Goal: Task Accomplishment & Management: Manage account settings

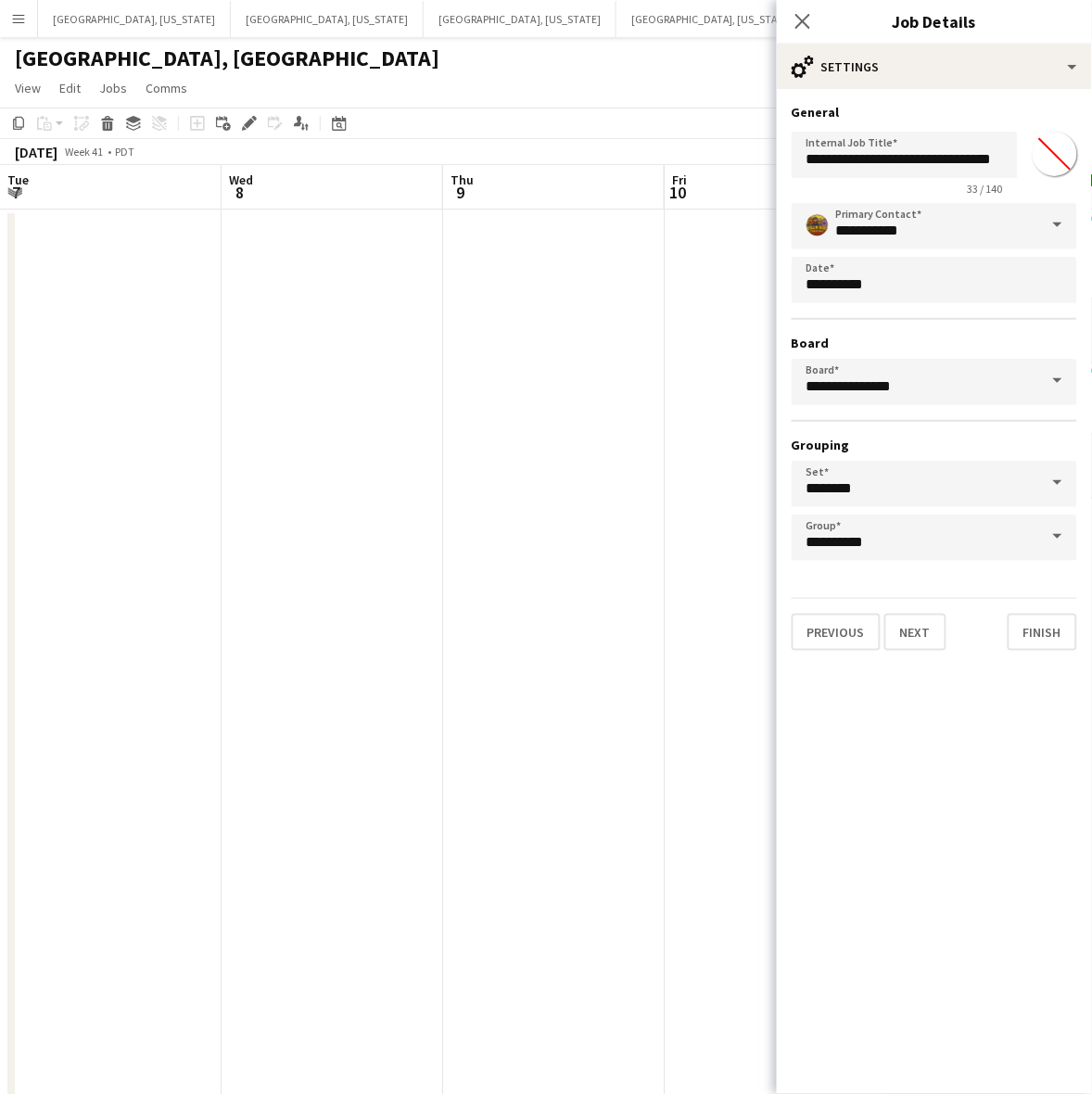
scroll to position [0, 605]
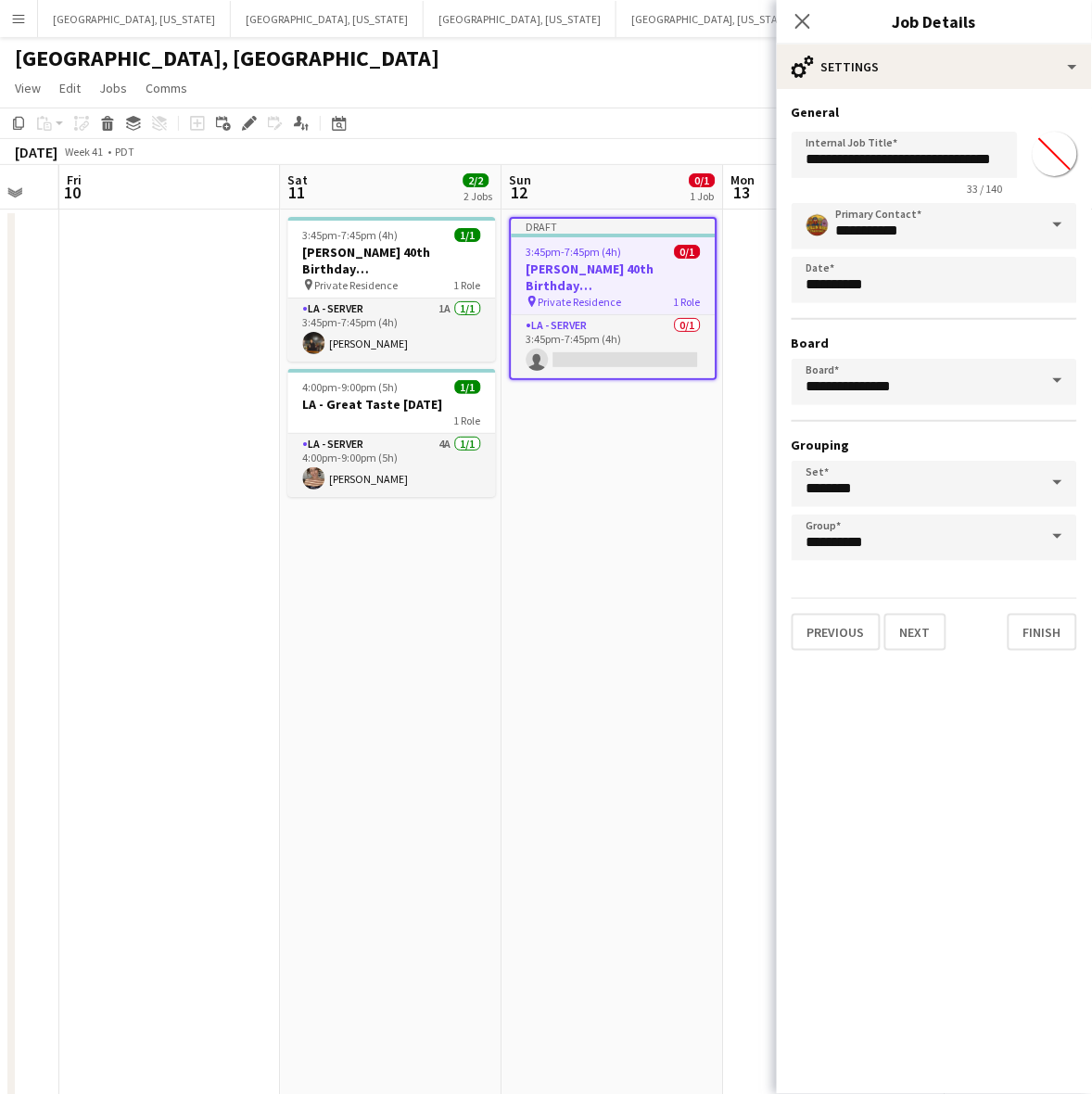
drag, startPoint x: 474, startPoint y: 82, endPoint x: 445, endPoint y: 85, distance: 29.2
click at [474, 82] on app-page-menu "View Day view expanded Day view collapsed Month view Date picker Jump to [DATE]…" at bounding box center [546, 90] width 1092 height 36
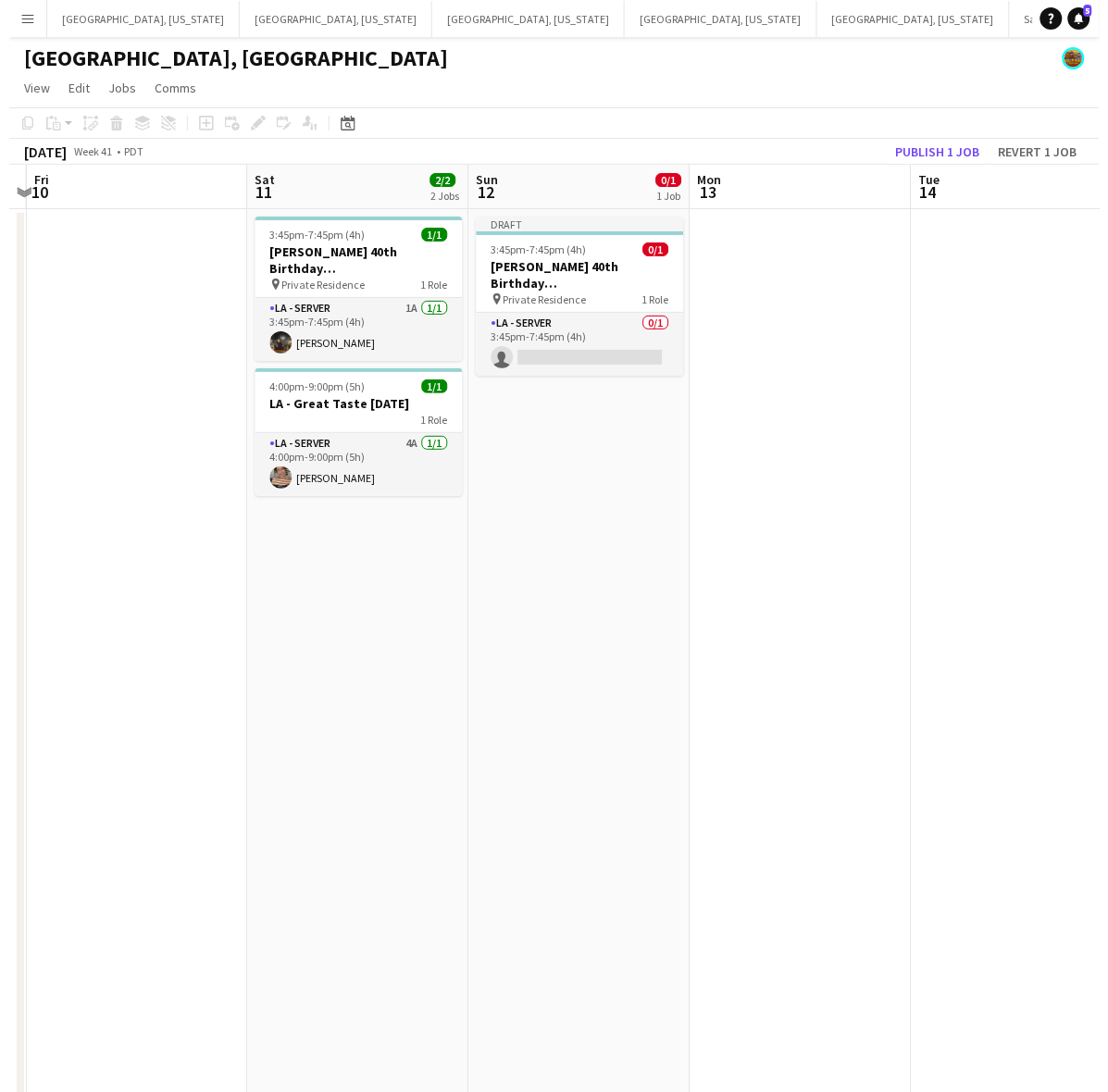
scroll to position [0, 654]
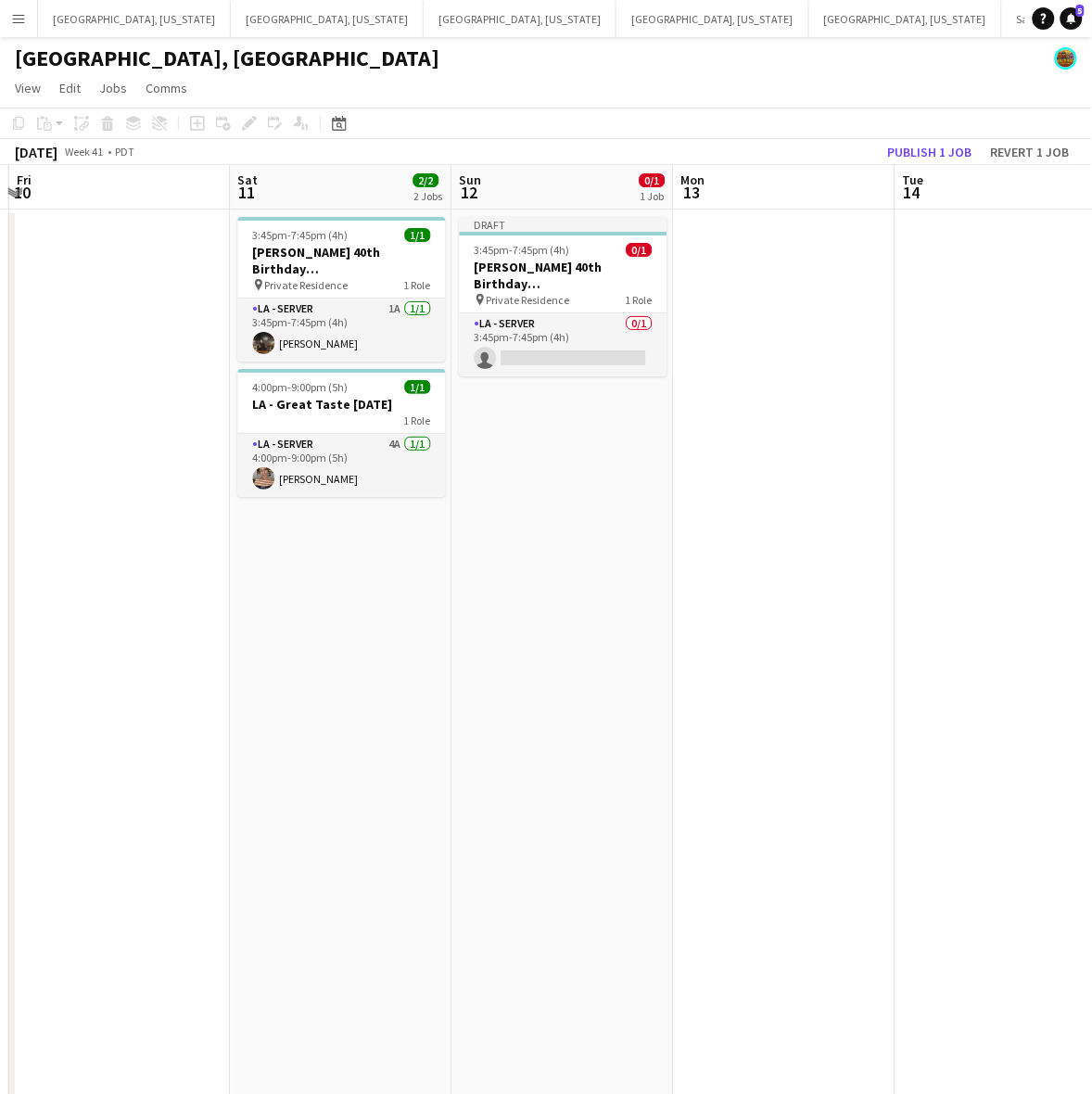
click at [735, 663] on app-calendar-viewport "Tue 7 Wed 8 Thu 9 Fri 10 Sat 11 2/2 2 Jobs Sun 12 0/1 1 Job Mon 13 Tue 14 Wed 1…" at bounding box center [546, 847] width 1092 height 1366
click at [809, 20] on button "[GEOGRAPHIC_DATA], [US_STATE] Close" at bounding box center [905, 19] width 192 height 36
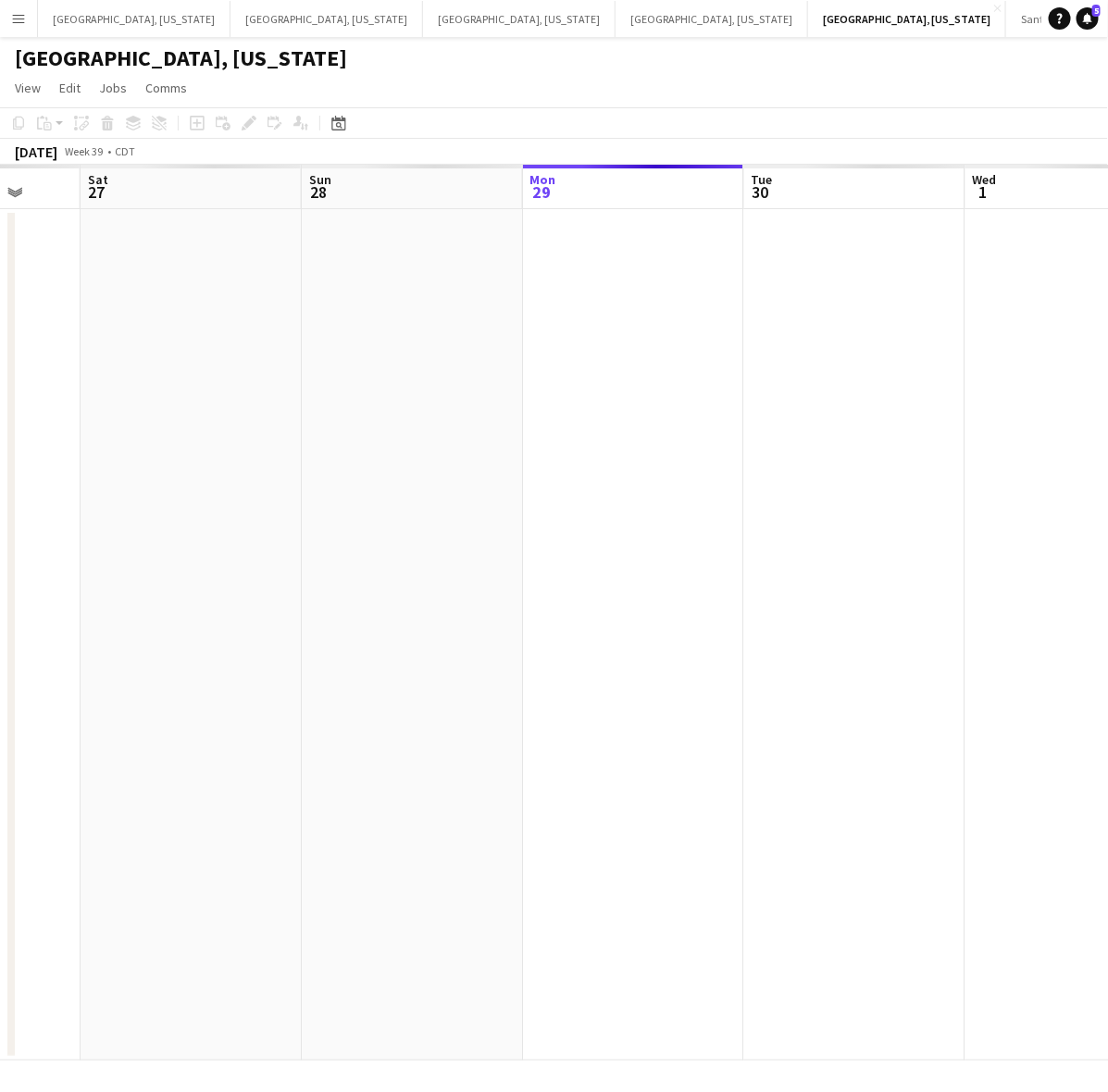
drag, startPoint x: 255, startPoint y: 341, endPoint x: 996, endPoint y: 276, distance: 743.8
click at [996, 276] on app-calendar-viewport "Wed 24 Thu 25 Fri 26 Sat 27 Sun 28 Mon 29 Tue 30 Wed 1 Thu 2 Fri 3" at bounding box center [554, 611] width 1108 height 895
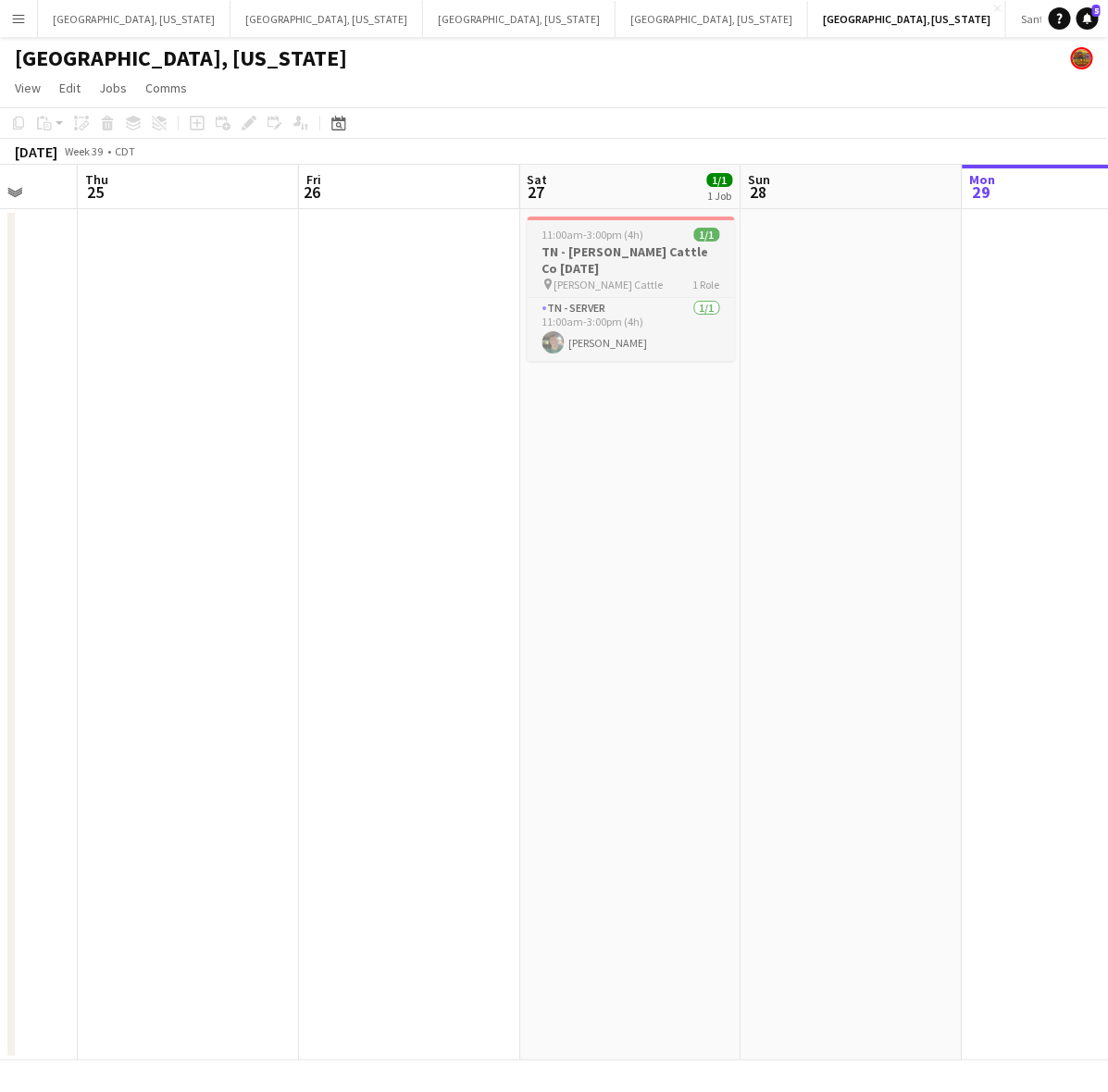
click at [621, 277] on div "pin [PERSON_NAME] Cattle 1 Role" at bounding box center [630, 284] width 207 height 15
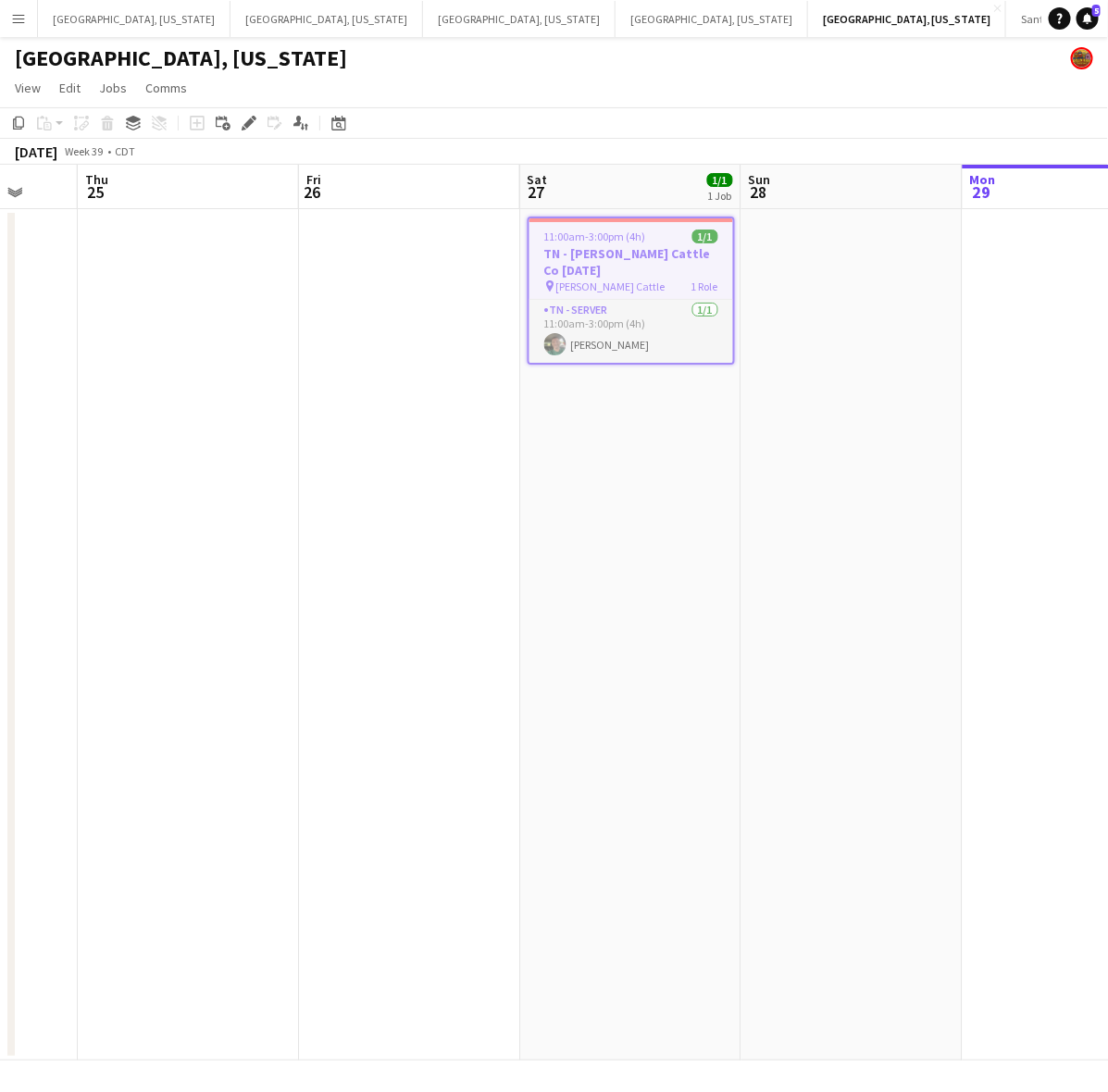
drag, startPoint x: 894, startPoint y: 403, endPoint x: 95, endPoint y: 569, distance: 816.1
click at [273, 523] on app-calendar-viewport "Mon 22 Tue 23 Wed 24 Thu 25 Fri 26 Sat 27 1/1 1 Job Sun 28 Mon 29 Tue 30 Wed 1 …" at bounding box center [554, 611] width 1108 height 895
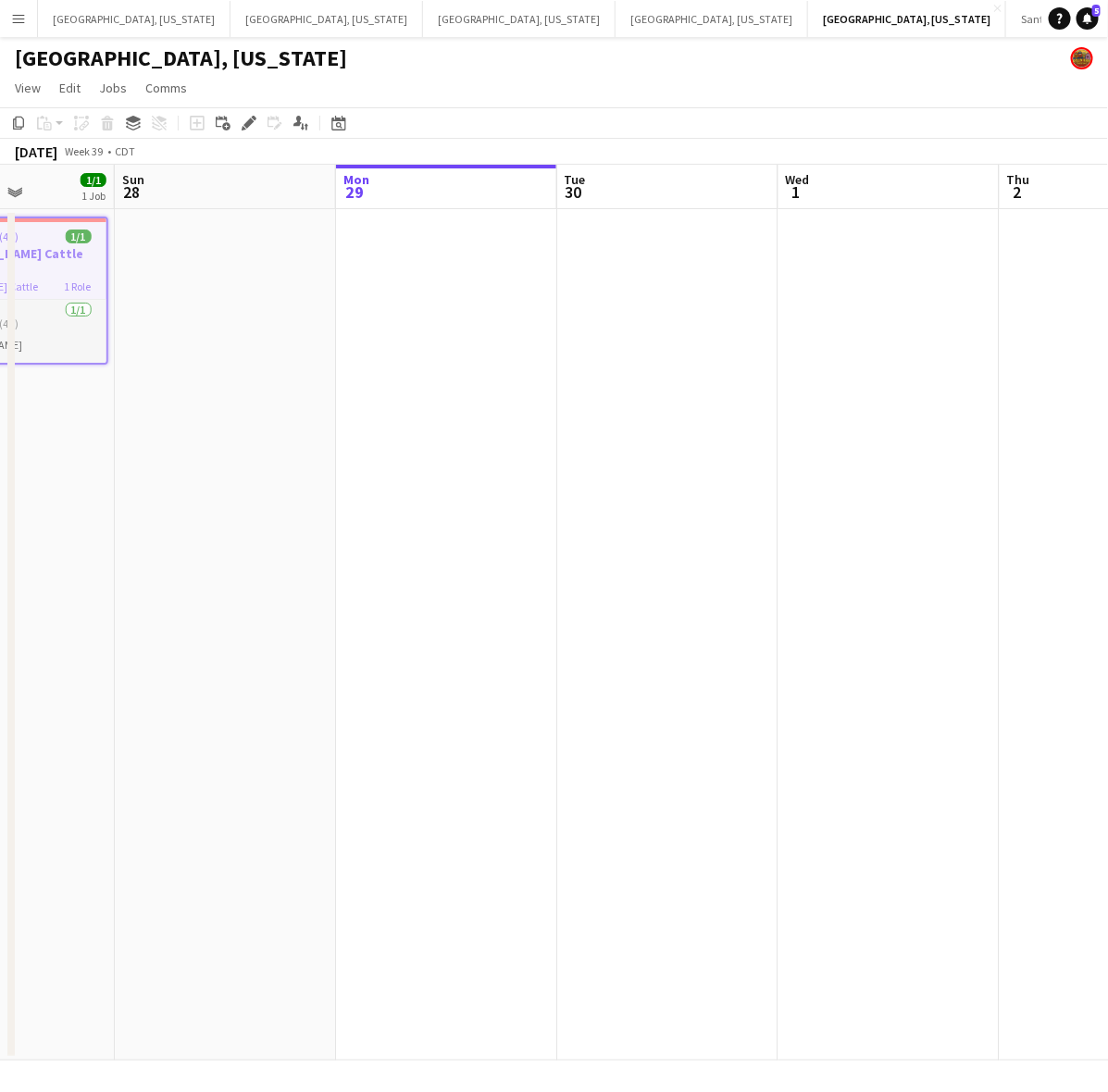
scroll to position [0, 530]
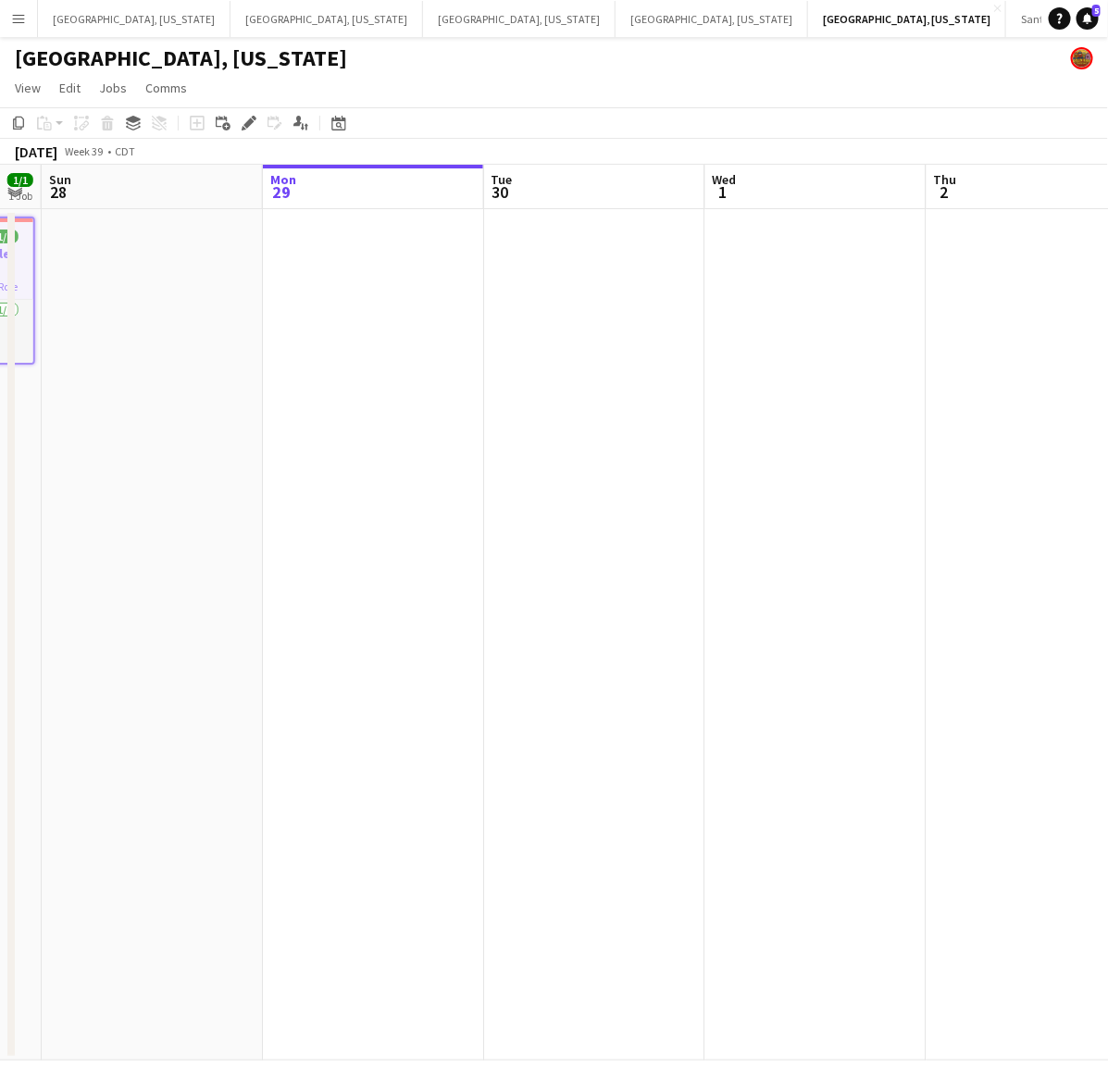
drag, startPoint x: 858, startPoint y: 445, endPoint x: 389, endPoint y: 497, distance: 471.9
click at [439, 496] on app-calendar-viewport "Thu 25 Fri 26 Sat 27 1/1 1 Job Sun 28 Mon 29 Tue 30 Wed 1 Thu 2 Fri 3 Sat 4 11:…" at bounding box center [554, 611] width 1108 height 895
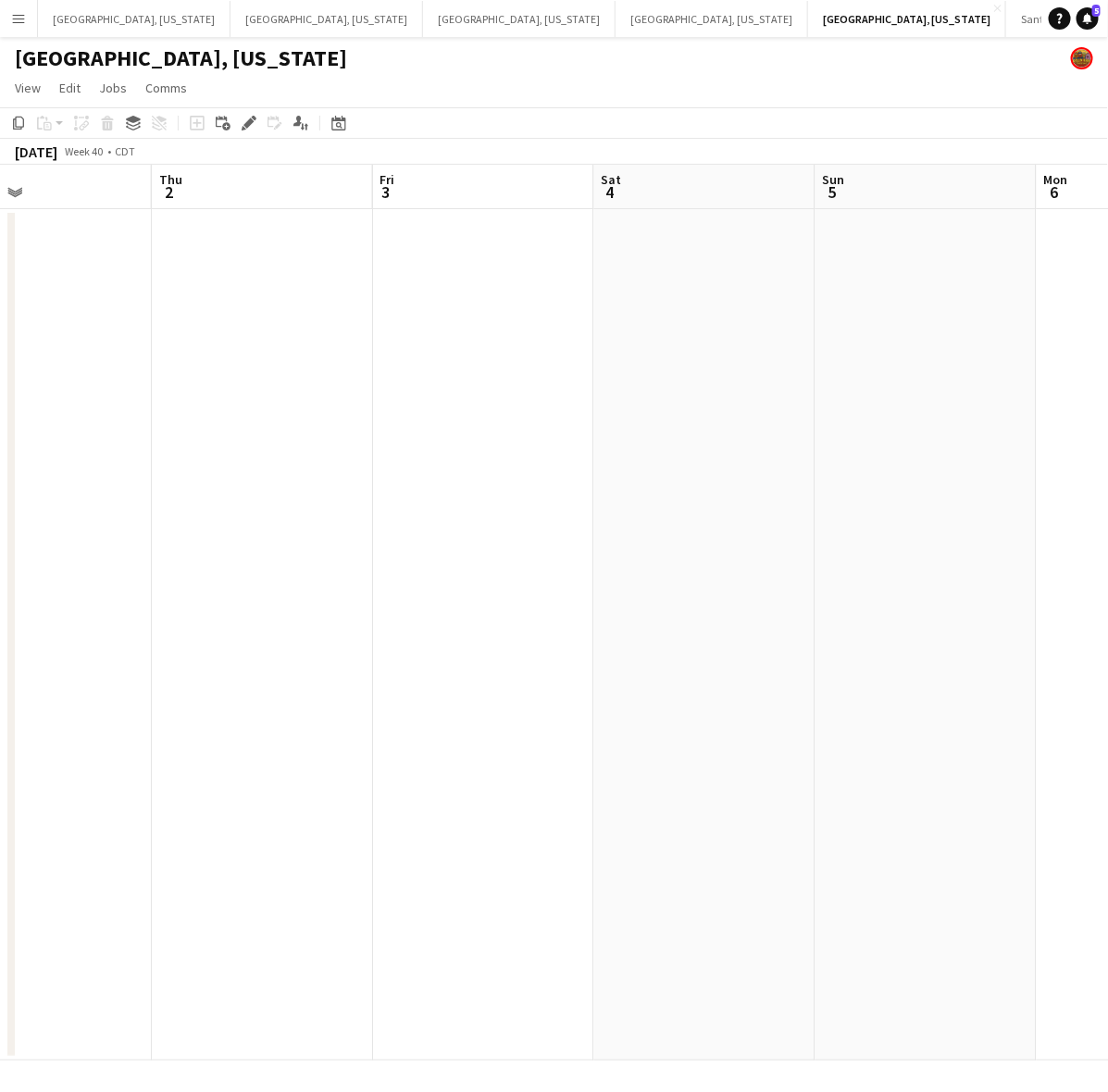
drag, startPoint x: 853, startPoint y: 314, endPoint x: 480, endPoint y: 389, distance: 380.5
click at [480, 389] on app-calendar-viewport "Sun 28 Mon 29 Tue 30 Wed 1 Thu 2 Fri 3 Sat 4 Sun 5 Mon 6 Tue 7" at bounding box center [554, 611] width 1108 height 895
click at [704, 289] on app-date-cell at bounding box center [659, 634] width 222 height 851
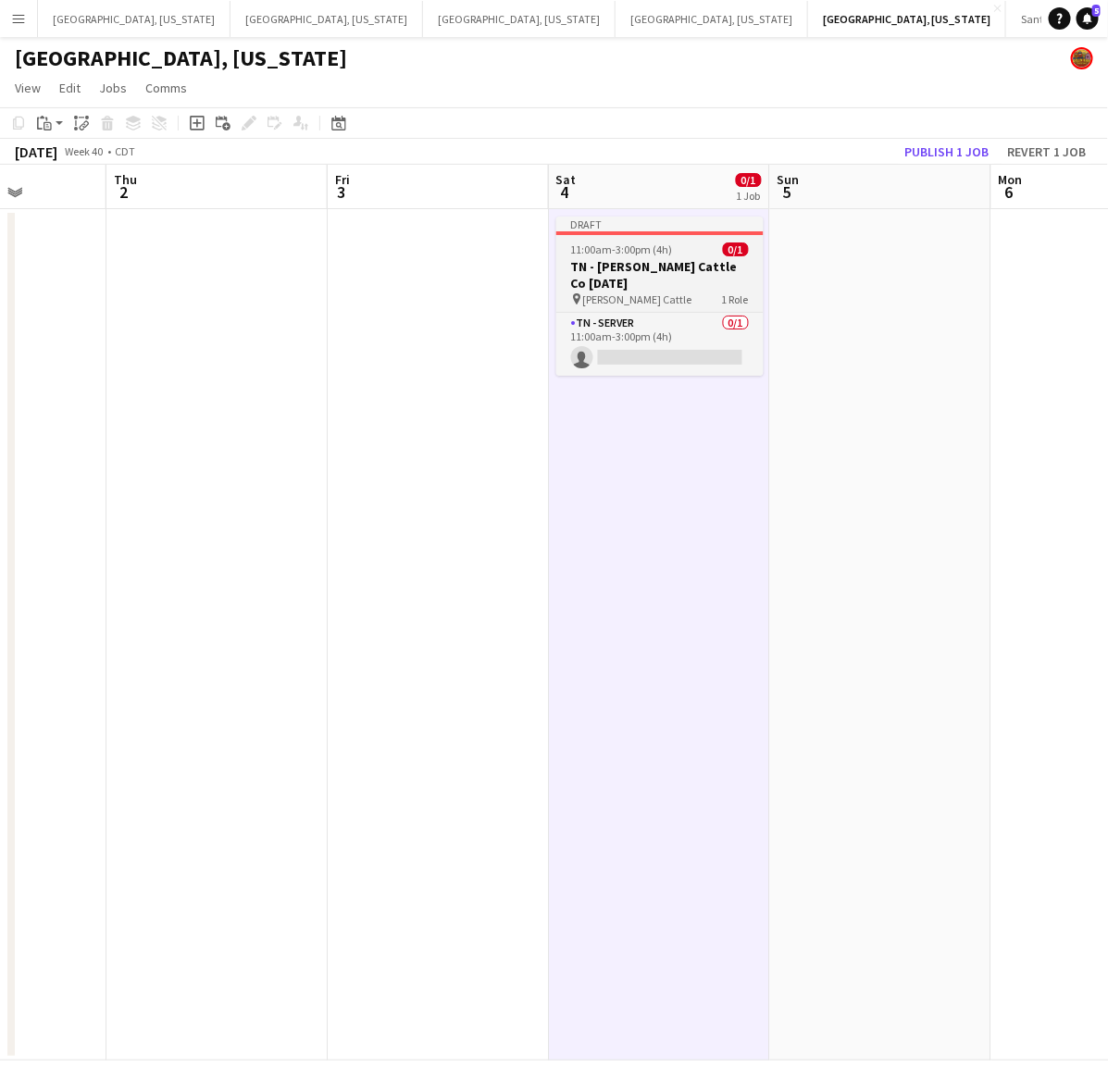
click at [674, 260] on h3 "TN - [PERSON_NAME] Cattle Co [DATE]" at bounding box center [660, 275] width 207 height 33
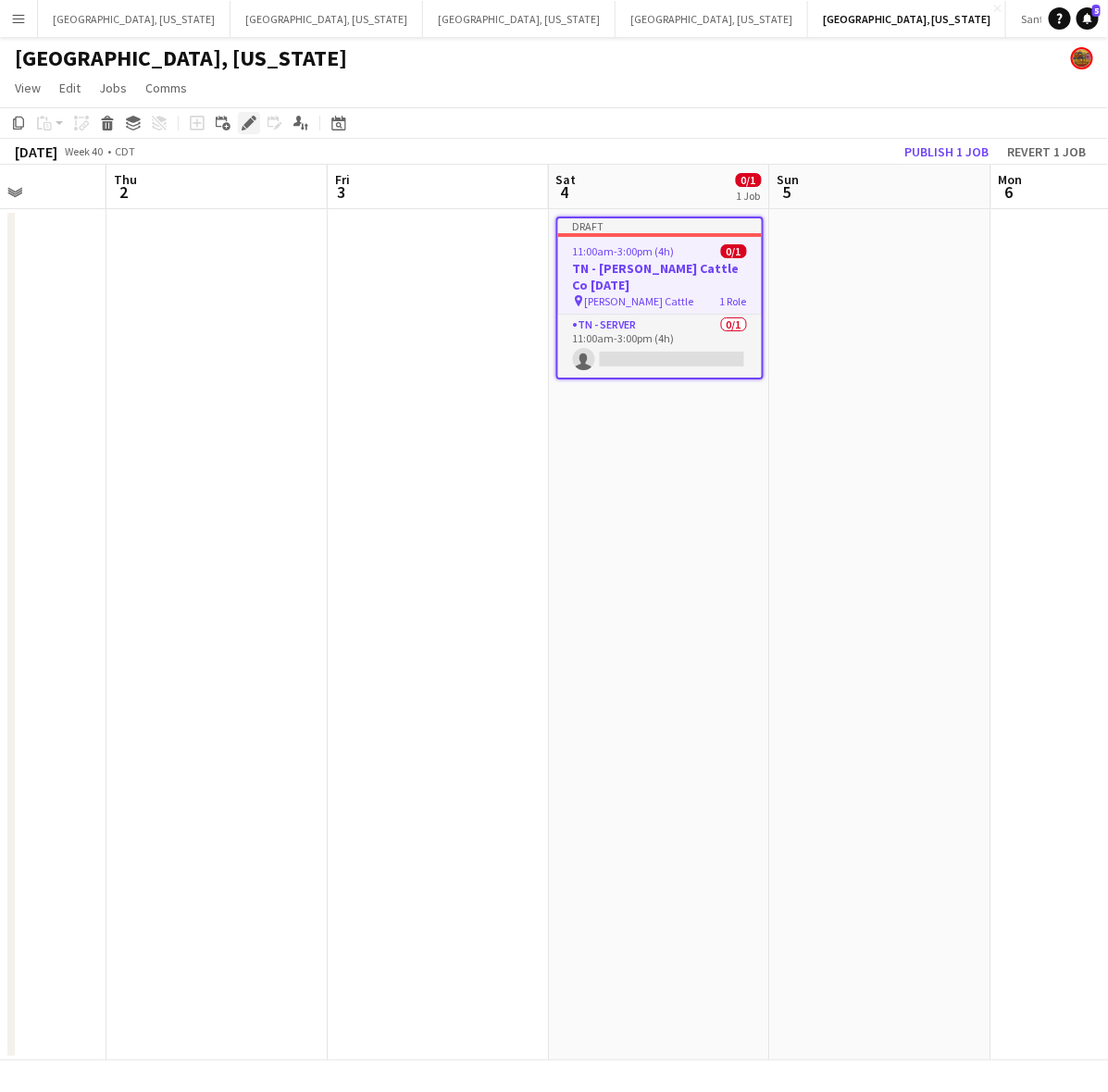
click at [243, 122] on icon "Edit" at bounding box center [248, 122] width 15 height 15
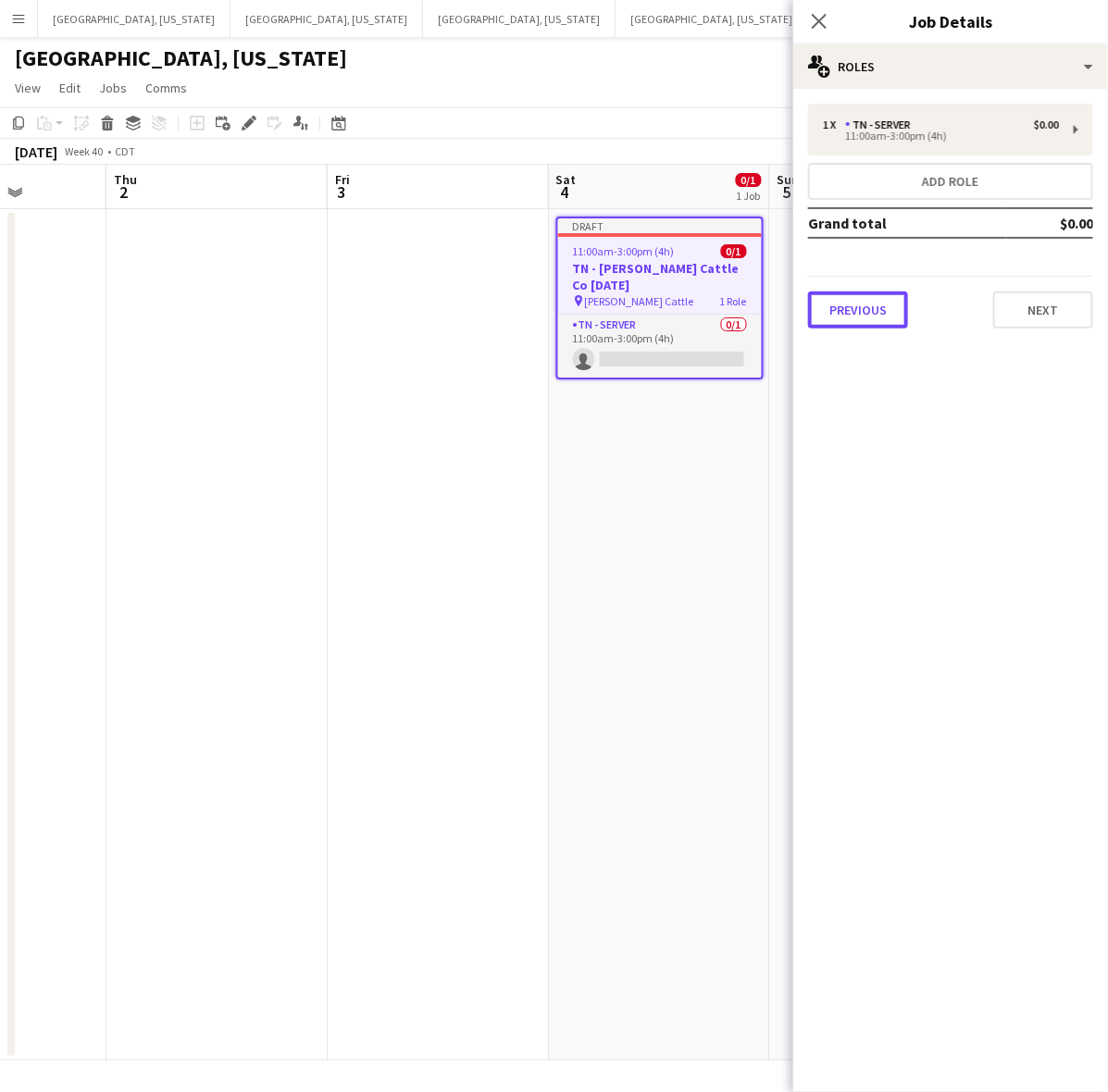
click at [877, 311] on button "Previous" at bounding box center [857, 310] width 99 height 37
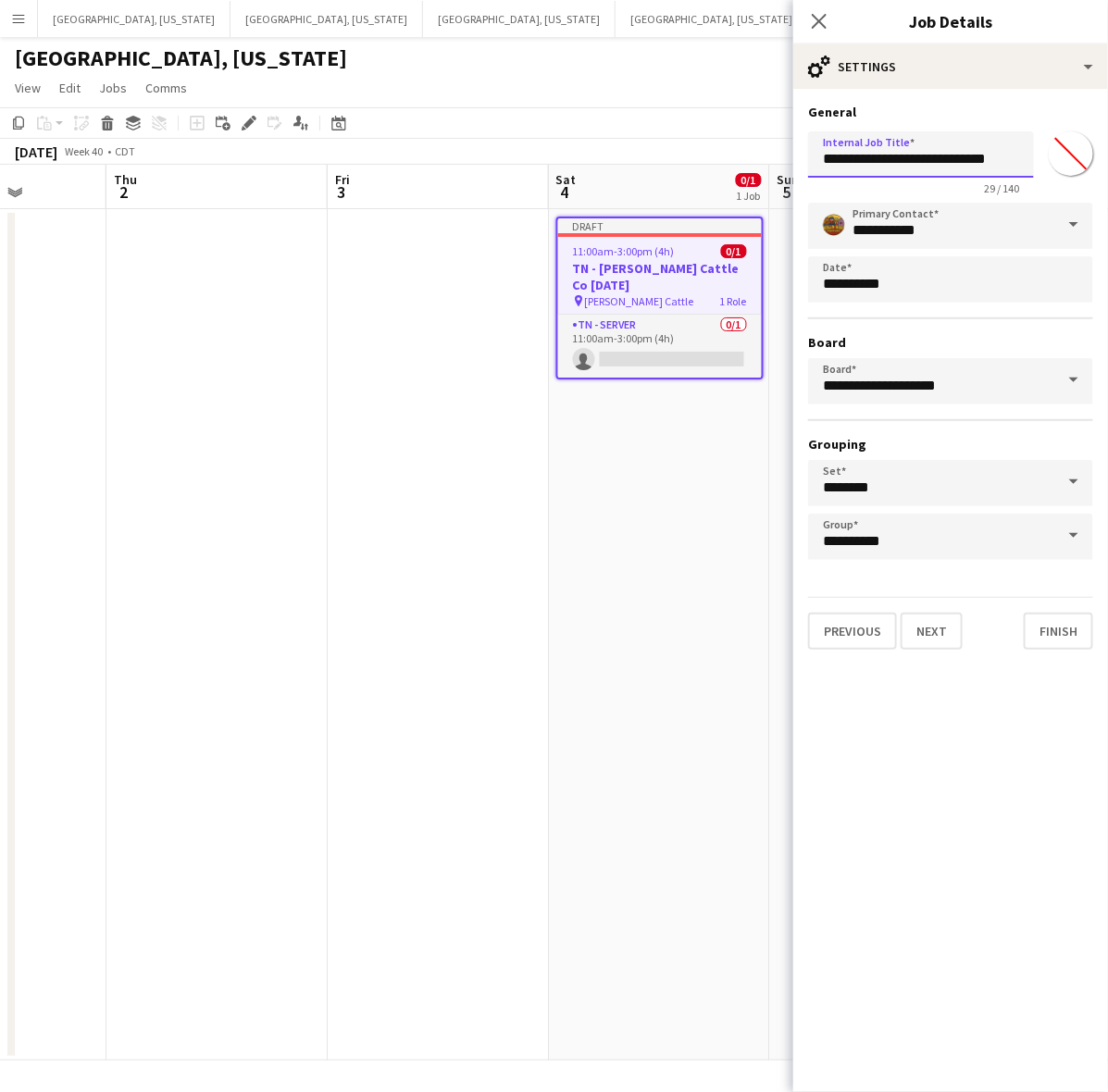
drag, startPoint x: 959, startPoint y: 161, endPoint x: 1036, endPoint y: 174, distance: 78.1
click at [1037, 174] on div "**********" at bounding box center [949, 160] width 285 height 71
type input "**********"
click at [928, 634] on button "Next" at bounding box center [931, 631] width 62 height 37
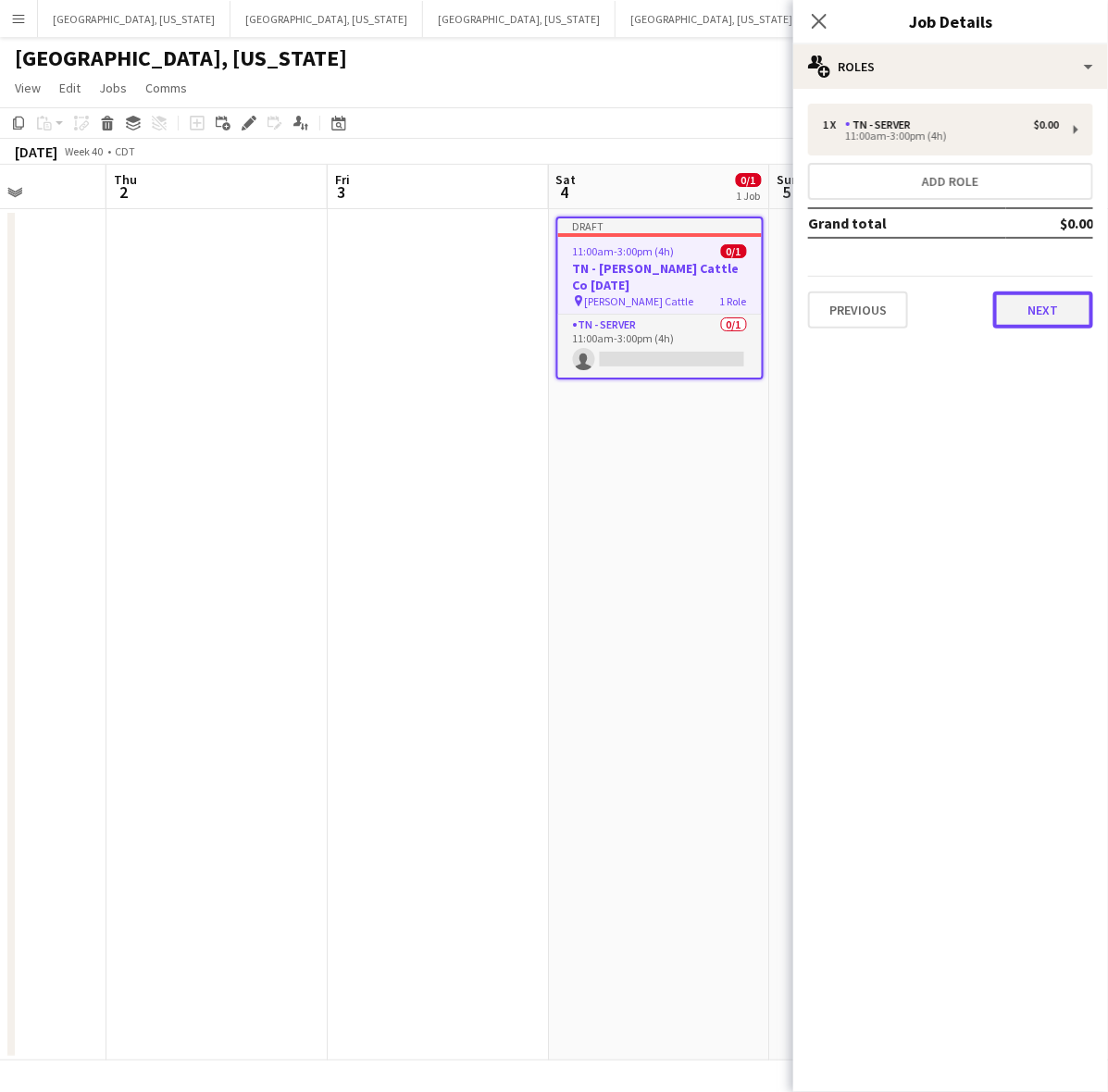
click at [1050, 301] on button "Next" at bounding box center [1042, 310] width 99 height 37
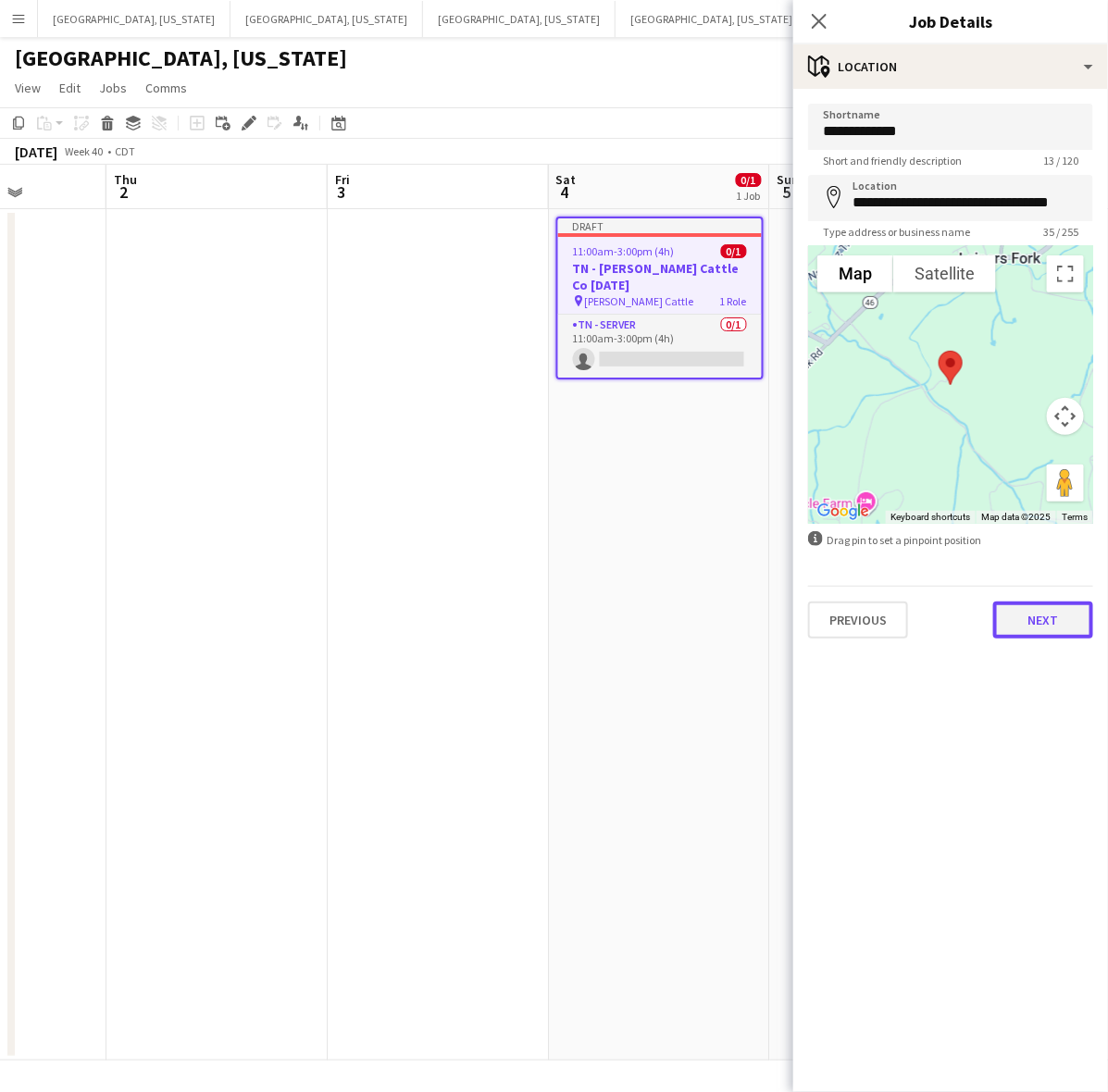
click at [1028, 615] on button "Next" at bounding box center [1042, 620] width 99 height 37
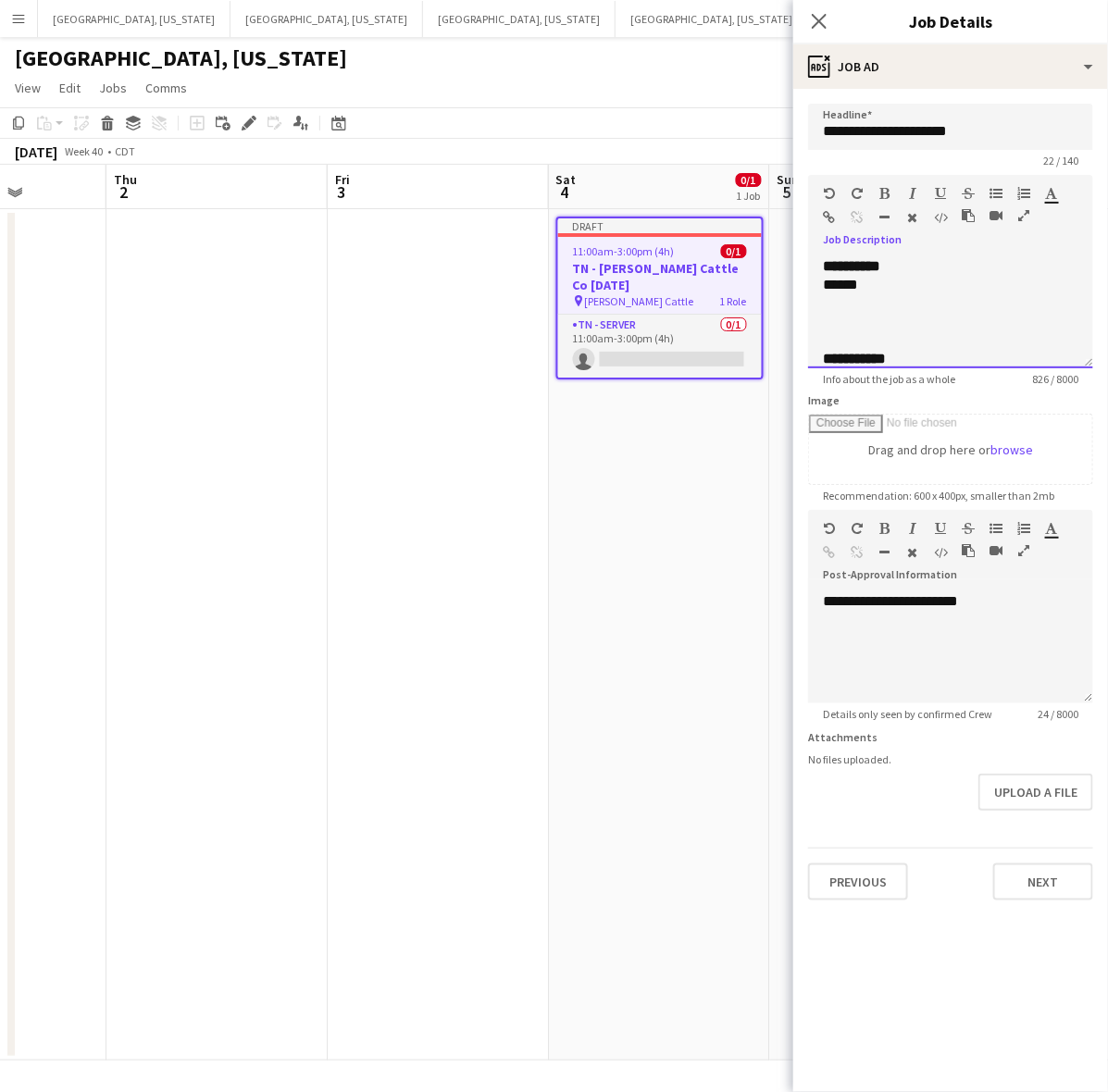
drag, startPoint x: 879, startPoint y: 283, endPoint x: 819, endPoint y: 288, distance: 60.2
click at [819, 288] on div "**********" at bounding box center [949, 312] width 285 height 111
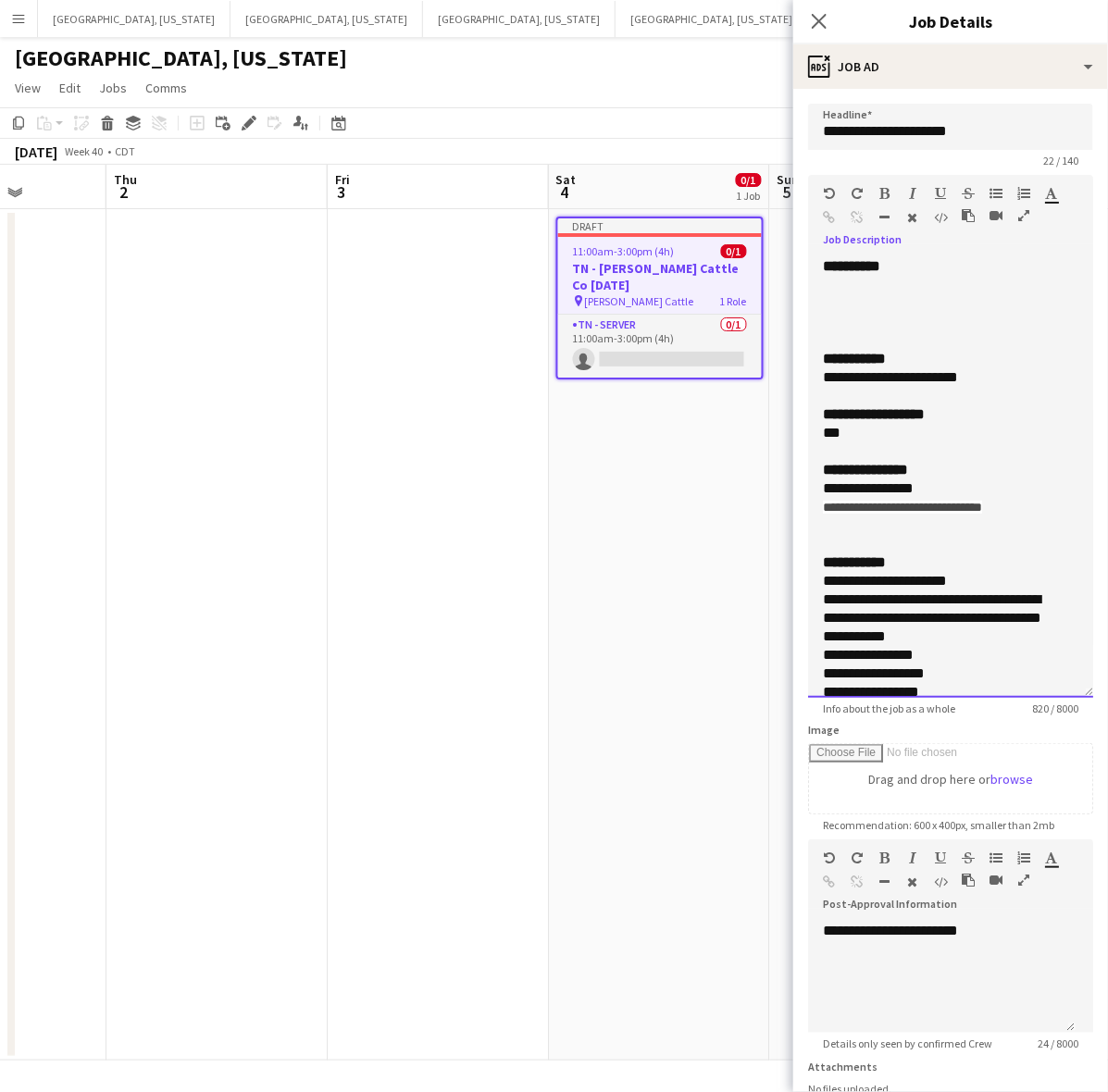
drag, startPoint x: 1083, startPoint y: 362, endPoint x: 1014, endPoint y: 632, distance: 278.7
click at [1061, 697] on div "**********" at bounding box center [949, 477] width 285 height 440
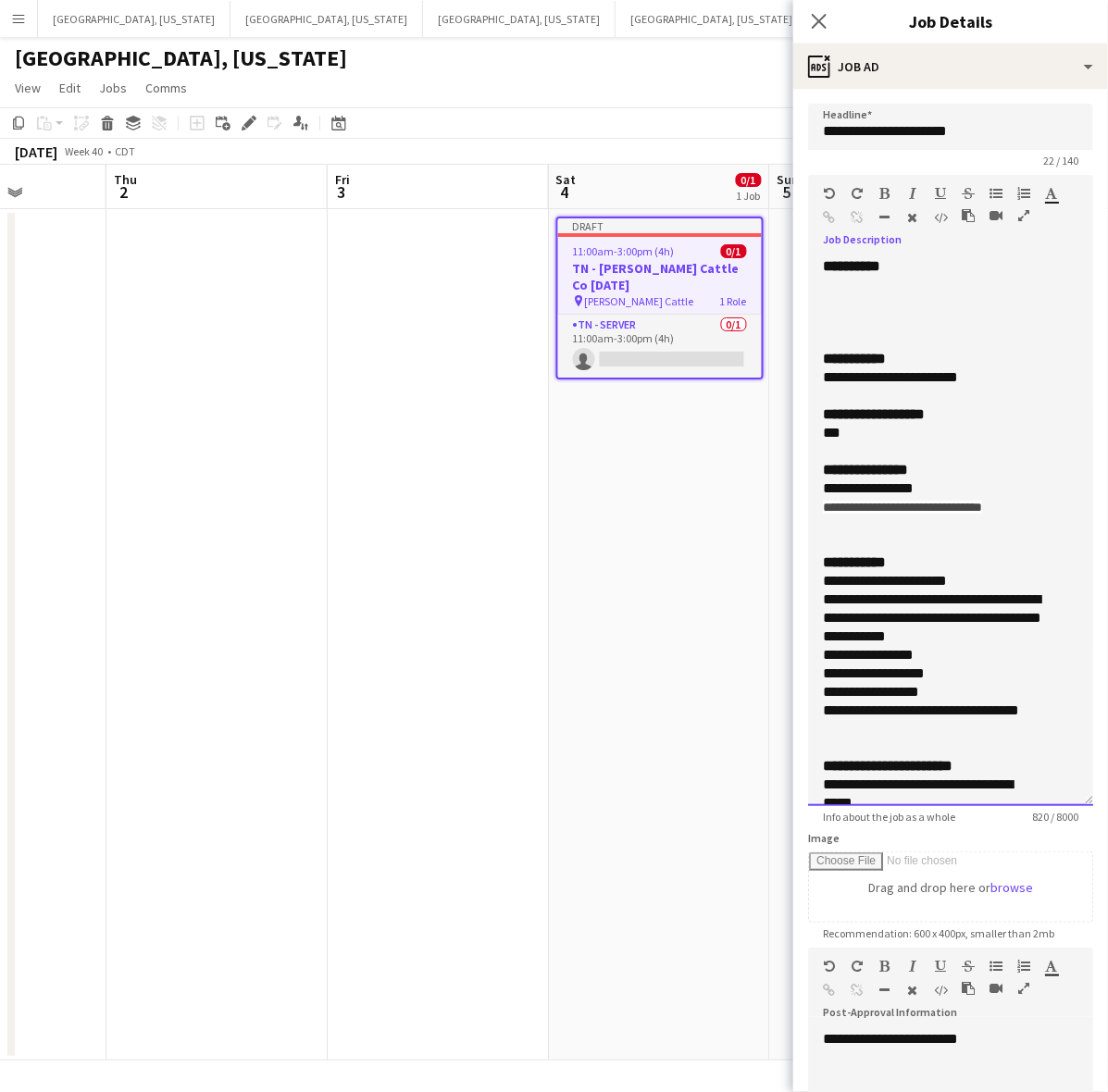
drag, startPoint x: 997, startPoint y: 374, endPoint x: 880, endPoint y: 376, distance: 117.0
click at [884, 376] on div "**********" at bounding box center [933, 377] width 222 height 19
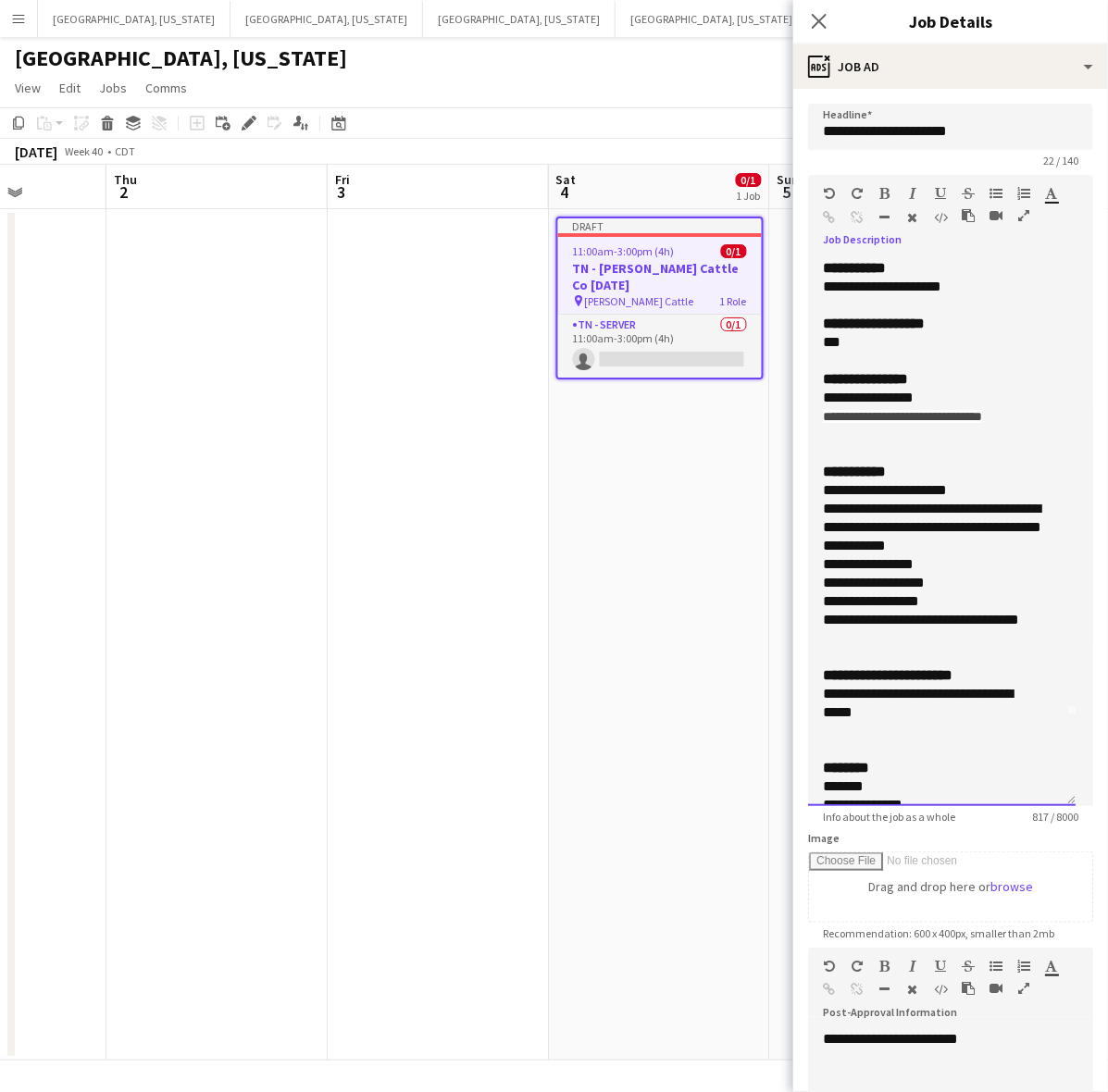
scroll to position [231, 0]
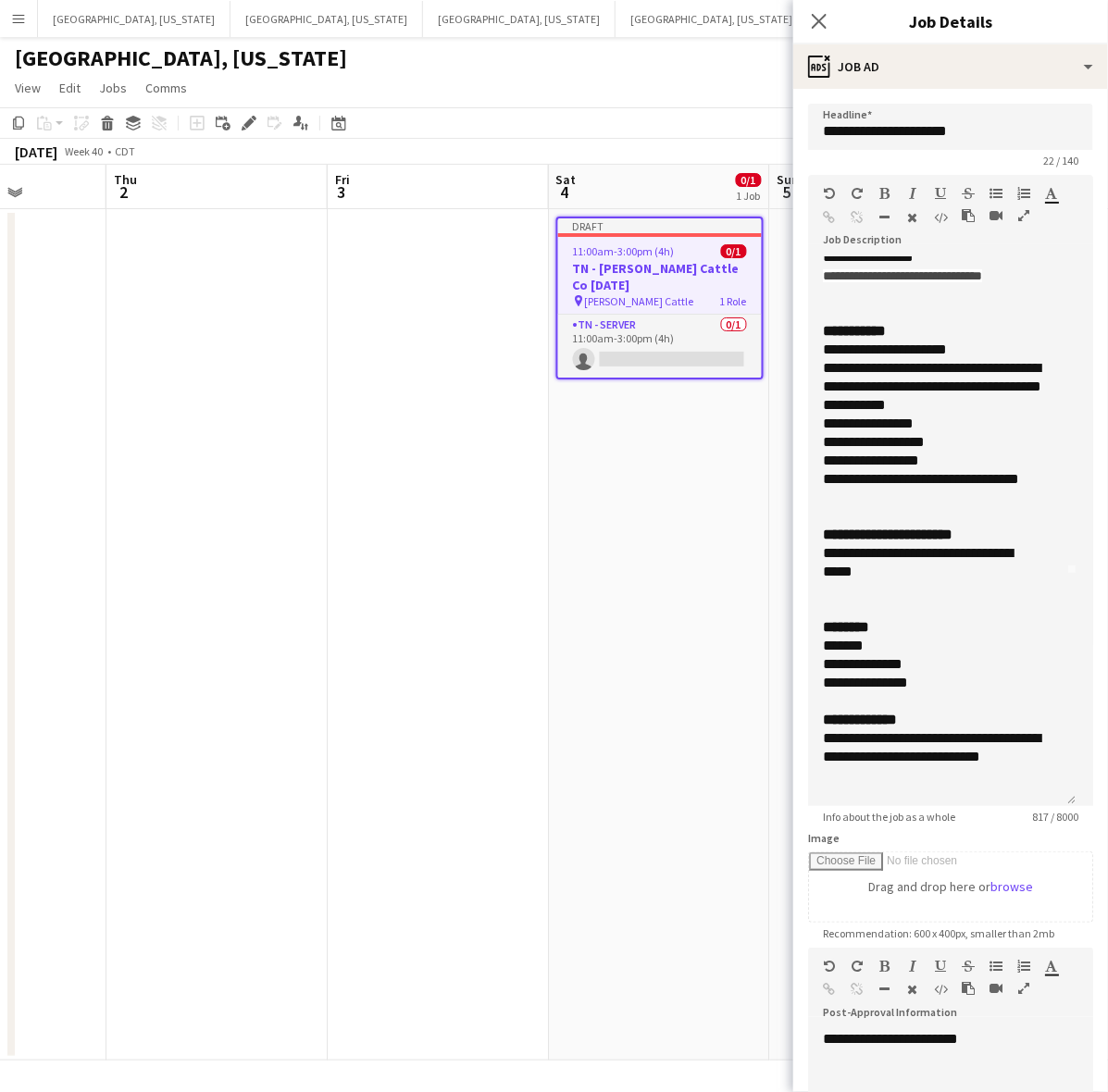
drag, startPoint x: 699, startPoint y: 634, endPoint x: 796, endPoint y: 420, distance: 235.0
click at [700, 629] on app-date-cell "Draft 11:00am-3:00pm (4h) 0/1 TN - [PERSON_NAME] Cattle Co [DATE] pin [PERSON_N…" at bounding box center [659, 634] width 222 height 851
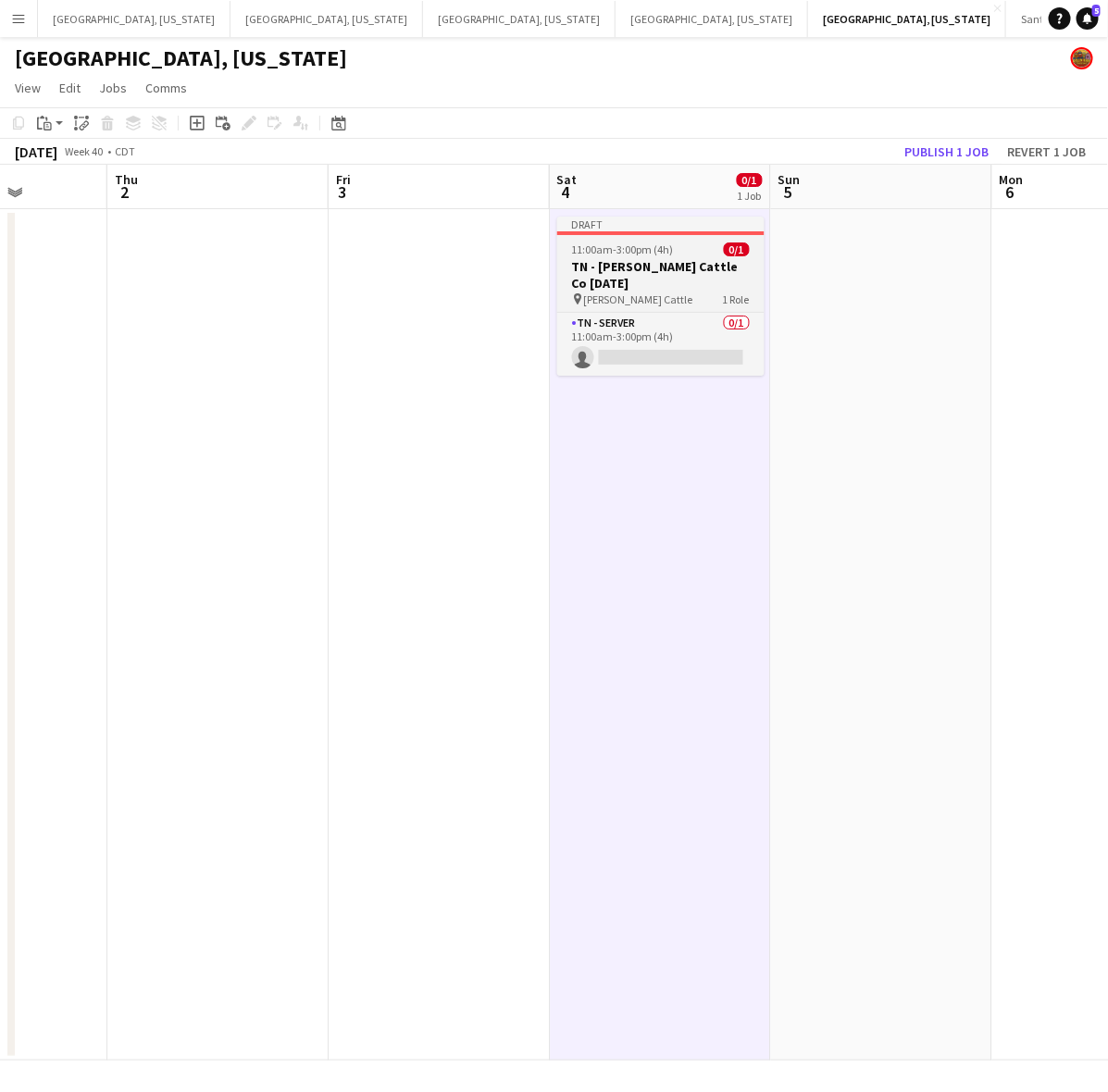
click at [694, 262] on h3 "TN - [PERSON_NAME] Cattle Co [DATE]" at bounding box center [661, 275] width 207 height 33
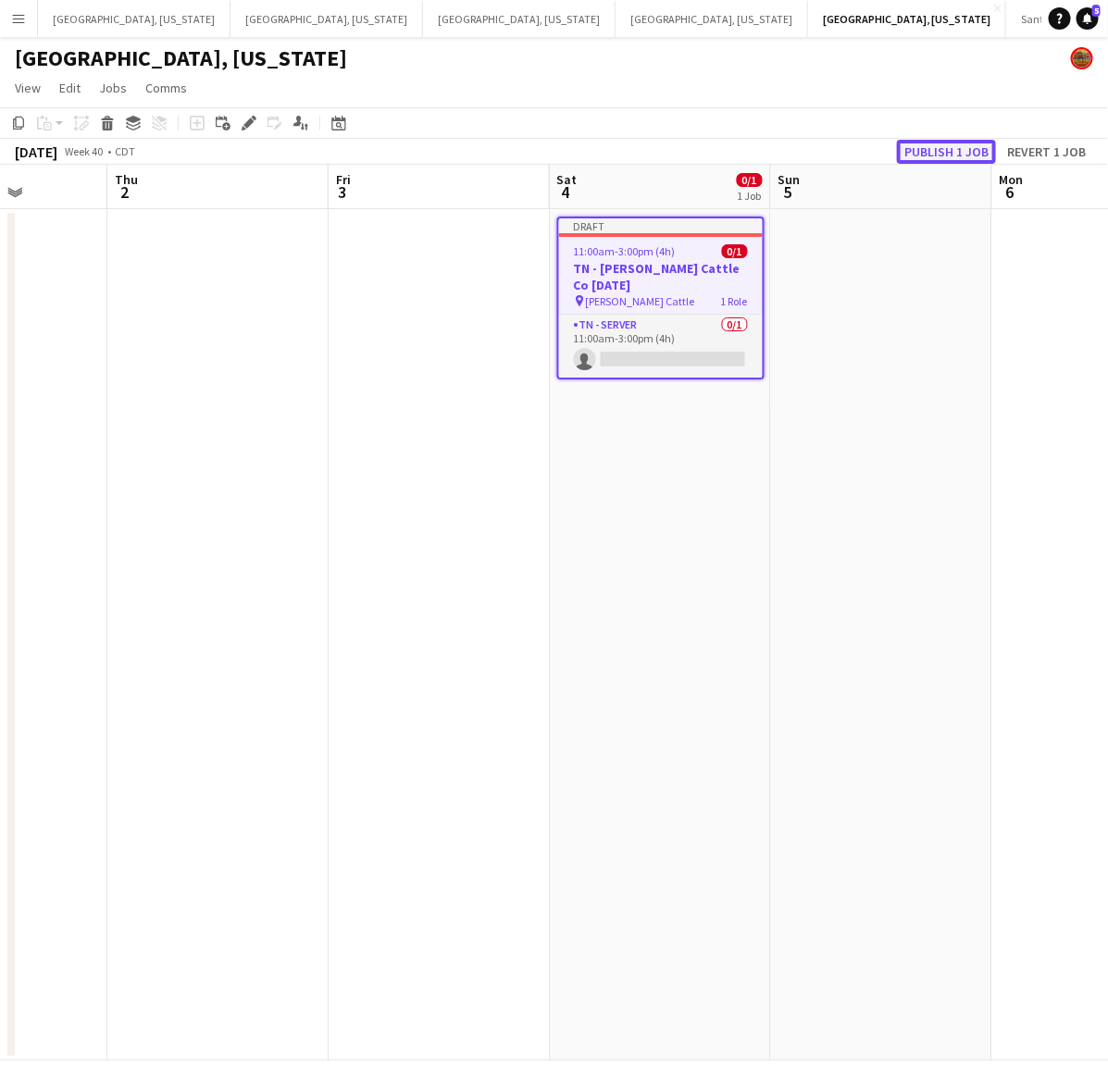
click at [914, 158] on button "Publish 1 job" at bounding box center [945, 152] width 99 height 24
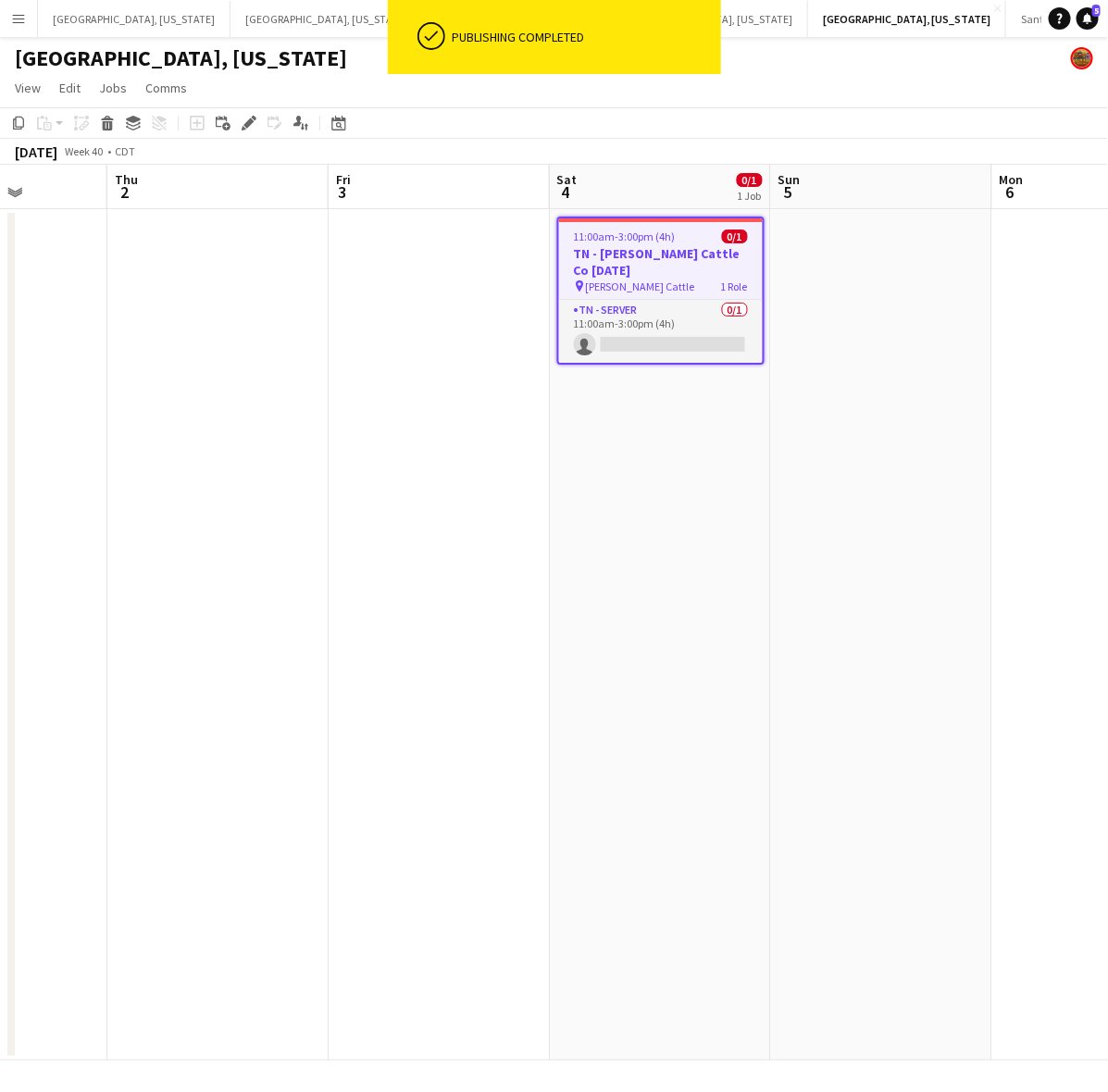
click at [695, 329] on app-card-role "TN - Server 0/1 11:00am-3:00pm (4h) single-neutral-actions" at bounding box center [660, 331] width 204 height 63
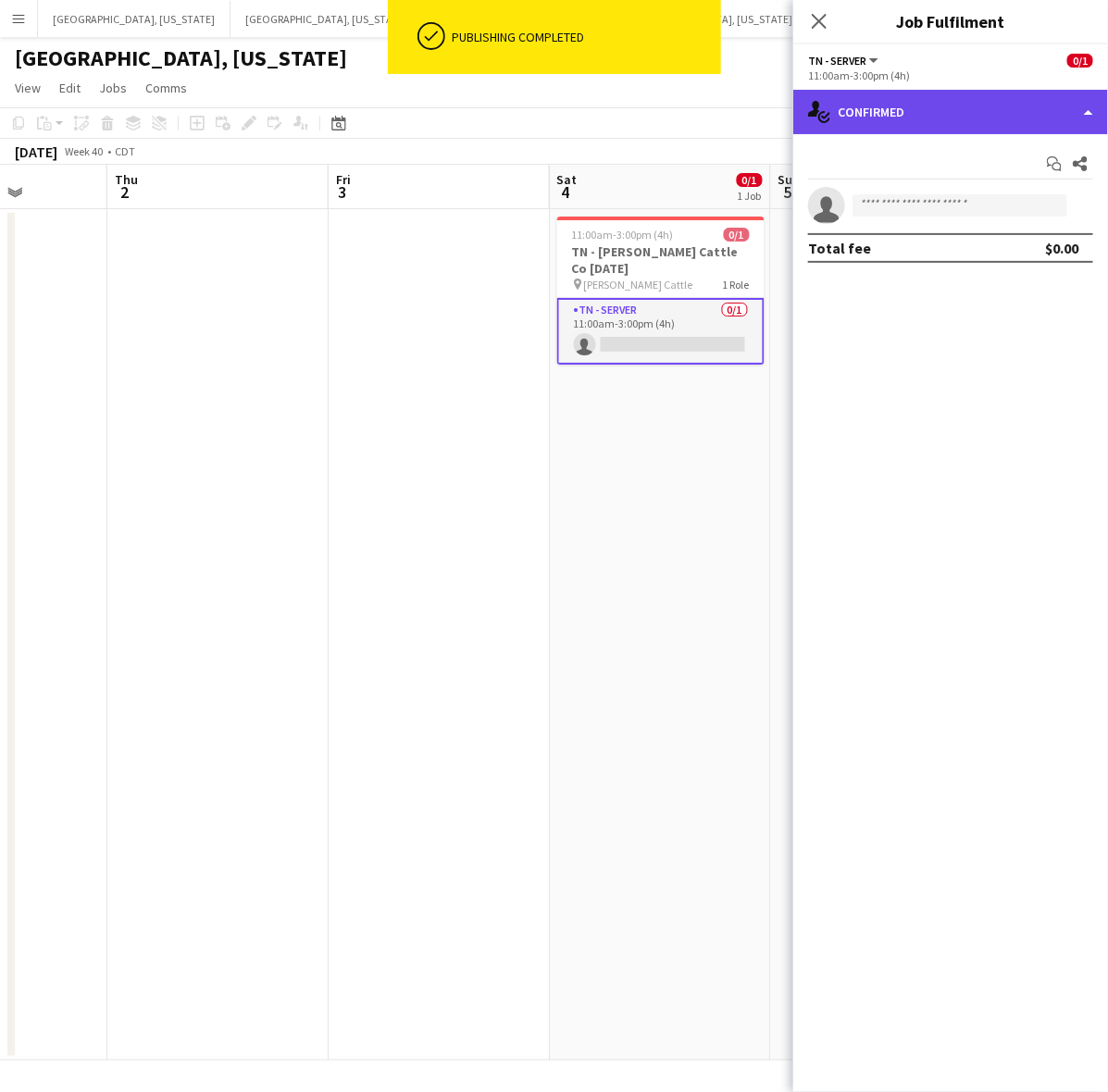
click at [913, 113] on div "single-neutral-actions-check-2 Confirmed" at bounding box center [949, 111] width 314 height 44
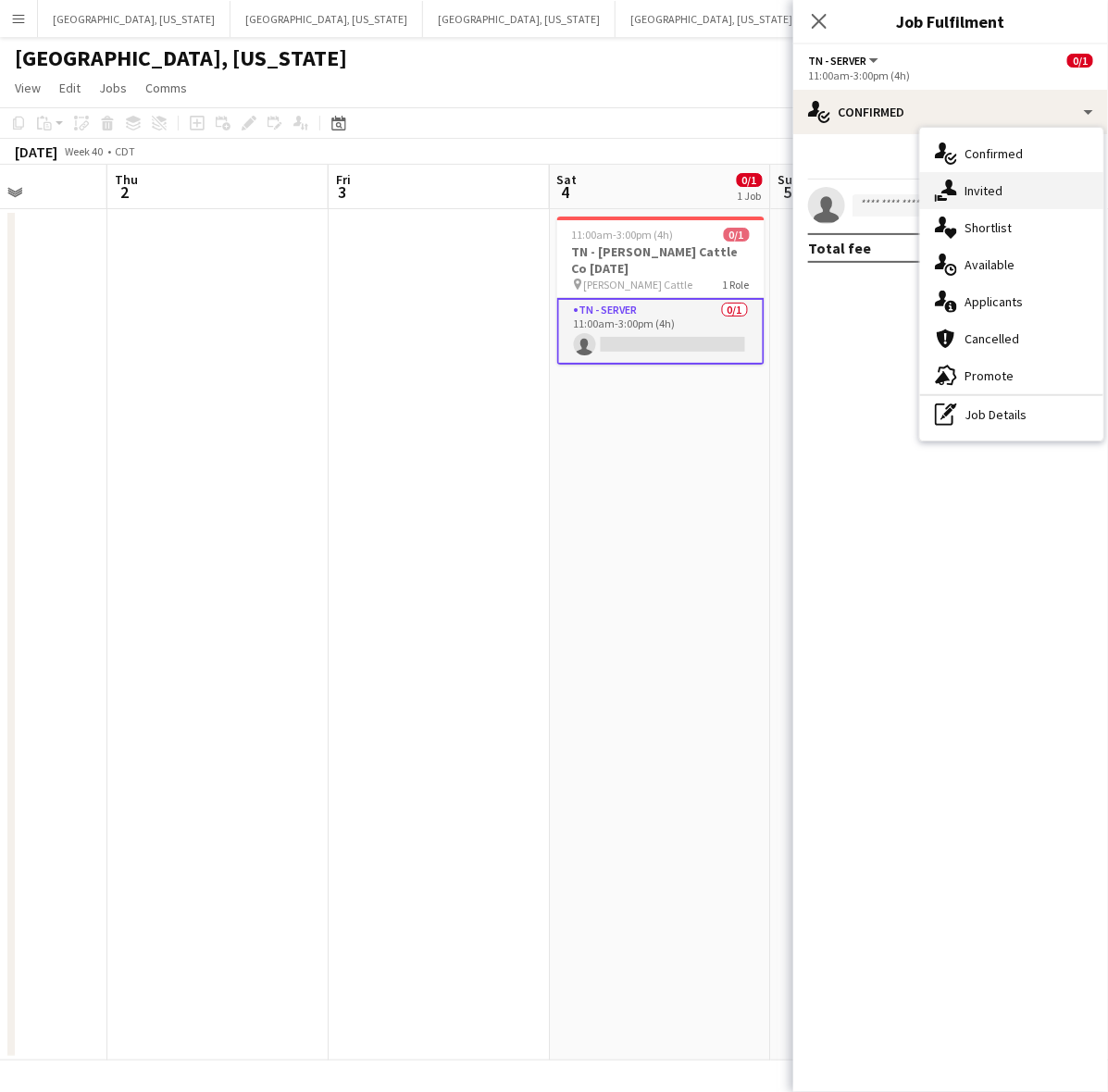
click at [968, 186] on span "Invited" at bounding box center [983, 190] width 38 height 17
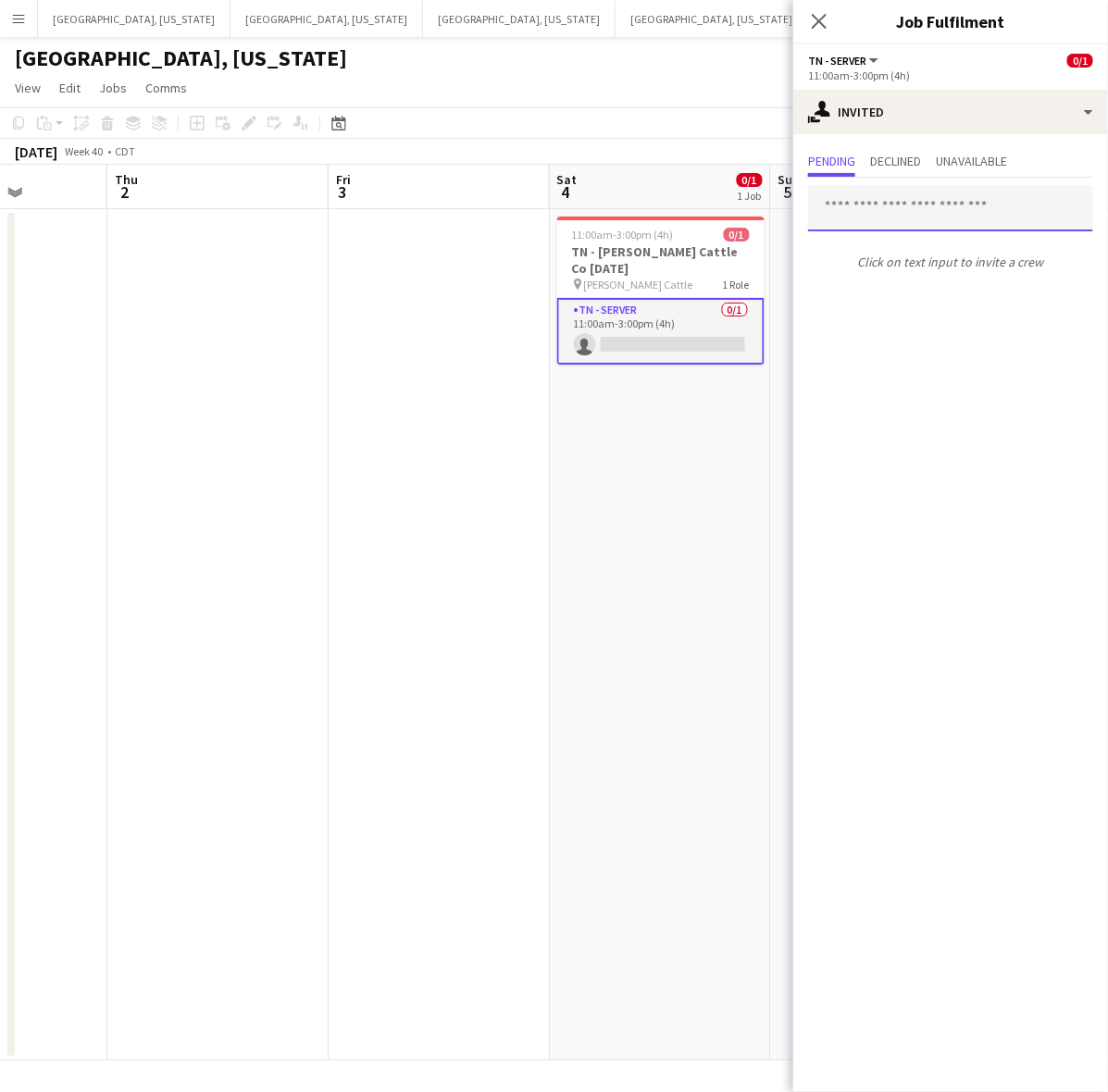
click at [905, 206] on input "text" at bounding box center [949, 208] width 285 height 46
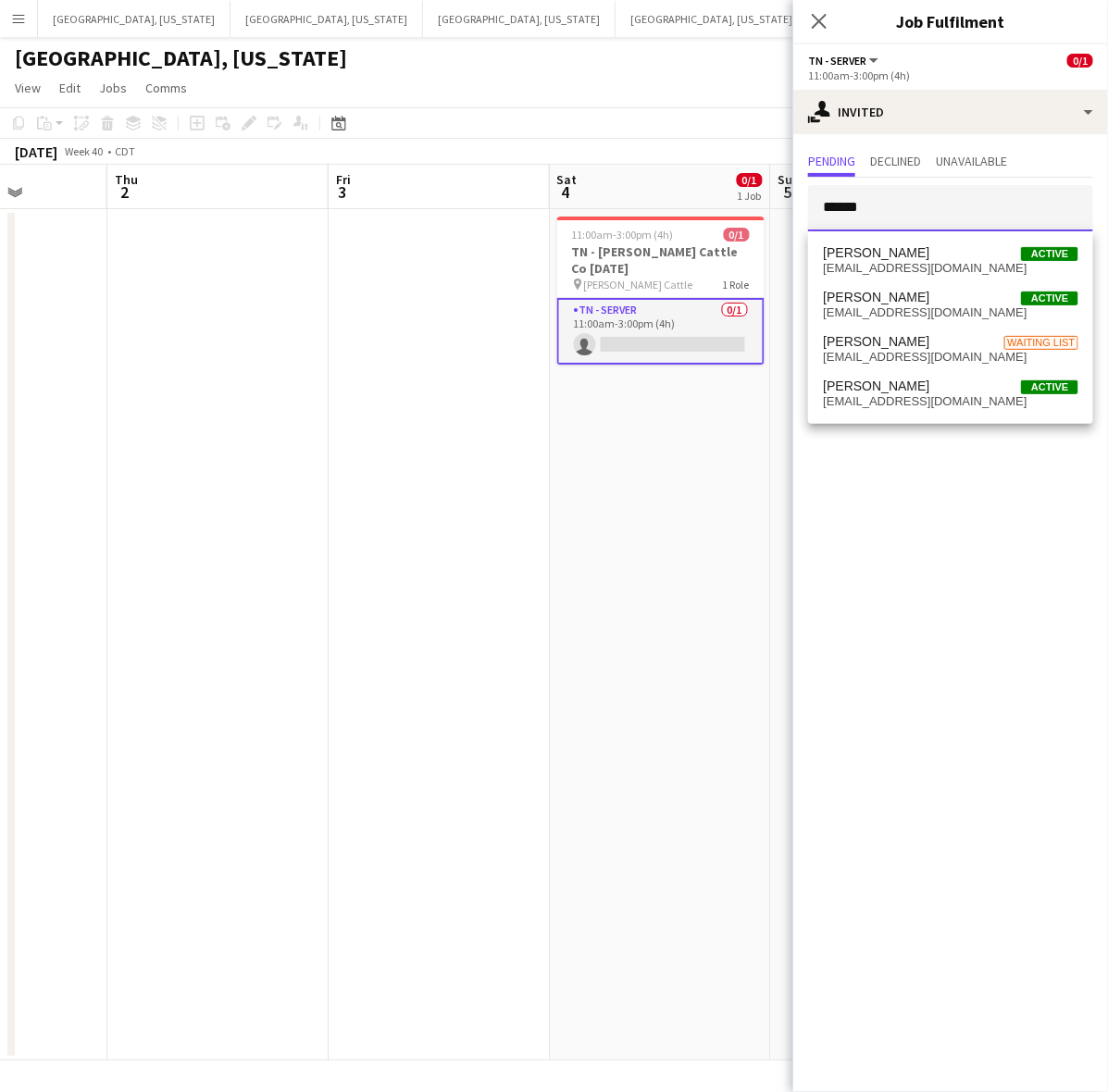
type input "******"
click at [903, 262] on span "[EMAIL_ADDRESS][DOMAIN_NAME]" at bounding box center [949, 268] width 255 height 15
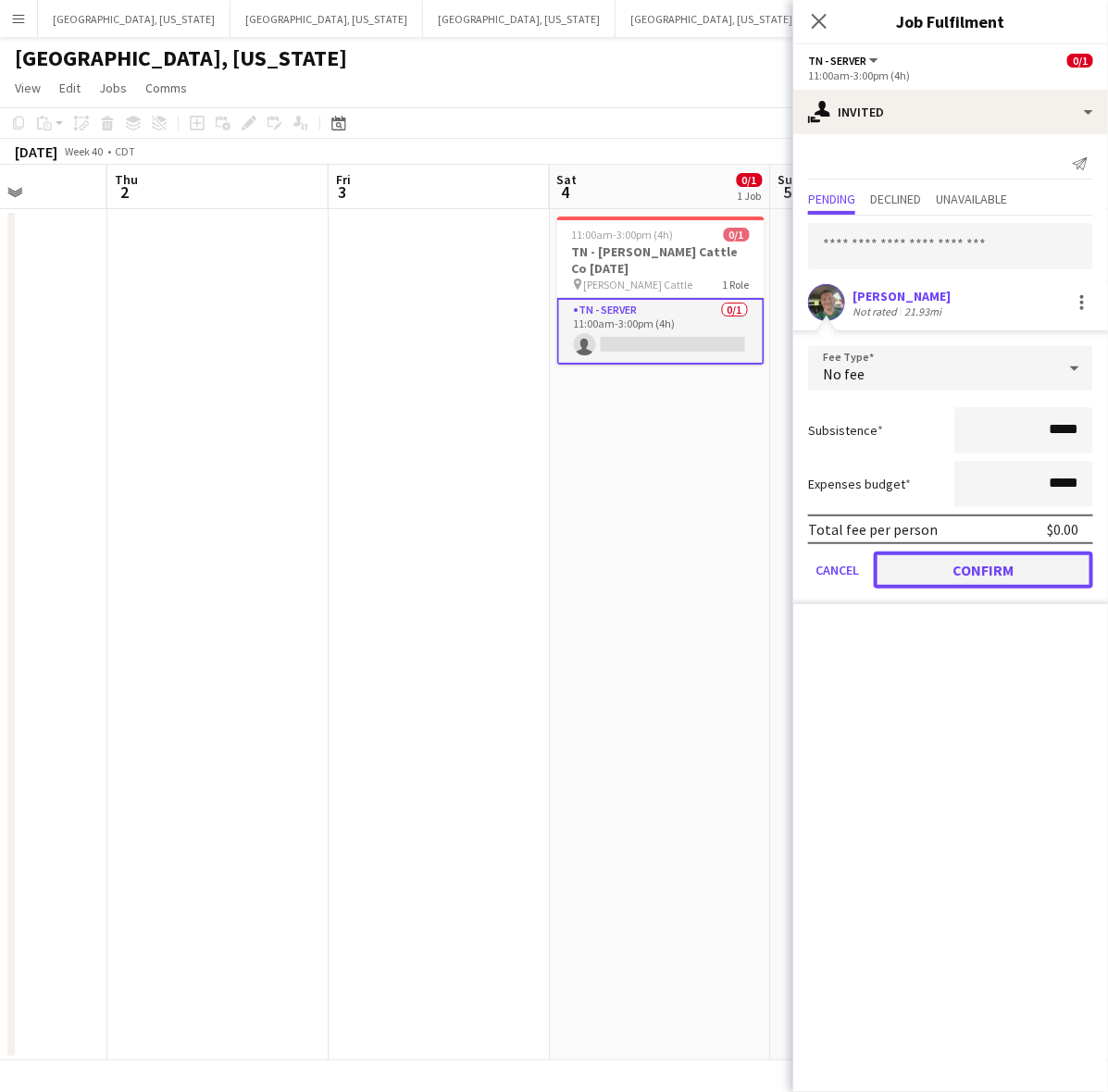
click at [945, 572] on button "Confirm" at bounding box center [983, 570] width 220 height 37
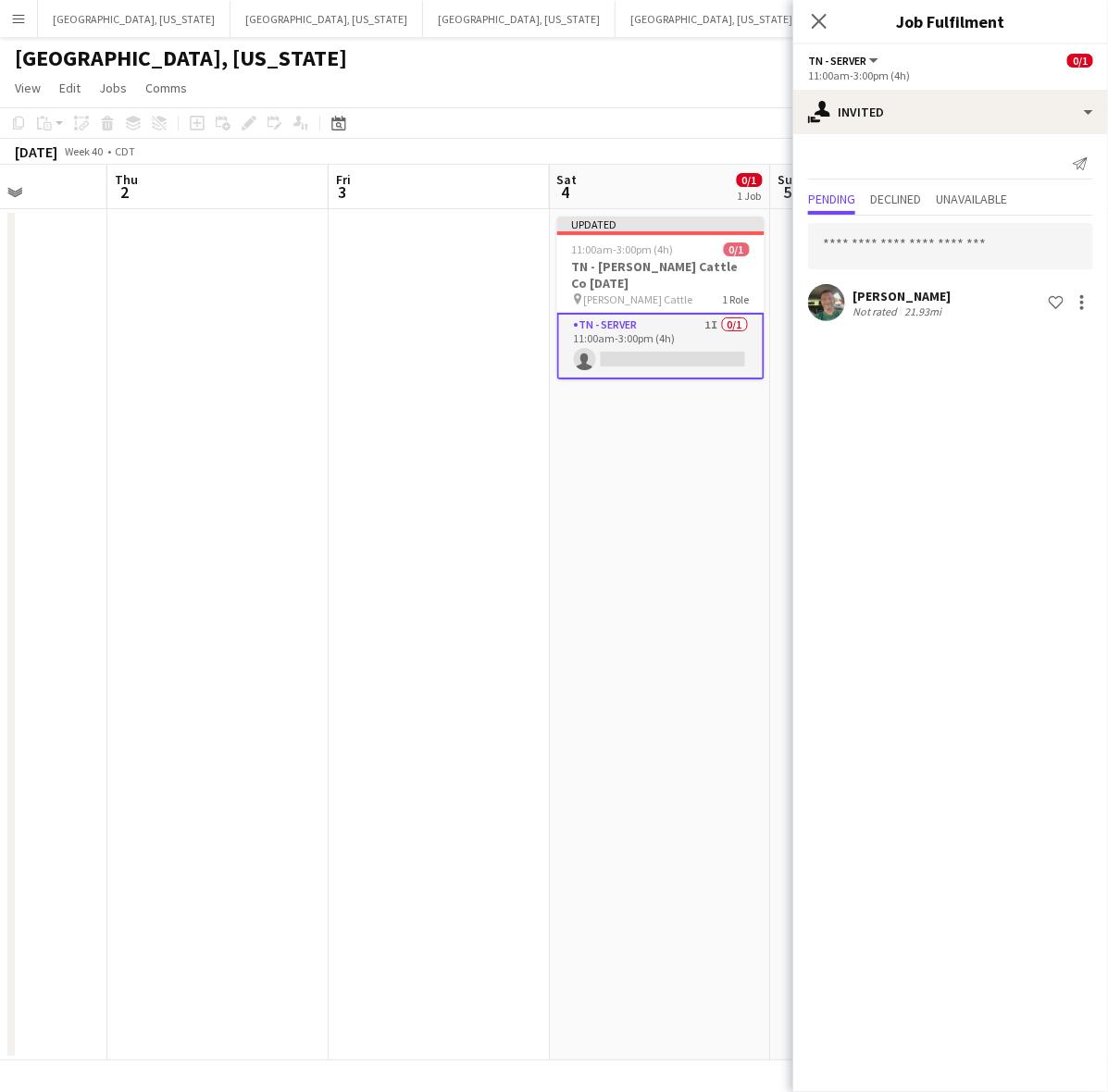
click at [625, 514] on app-date-cell "Updated 11:00am-3:00pm (4h) 0/1 TN - [PERSON_NAME] Cattle Co [DATE] pin [PERSON…" at bounding box center [660, 634] width 222 height 851
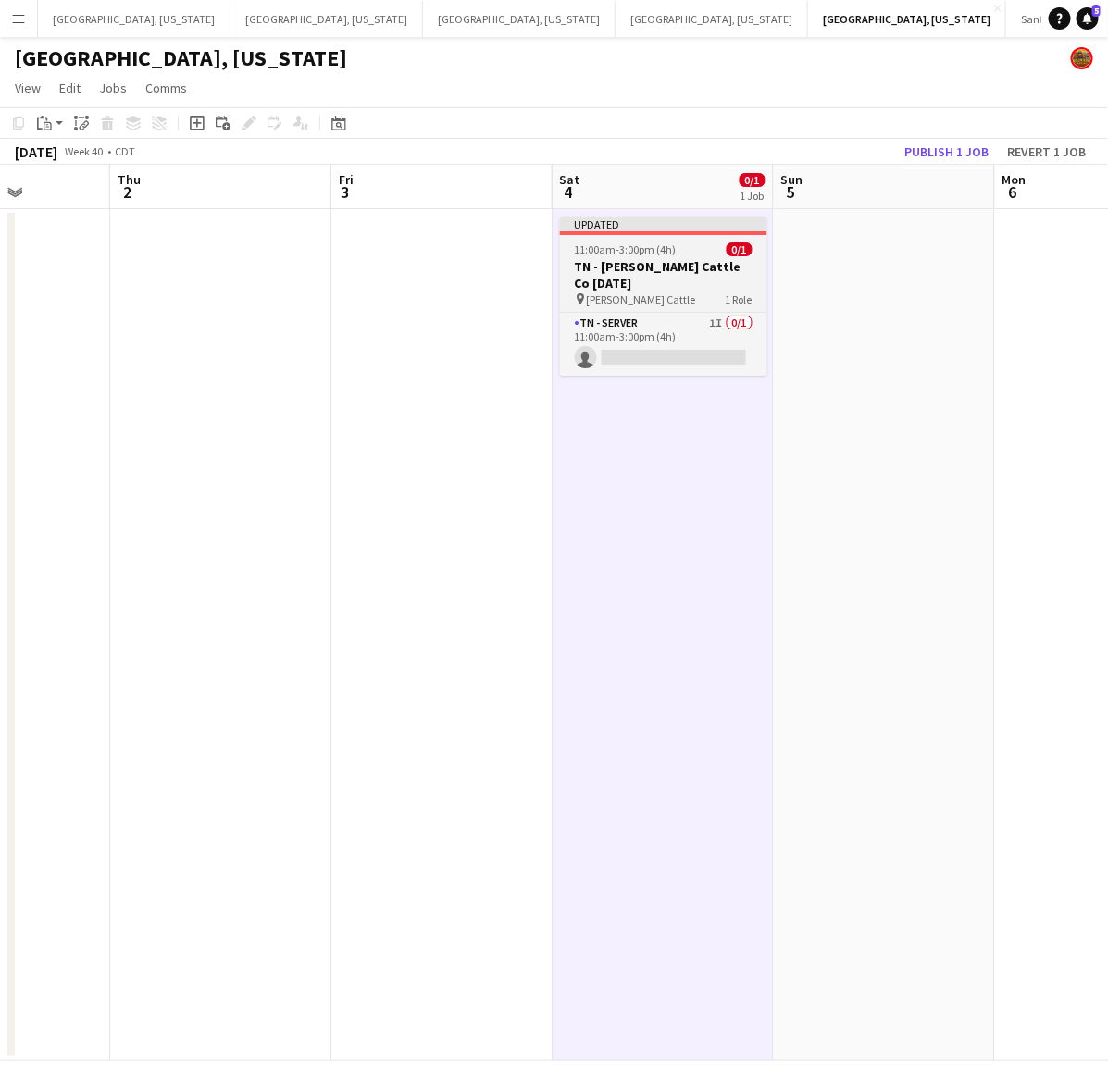
click at [679, 259] on h3 "TN - [PERSON_NAME] Cattle Co [DATE]" at bounding box center [663, 275] width 207 height 33
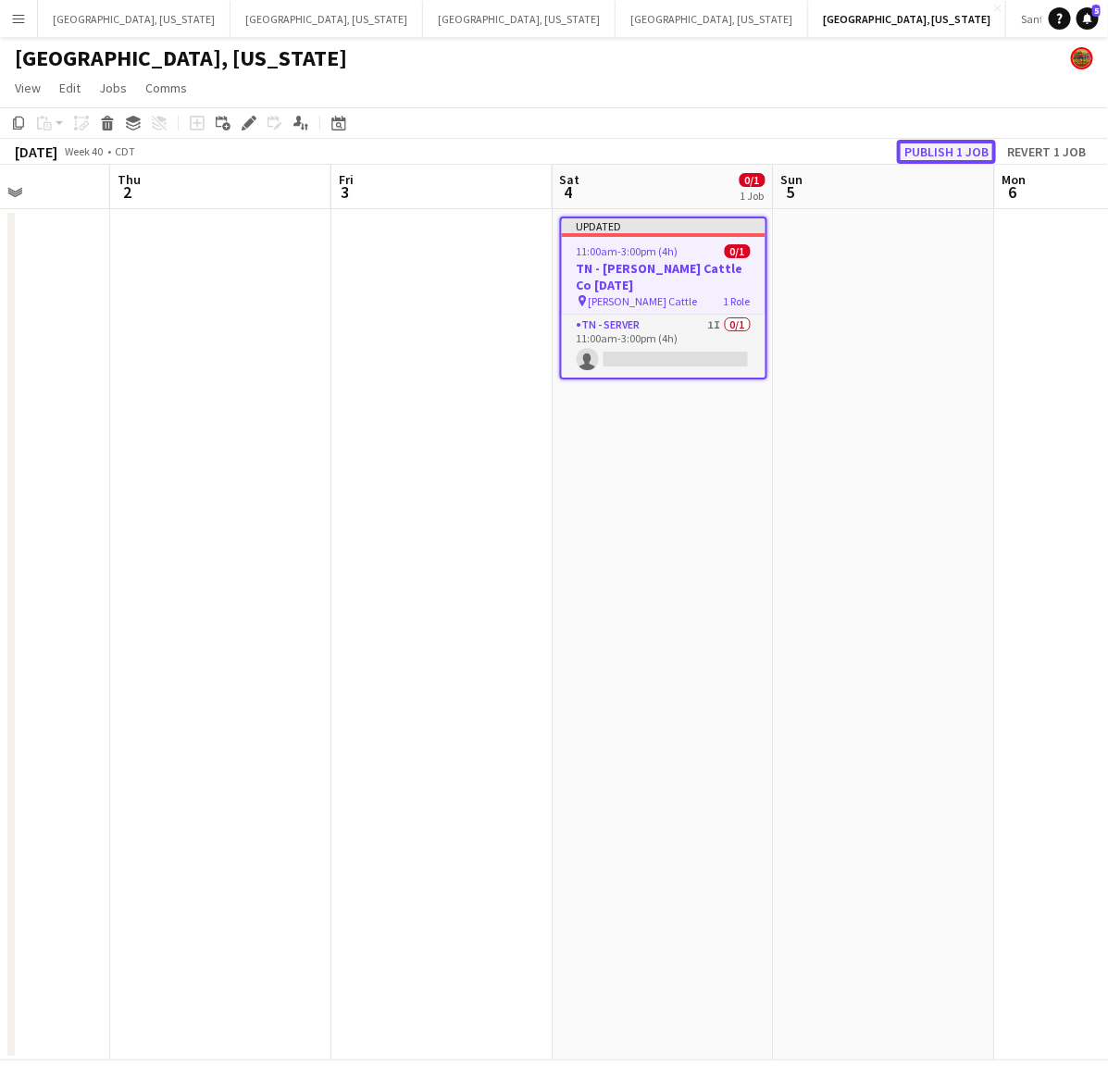
click at [942, 158] on button "Publish 1 job" at bounding box center [945, 152] width 99 height 24
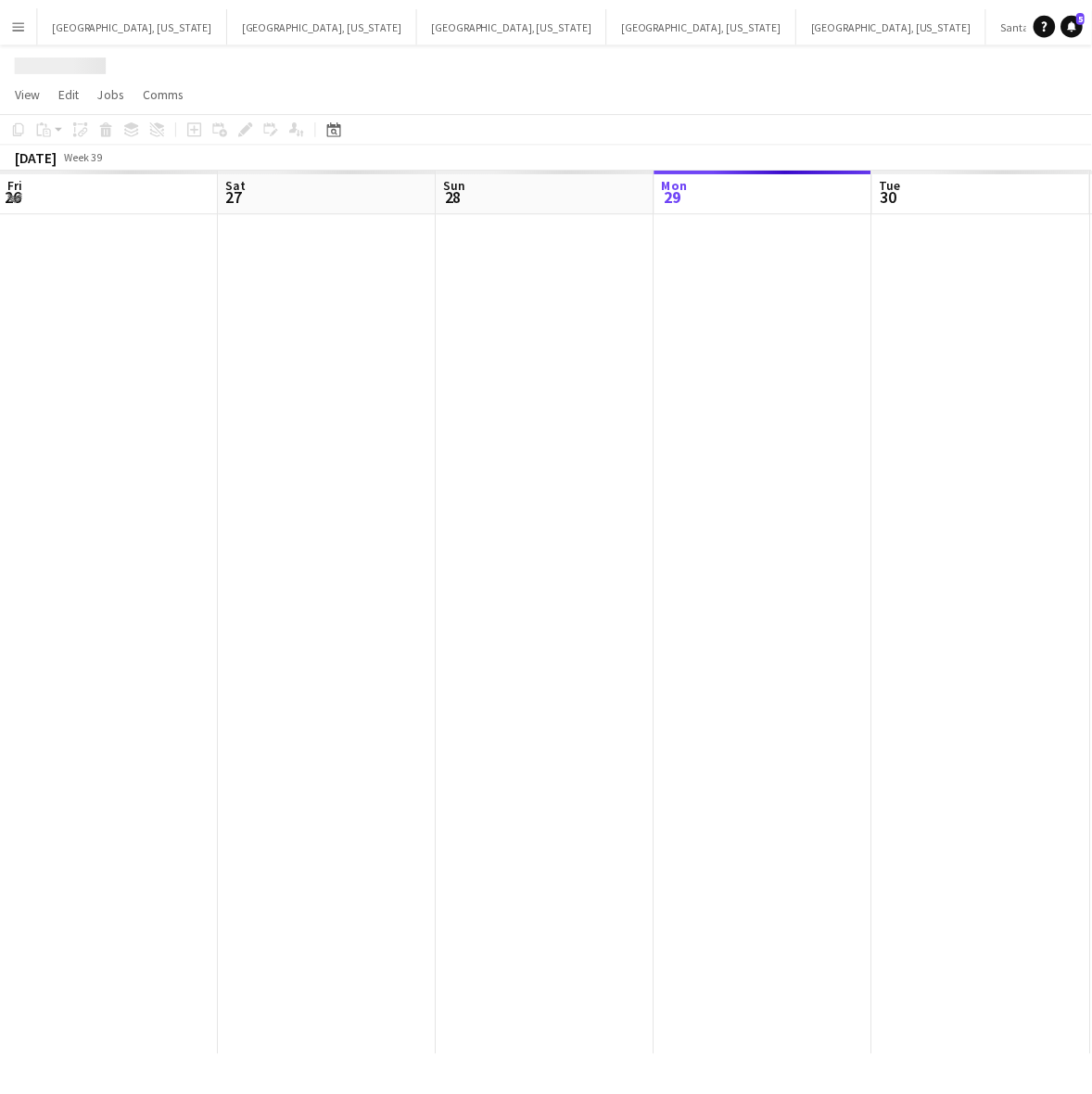
scroll to position [0, 442]
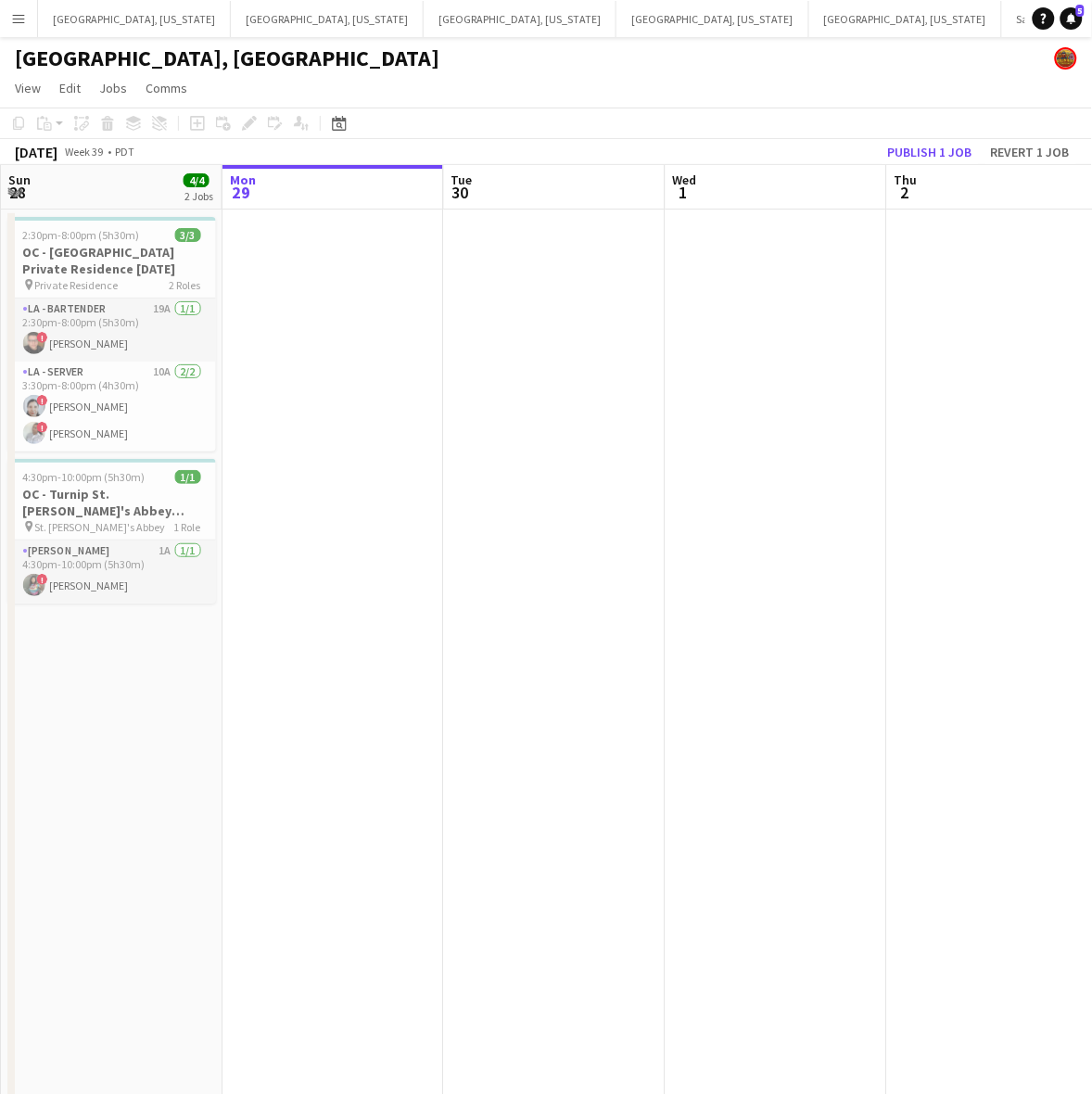
click at [270, 508] on app-calendar-viewport "Fri 26 Sat 27 23/28 6 Jobs Sun 28 4/4 2 Jobs Mon 29 Tue 30 Wed 1 Thu 2 Fri 3 5/…" at bounding box center [546, 847] width 1092 height 1366
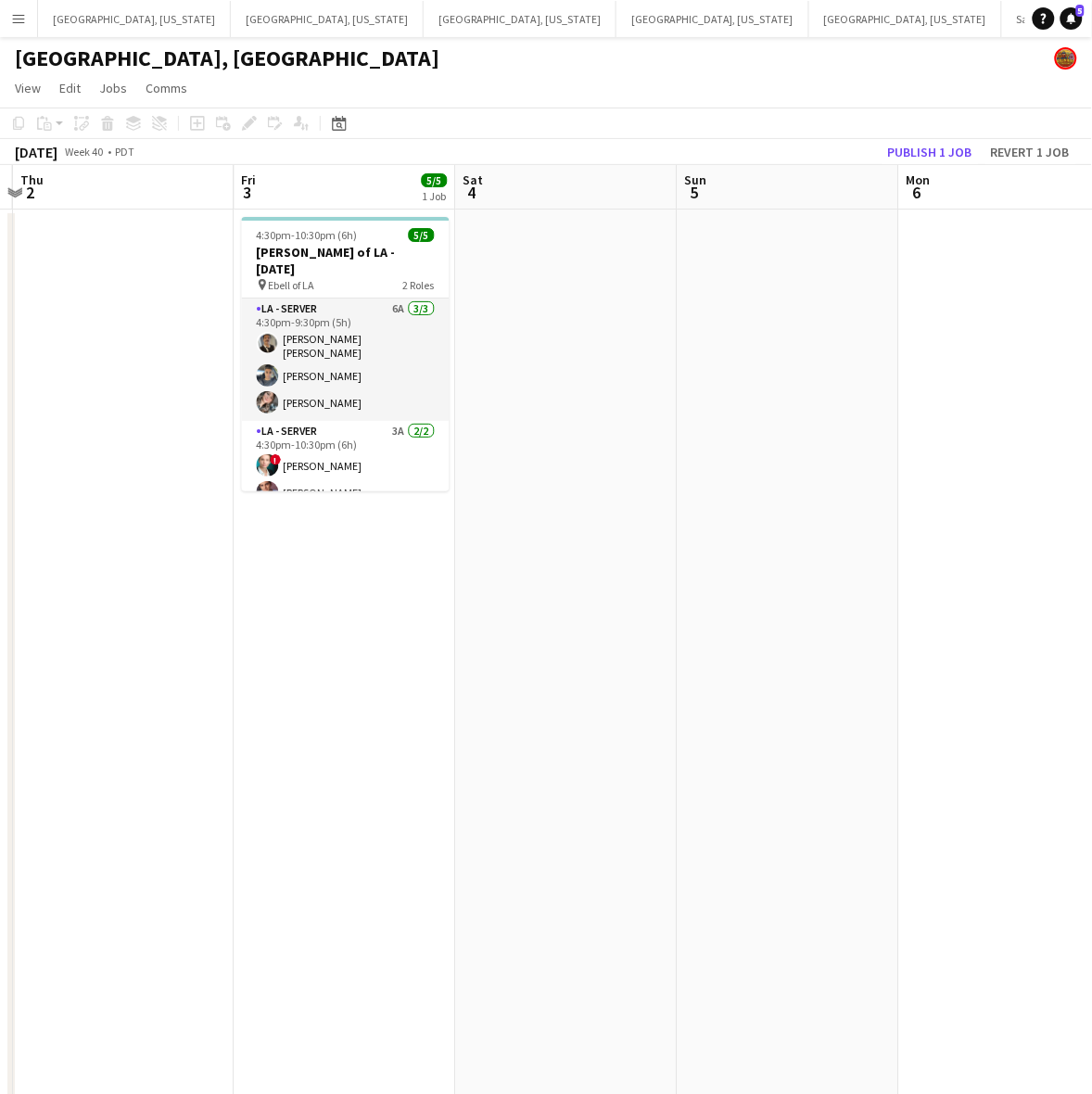
drag, startPoint x: 764, startPoint y: 479, endPoint x: -64, endPoint y: 641, distance: 843.7
click at [0, 641] on html "Menu Boards Boards Boards All jobs Status Workforce Workforce My Workforce Recr…" at bounding box center [546, 766] width 1092 height 1531
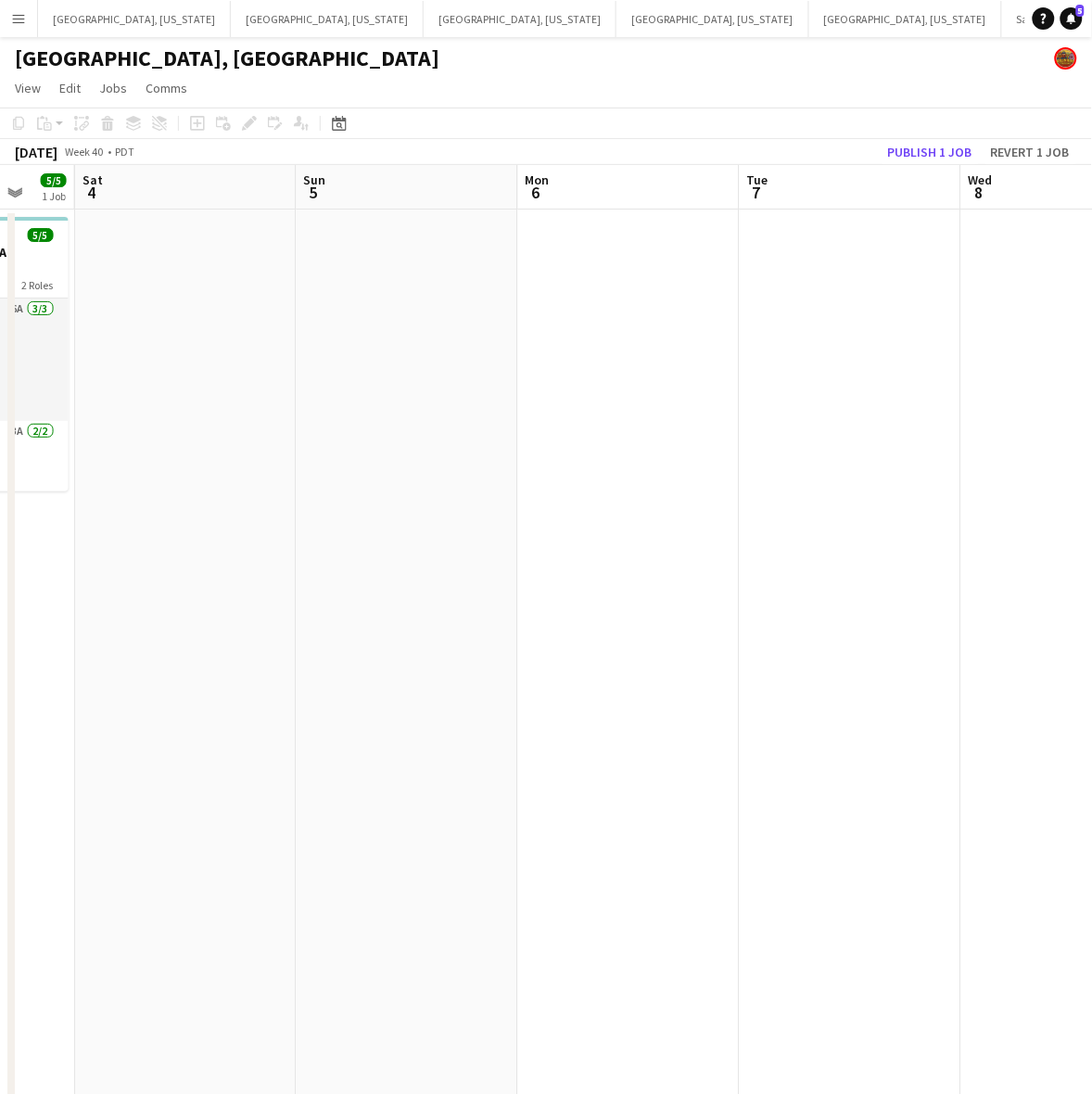
click at [67, 519] on app-calendar-viewport "Wed 1 Thu 2 Fri 3 5/5 1 Job Sat 4 Sun 5 Mon 6 Tue 7 Wed 8 Thu 9 Fri 10 4:30pm-1…" at bounding box center [546, 847] width 1092 height 1366
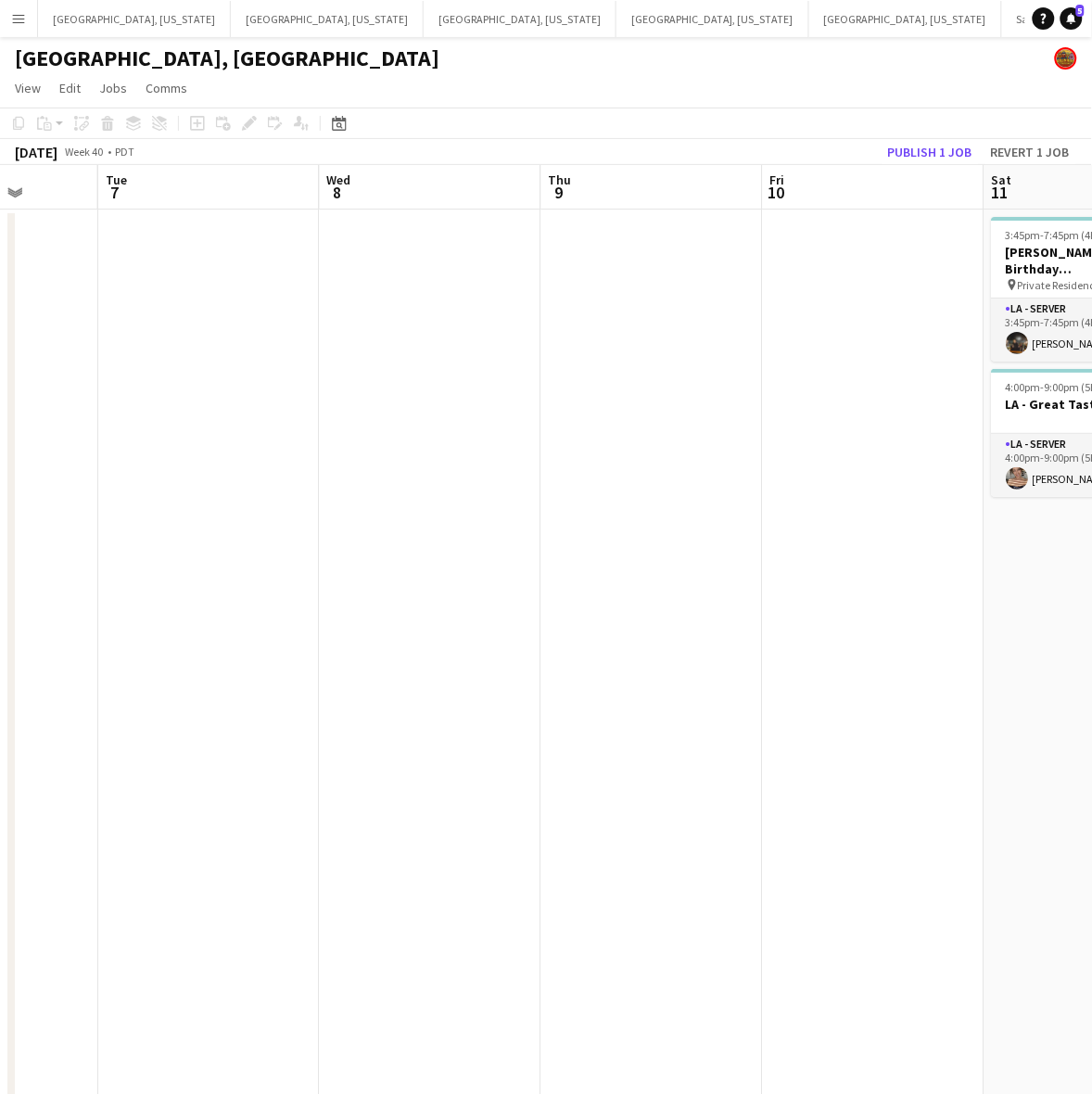
drag, startPoint x: 883, startPoint y: 381, endPoint x: 186, endPoint y: 510, distance: 708.8
click at [186, 510] on app-calendar-viewport "Sat 4 Sun 5 Mon 6 Tue 7 Wed 8 Thu 9 Fri 10 Sat 11 2/2 2 Jobs Sun 12 0/1 1 Job M…" at bounding box center [546, 847] width 1092 height 1366
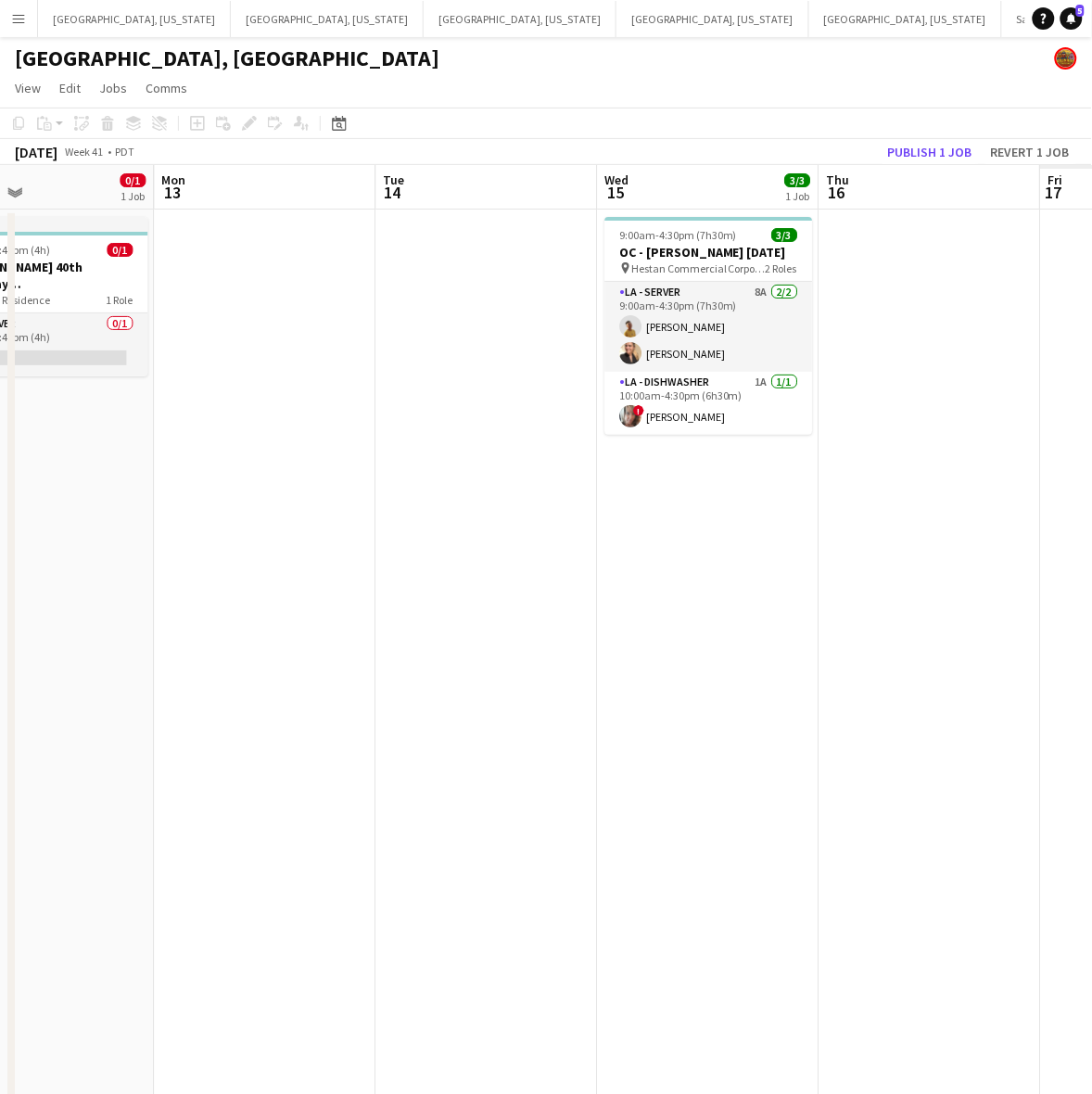
drag, startPoint x: 656, startPoint y: 454, endPoint x: 77, endPoint y: 580, distance: 592.6
click at [74, 582] on app-calendar-viewport "Thu 9 Fri 10 Sat 11 2/2 2 Jobs Sun 12 0/1 1 Job Mon 13 Tue 14 Wed 15 3/3 1 Job …" at bounding box center [546, 847] width 1092 height 1366
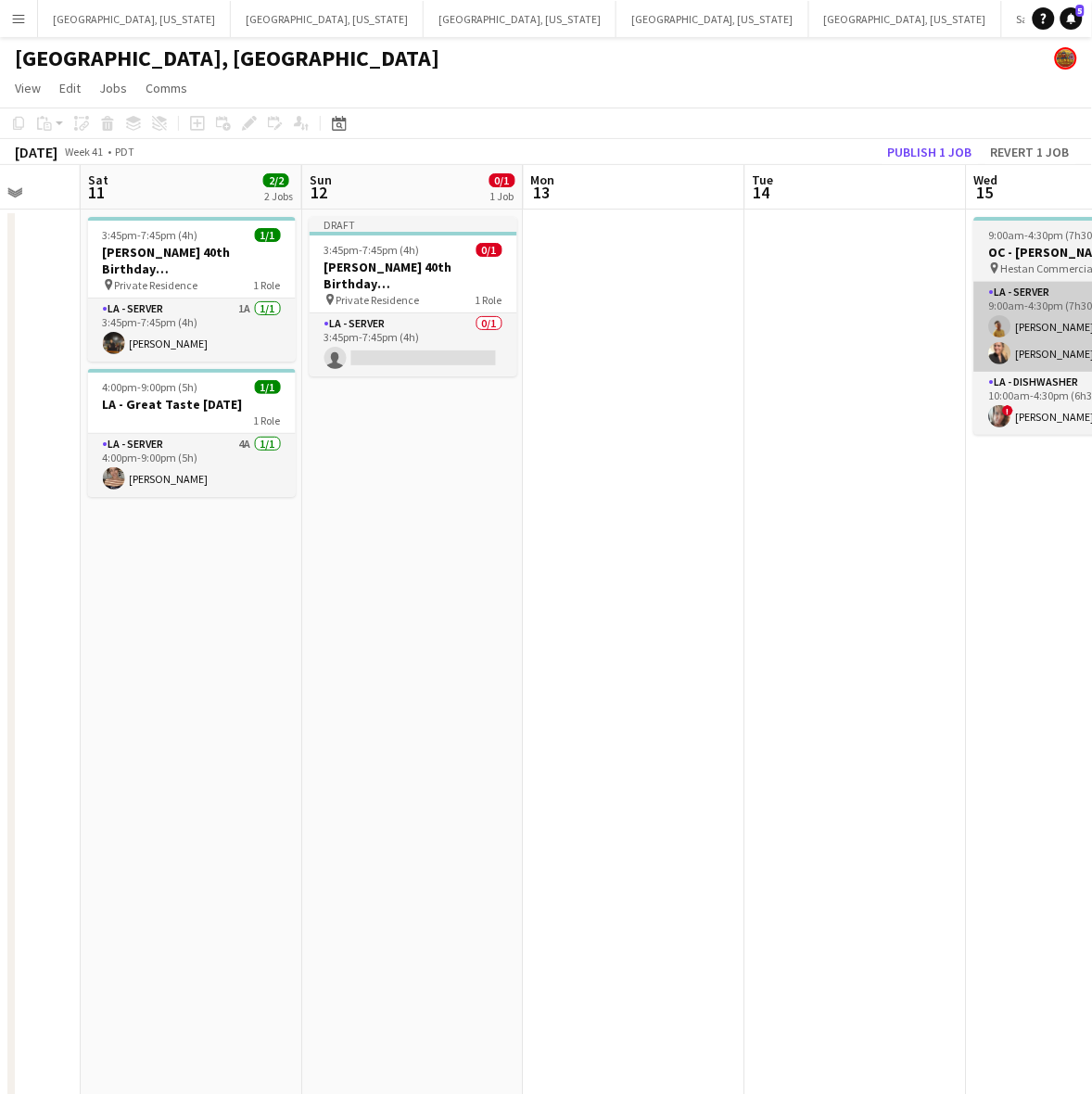
drag, startPoint x: 1031, startPoint y: 361, endPoint x: 993, endPoint y: 326, distance: 51.7
click at [1091, 318] on html "Menu Boards Boards Boards All jobs Status Workforce Workforce My Workforce Recr…" at bounding box center [546, 766] width 1092 height 1531
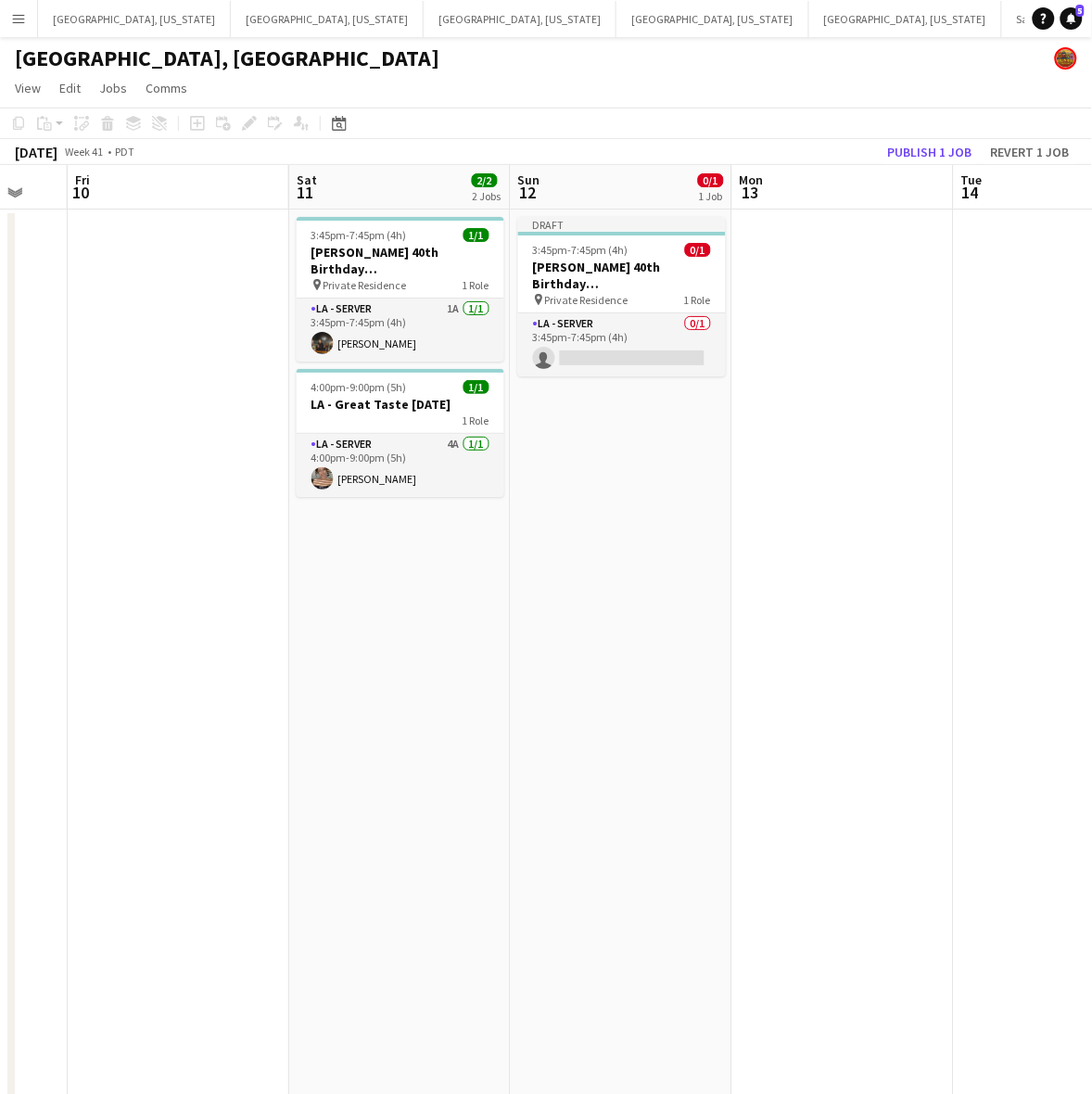
drag, startPoint x: 378, startPoint y: 475, endPoint x: 489, endPoint y: 455, distance: 112.8
click at [489, 455] on app-calendar-viewport "Wed 8 Thu 9 Fri 10 Sat 11 2/2 2 Jobs Sun 12 0/1 1 Job Mon 13 Tue 14 Wed 15 3/3 …" at bounding box center [546, 847] width 1092 height 1366
drag, startPoint x: 219, startPoint y: 462, endPoint x: 706, endPoint y: 298, distance: 513.9
click at [719, 303] on app-calendar-viewport "Wed 8 Thu 9 Fri 10 Sat 11 2/2 2 Jobs Sun 12 0/1 1 Job Mon 13 Tue 14 Wed 15 3/3 …" at bounding box center [546, 847] width 1092 height 1366
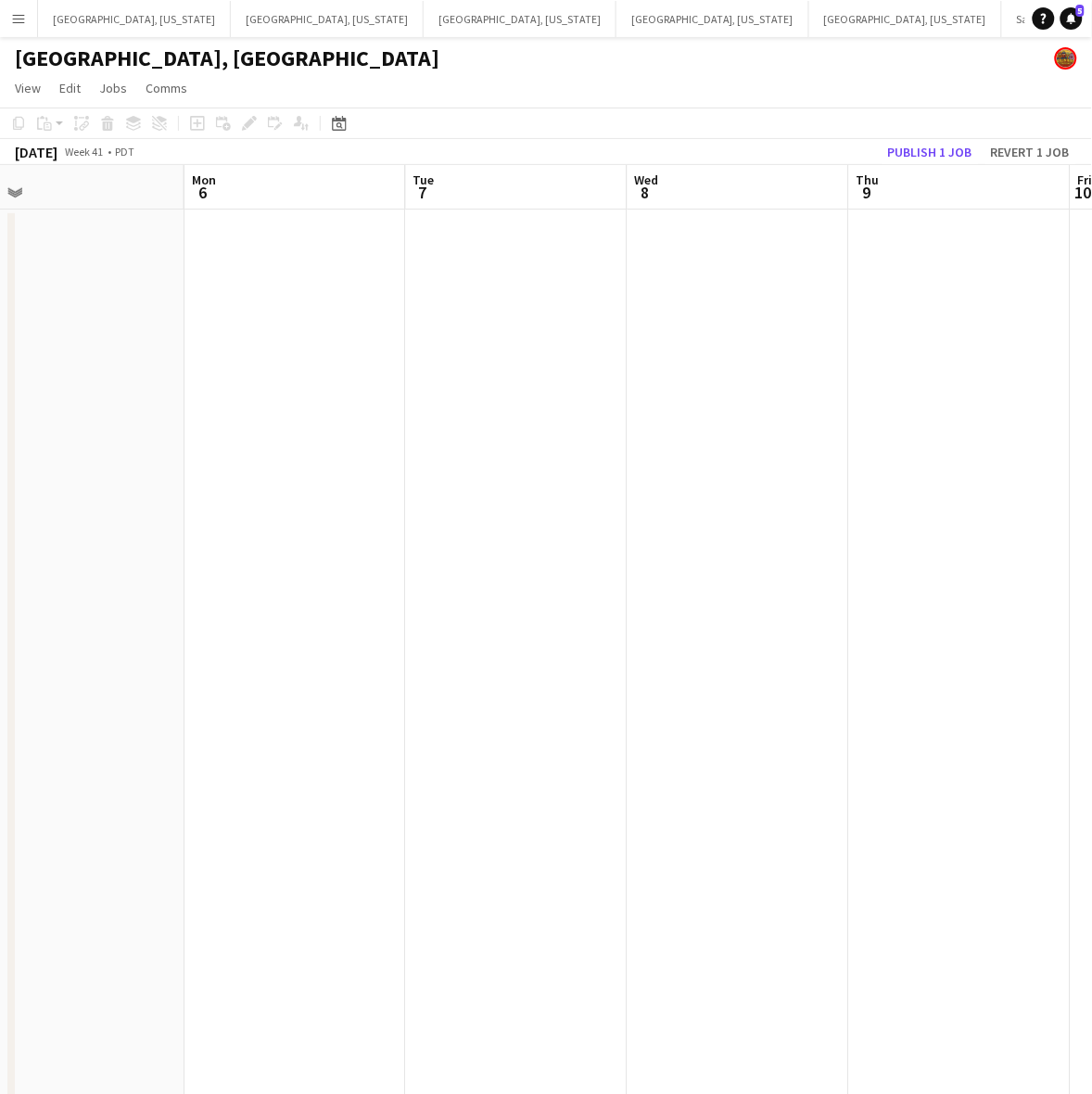
drag, startPoint x: 459, startPoint y: 344, endPoint x: 467, endPoint y: 333, distance: 13.6
click at [589, 307] on app-calendar-viewport "Fri 3 5/5 1 Job Sat 4 Sun 5 Mon 6 Tue 7 Wed 8 Thu 9 Fri 10 Sat 11 2/2 2 Jobs Su…" at bounding box center [546, 847] width 1092 height 1366
drag, startPoint x: 539, startPoint y: 347, endPoint x: 289, endPoint y: 401, distance: 255.8
click at [275, 401] on app-calendar-viewport "Fri 3 5/5 1 Job Sat 4 Sun 5 Mon 6 Tue 7 Wed 8 Thu 9 Fri 10 Sat 11 2/2 2 Jobs Su…" at bounding box center [546, 847] width 1092 height 1366
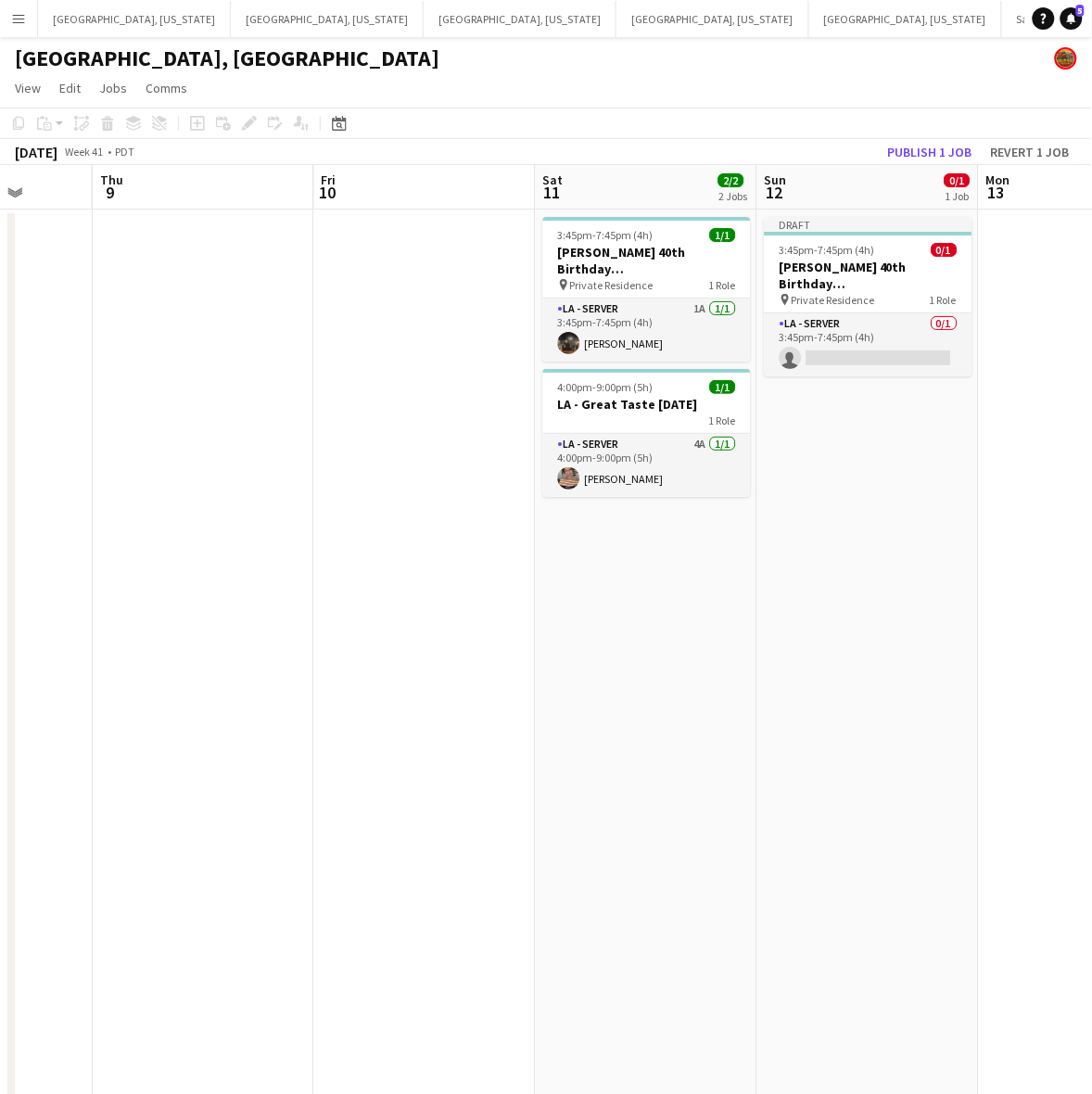
drag, startPoint x: 656, startPoint y: 368, endPoint x: 91, endPoint y: 482, distance: 576.4
click at [99, 480] on app-calendar-viewport "Mon 6 Tue 7 Wed 8 Thu 9 Fri 10 Sat 11 2/2 2 Jobs Sun 12 0/1 1 Job Mon 13 Tue 14…" at bounding box center [546, 847] width 1092 height 1366
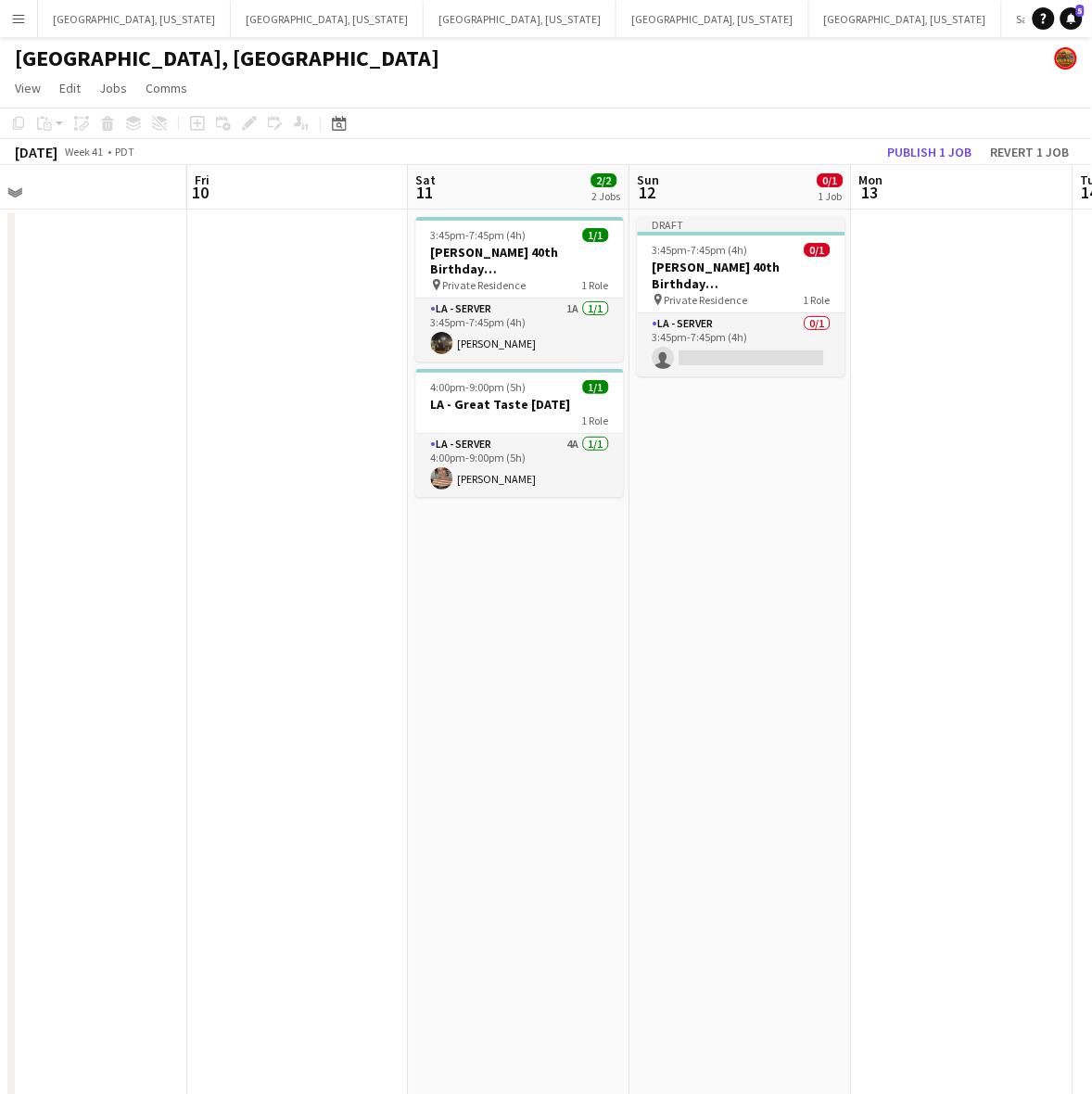
drag, startPoint x: 248, startPoint y: 428, endPoint x: 572, endPoint y: 359, distance: 331.3
click at [570, 360] on app-calendar-viewport "Tue 7 Wed 8 Thu 9 Fri 10 Sat 11 2/2 2 Jobs Sun 12 0/1 1 Job Mon 13 Tue 14 Wed 1…" at bounding box center [546, 847] width 1092 height 1366
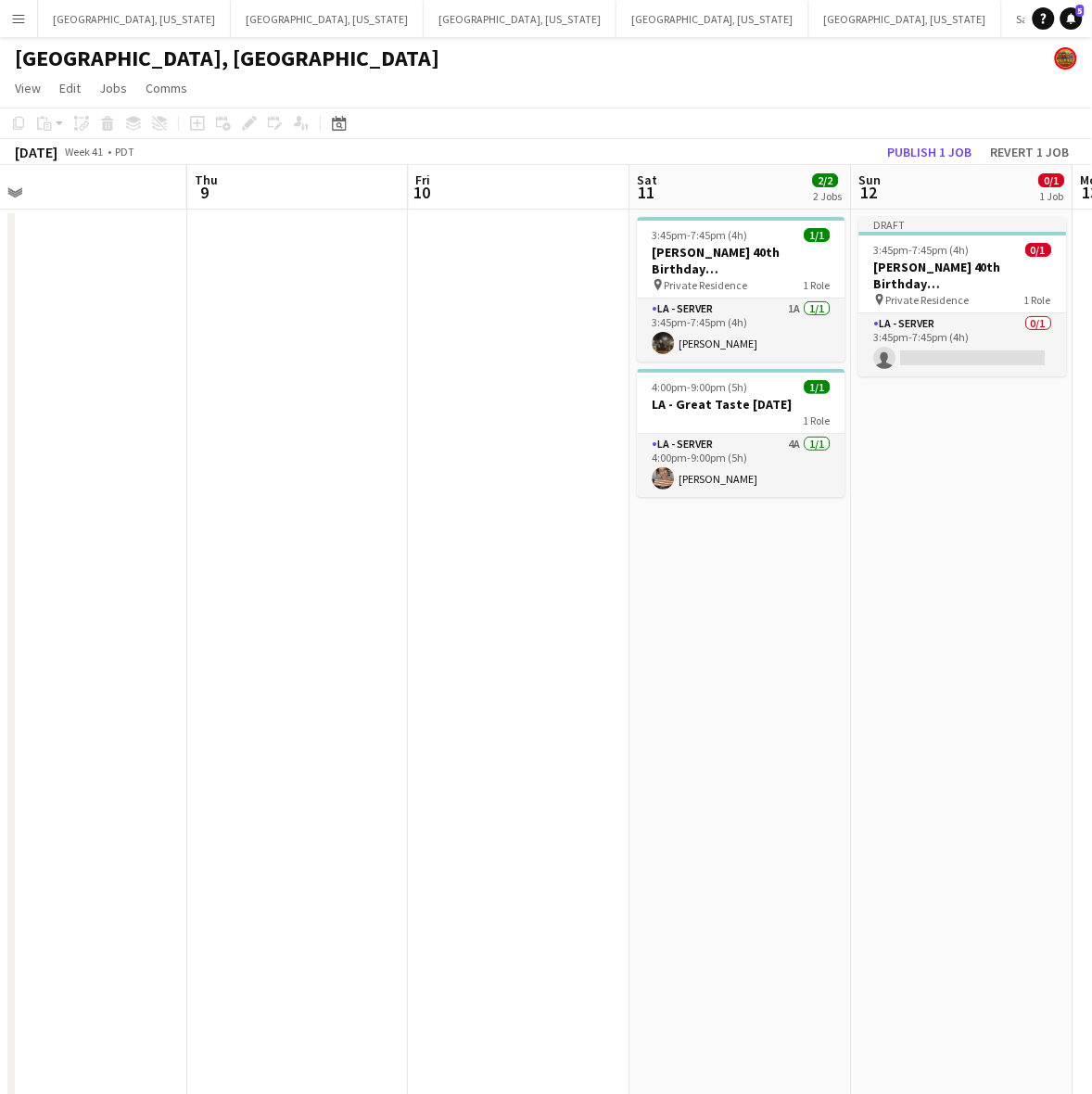
scroll to position [0, 470]
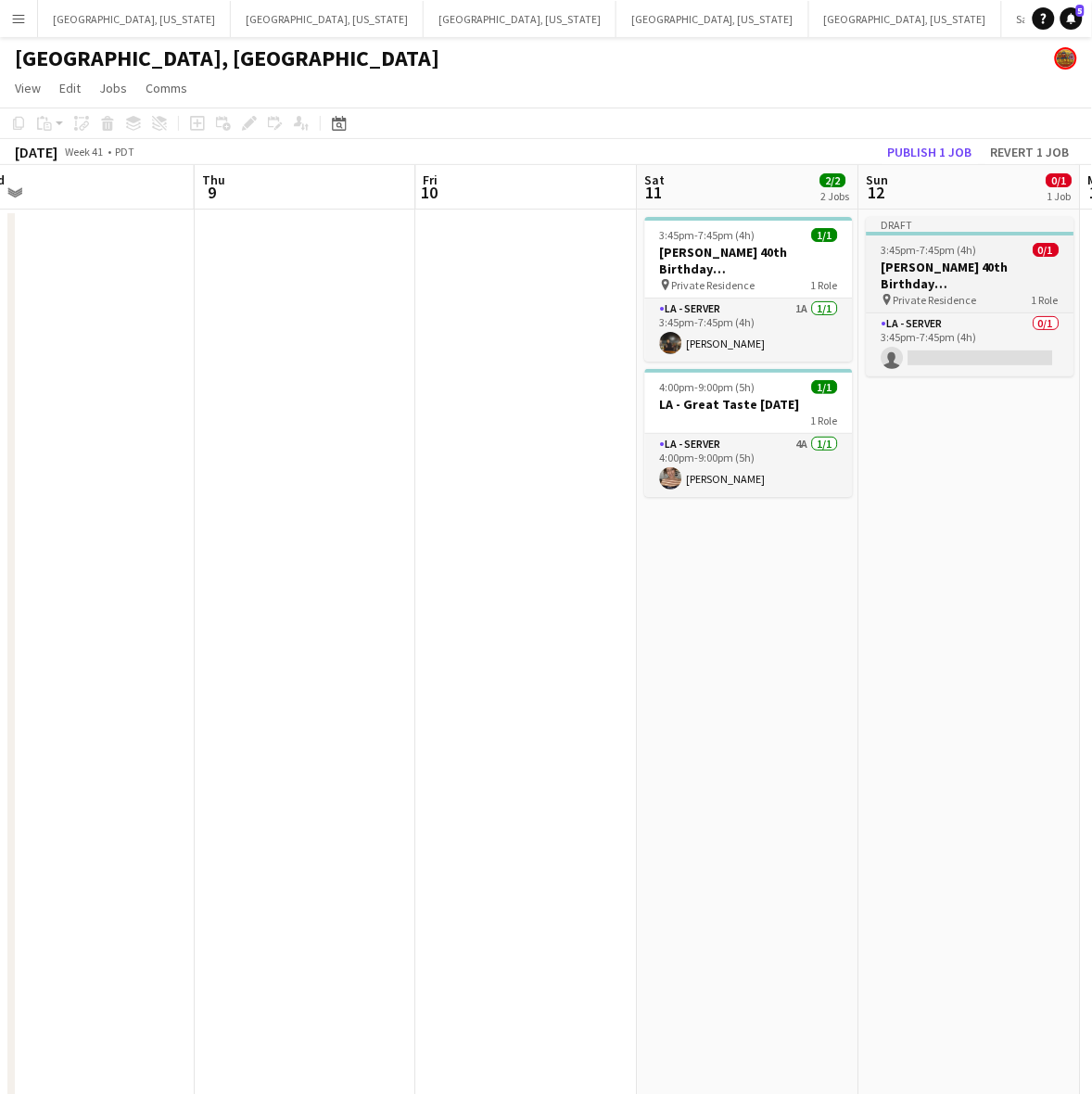
click at [945, 261] on h3 "[PERSON_NAME] 40th Birthday [DEMOGRAPHIC_DATA]" at bounding box center [970, 275] width 207 height 34
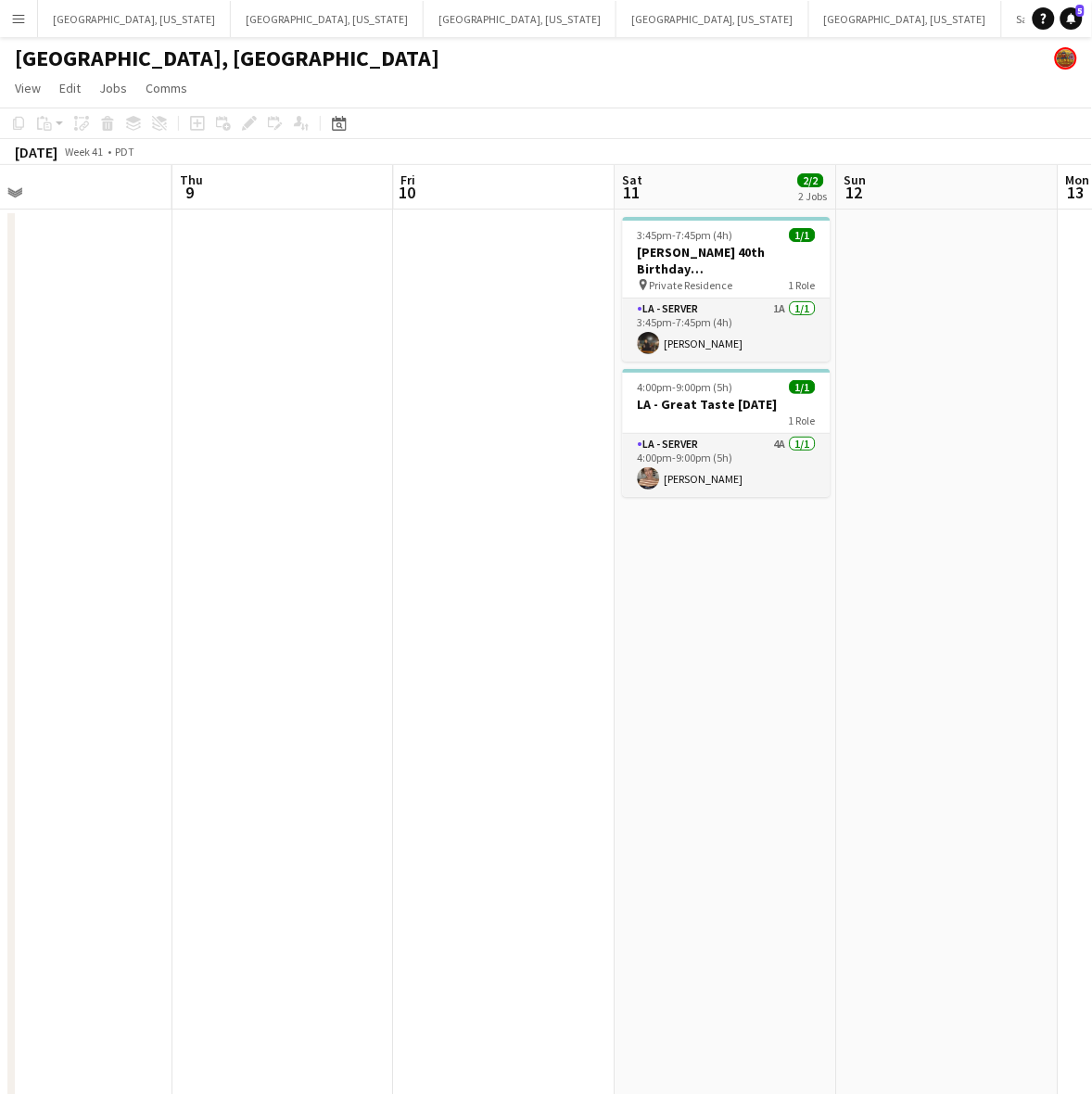
drag, startPoint x: 158, startPoint y: 418, endPoint x: 779, endPoint y: 313, distance: 629.8
click at [780, 313] on app-calendar-viewport "Mon 6 Tue 7 Wed 8 Thu 9 Fri 10 Sat 11 2/2 2 Jobs Sun 12 Mon 13 Tue 14 Wed 15 3/…" at bounding box center [546, 847] width 1092 height 1366
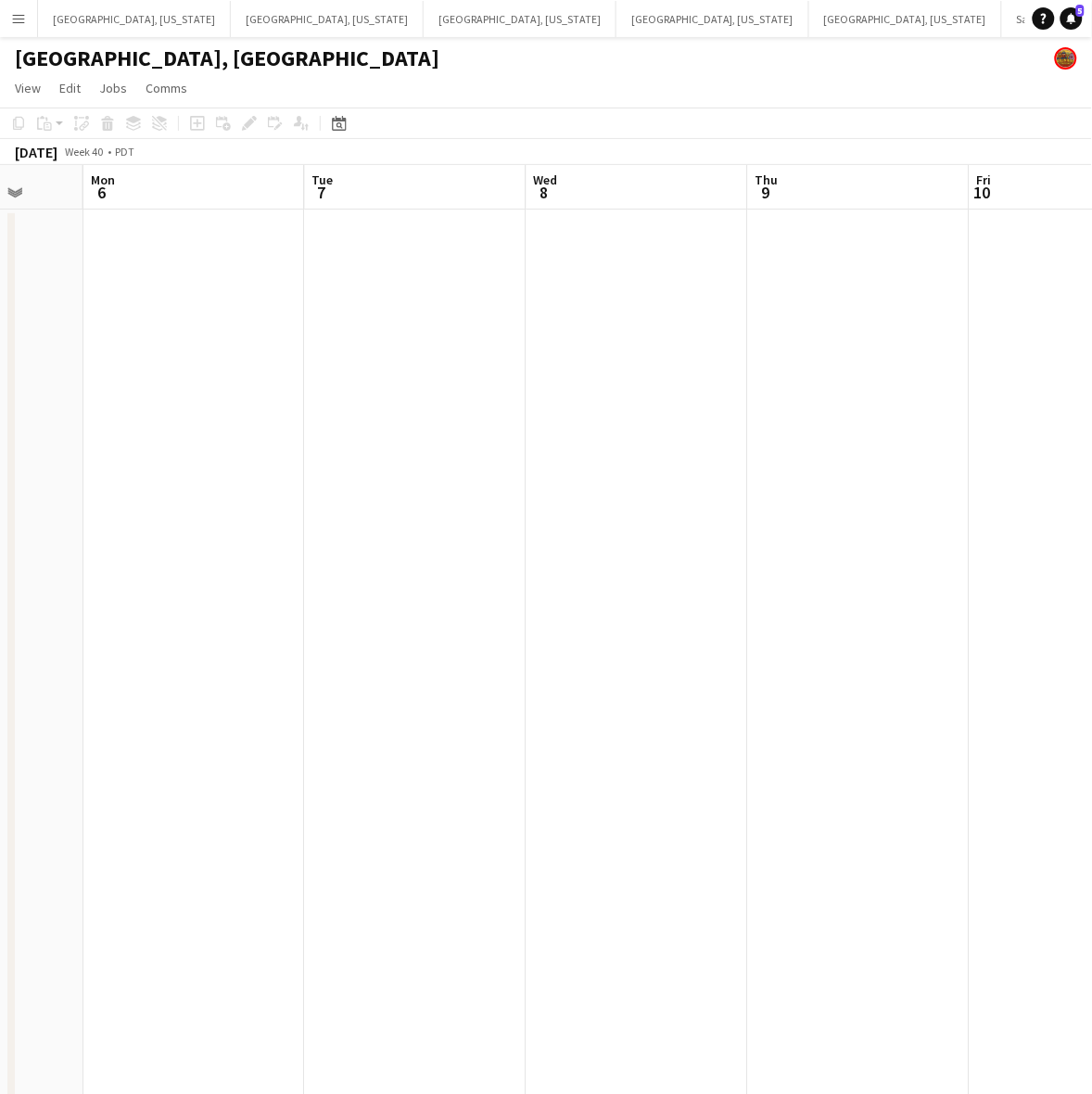
drag, startPoint x: 192, startPoint y: 404, endPoint x: 729, endPoint y: 283, distance: 550.5
click at [756, 287] on app-calendar-viewport "Fri 3 5/5 1 Job Sat 4 Sun 5 Mon 6 Tue 7 Wed 8 Thu 9 Fri 10 Sat 11 2/2 2 Jobs Su…" at bounding box center [546, 847] width 1092 height 1366
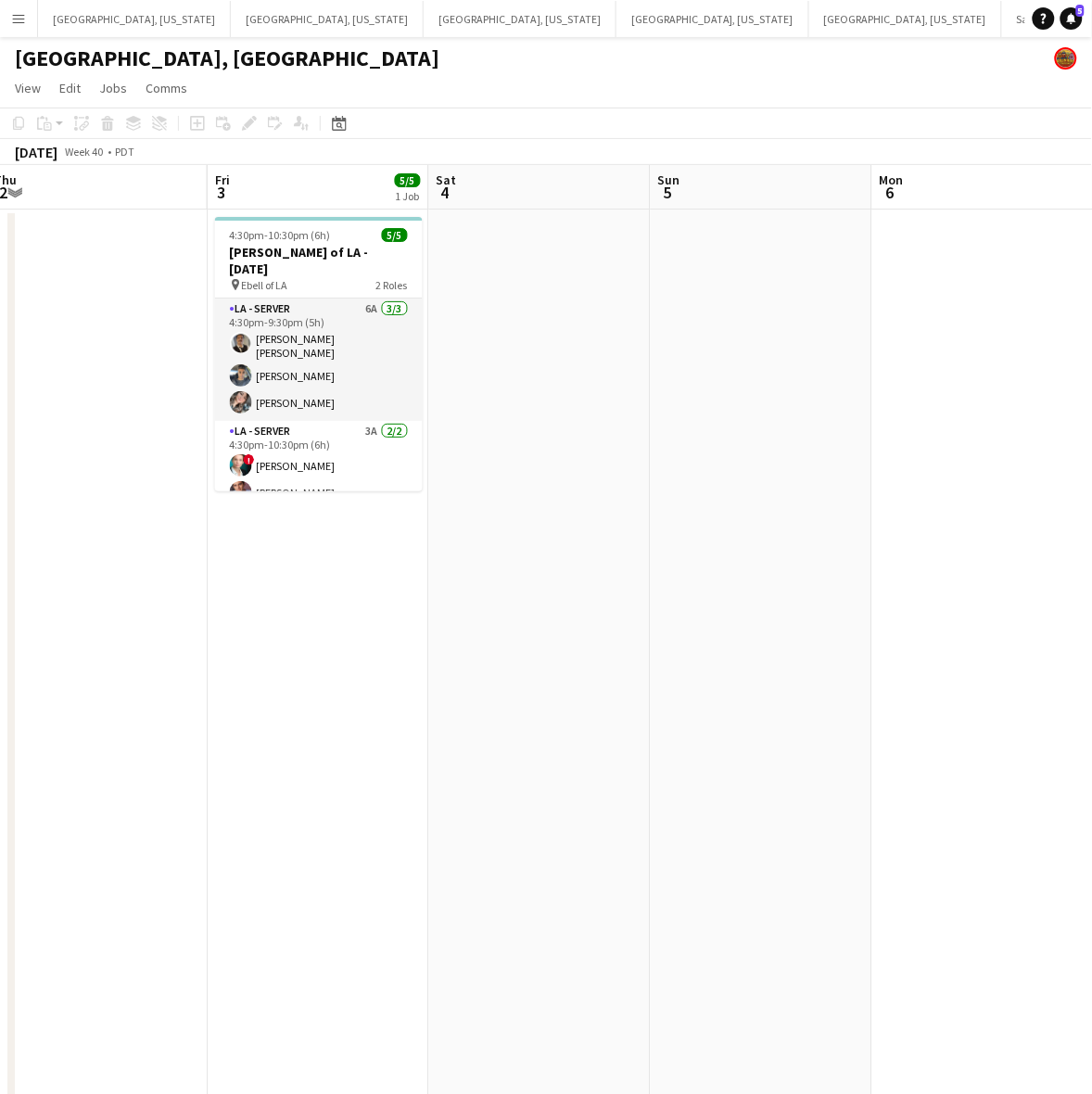
drag, startPoint x: 162, startPoint y: 363, endPoint x: 874, endPoint y: 197, distance: 731.1
click at [881, 199] on app-calendar-viewport "Tue 30 Wed 1 Thu 2 Fri 3 5/5 1 Job Sat 4 Sun 5 Mon 6 Tue 7 Wed 8 Thu 9 4:30pm-1…" at bounding box center [546, 847] width 1092 height 1366
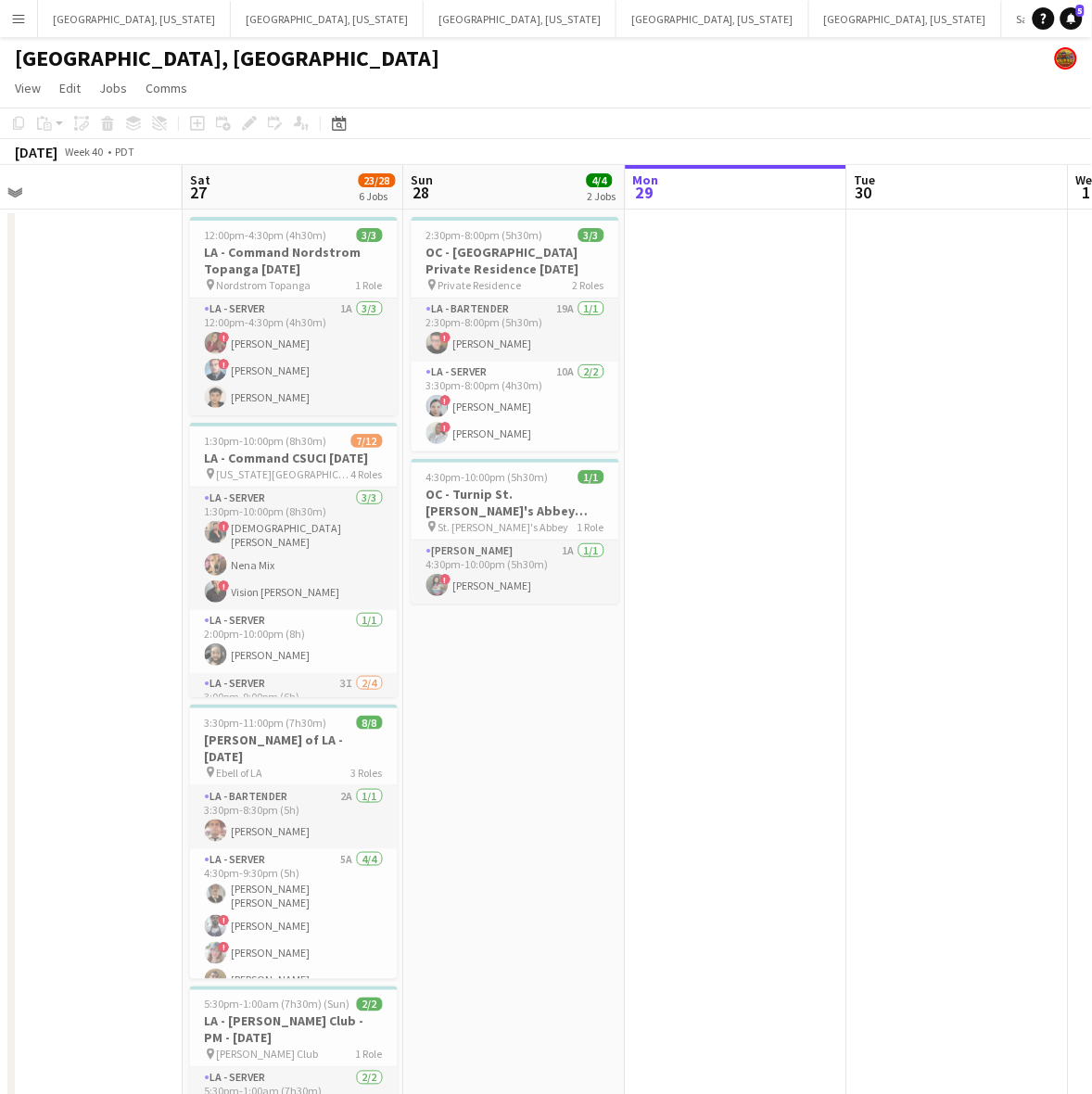
drag, startPoint x: 269, startPoint y: 353, endPoint x: 864, endPoint y: 216, distance: 610.6
click at [892, 216] on app-calendar-viewport "Wed 24 Thu 25 Fri 26 Sat 27 23/28 6 Jobs Sun 28 4/4 2 Jobs Mon 29 Tue 30 Wed 1 …" at bounding box center [546, 847] width 1092 height 1366
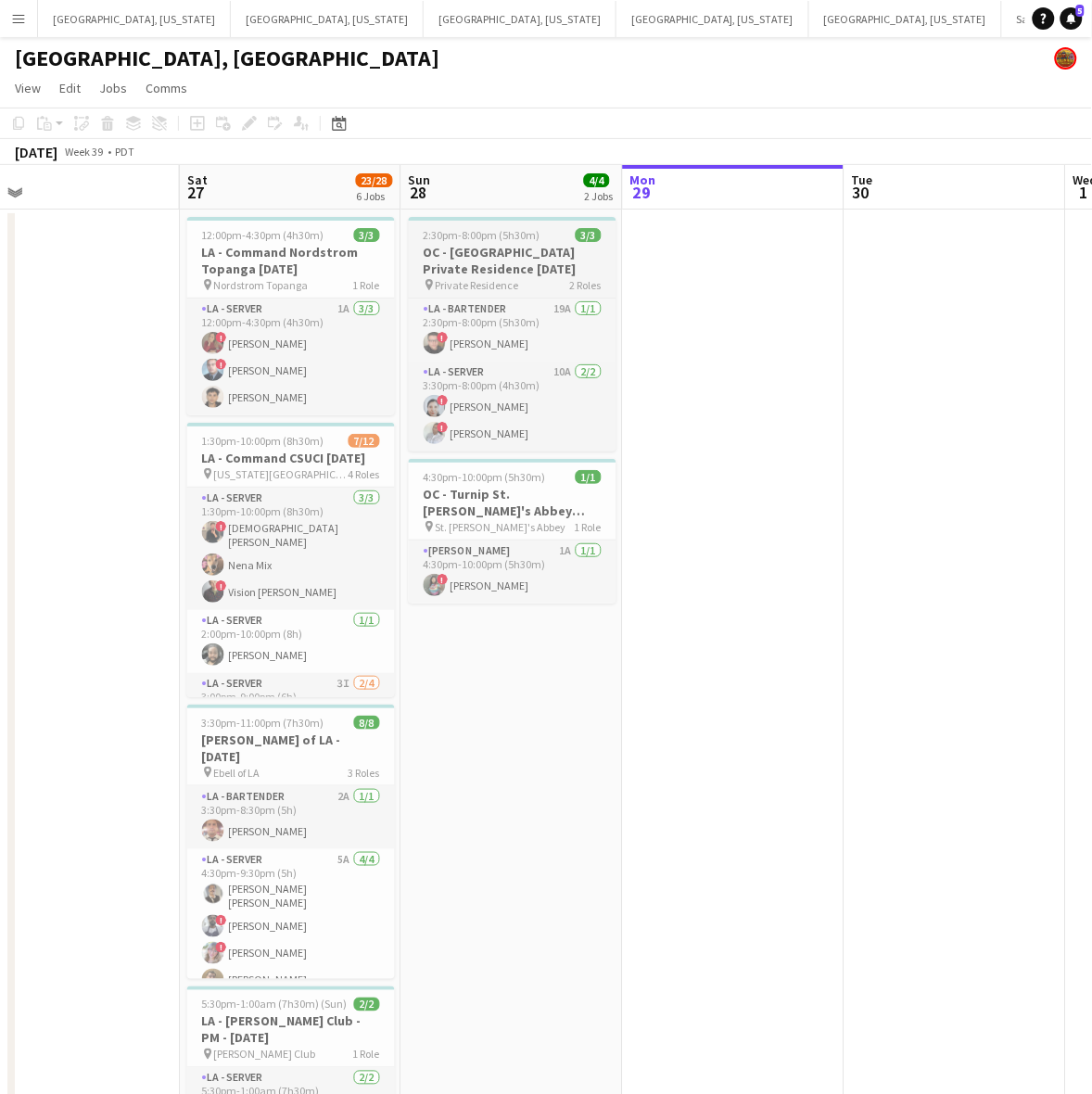
click at [538, 244] on h3 "OC - [GEOGRAPHIC_DATA] Private Residence [DATE]" at bounding box center [512, 260] width 207 height 34
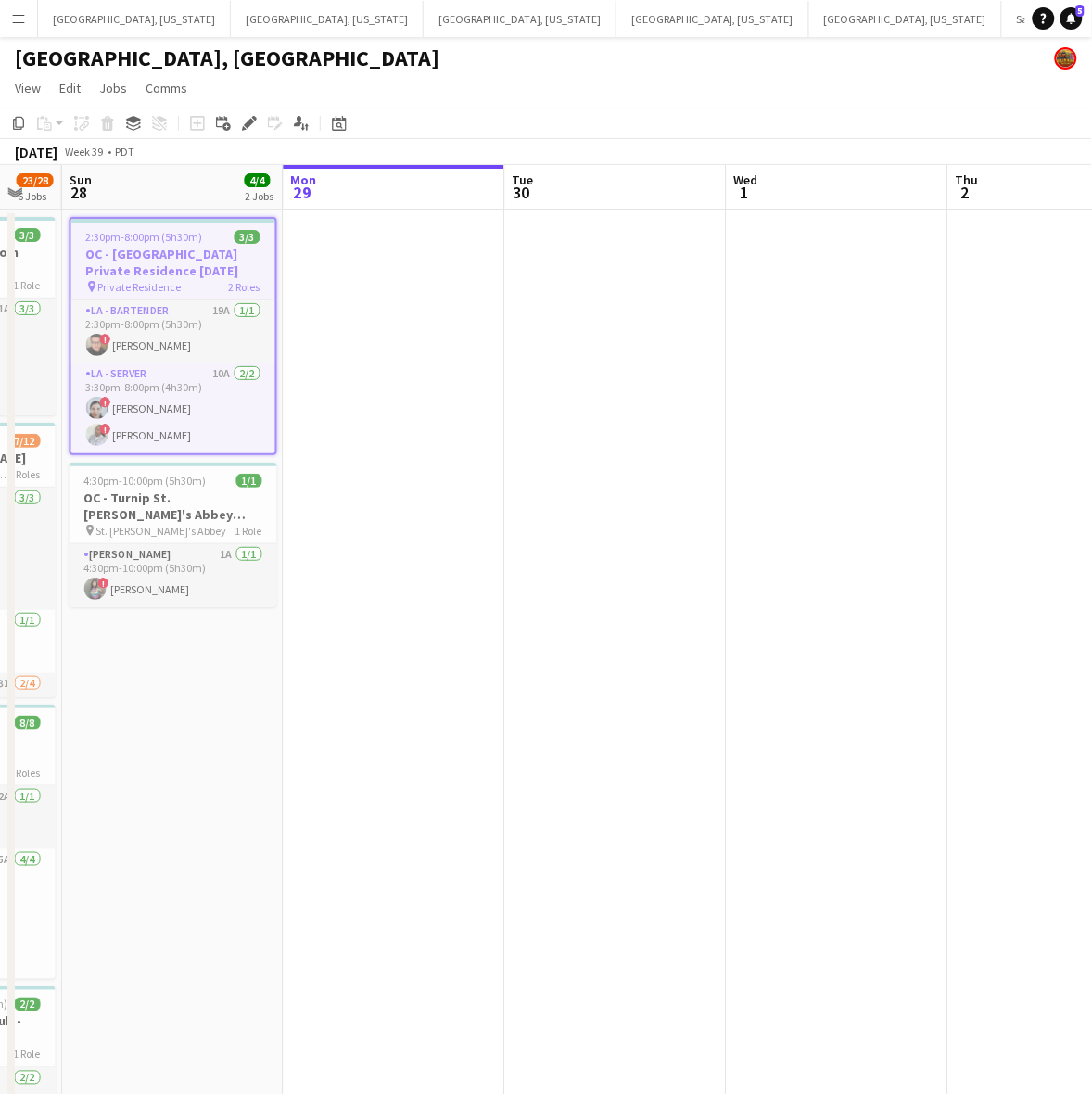
drag, startPoint x: 714, startPoint y: 440, endPoint x: 120, endPoint y: 549, distance: 603.9
click at [31, 567] on app-calendar-viewport "Thu 25 4/4 2 Jobs Fri 26 Sat 27 23/28 6 Jobs Sun 28 4/4 2 Jobs Mon 29 Tue 30 We…" at bounding box center [546, 847] width 1092 height 1366
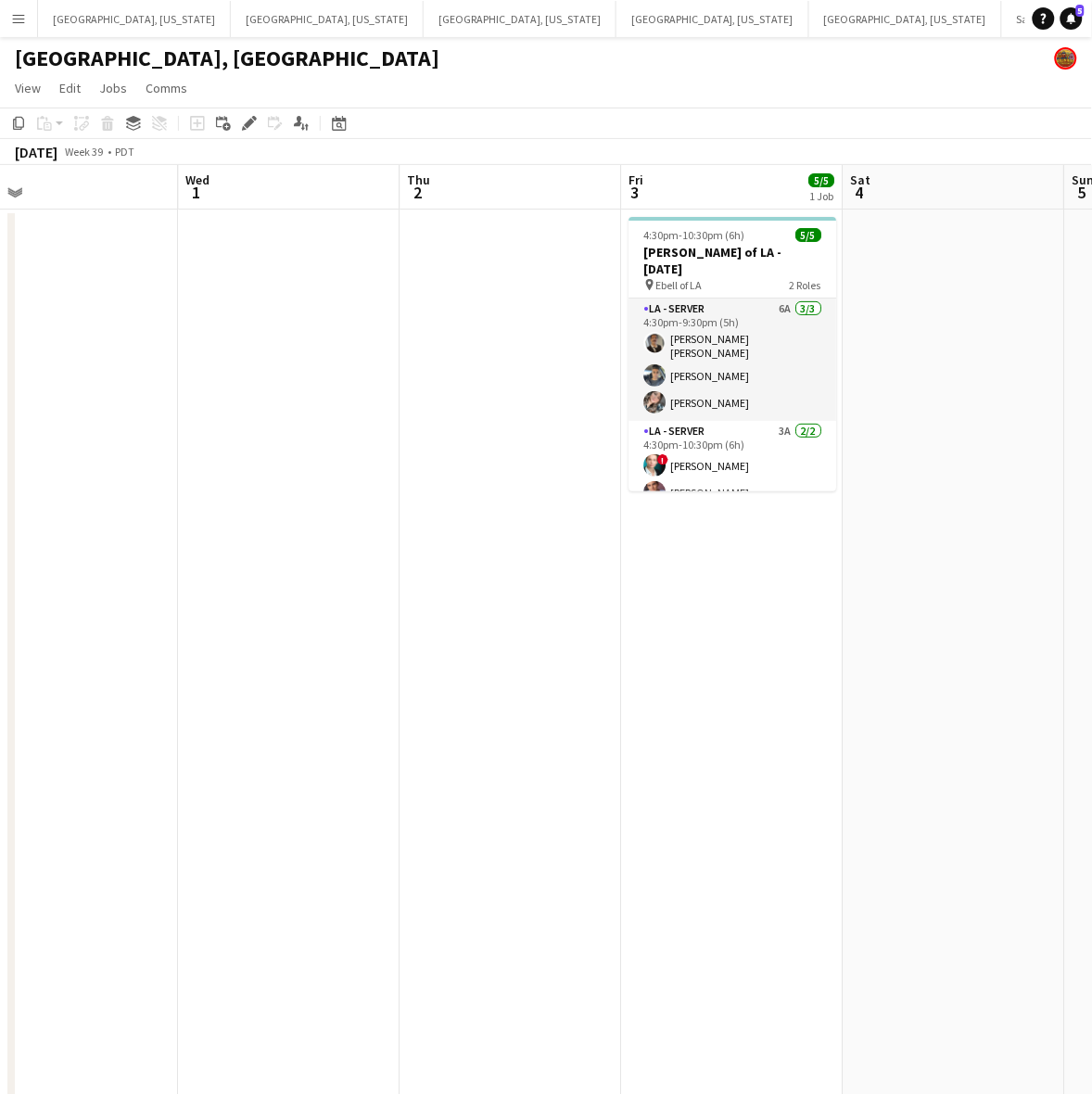
drag, startPoint x: 432, startPoint y: 484, endPoint x: 48, endPoint y: 539, distance: 387.9
click at [127, 528] on app-calendar-viewport "Sat 27 23/28 6 Jobs Sun 28 4/4 2 Jobs Mon 29 Tue 30 Wed 1 Thu 2 Fri 3 5/5 1 Job…" at bounding box center [546, 847] width 1092 height 1366
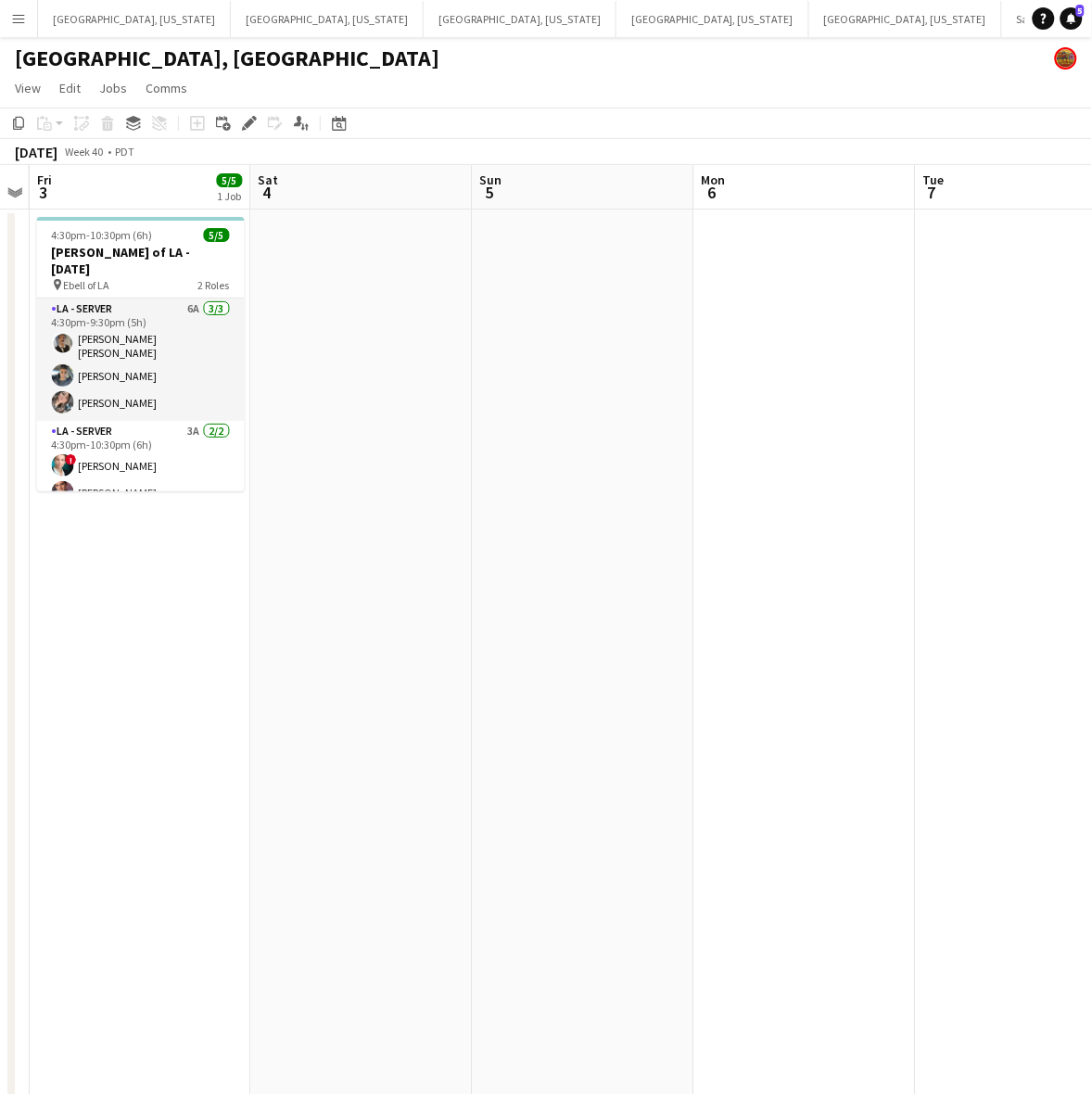
drag, startPoint x: 781, startPoint y: 404, endPoint x: 63, endPoint y: 515, distance: 726.5
click at [63, 515] on app-calendar-viewport "Tue 30 Wed 1 Thu 2 Fri 3 5/5 1 Job Sat 4 Sun 5 Mon 6 Tue 7 Wed 8 Thu 9 4:30pm-1…" at bounding box center [546, 847] width 1092 height 1366
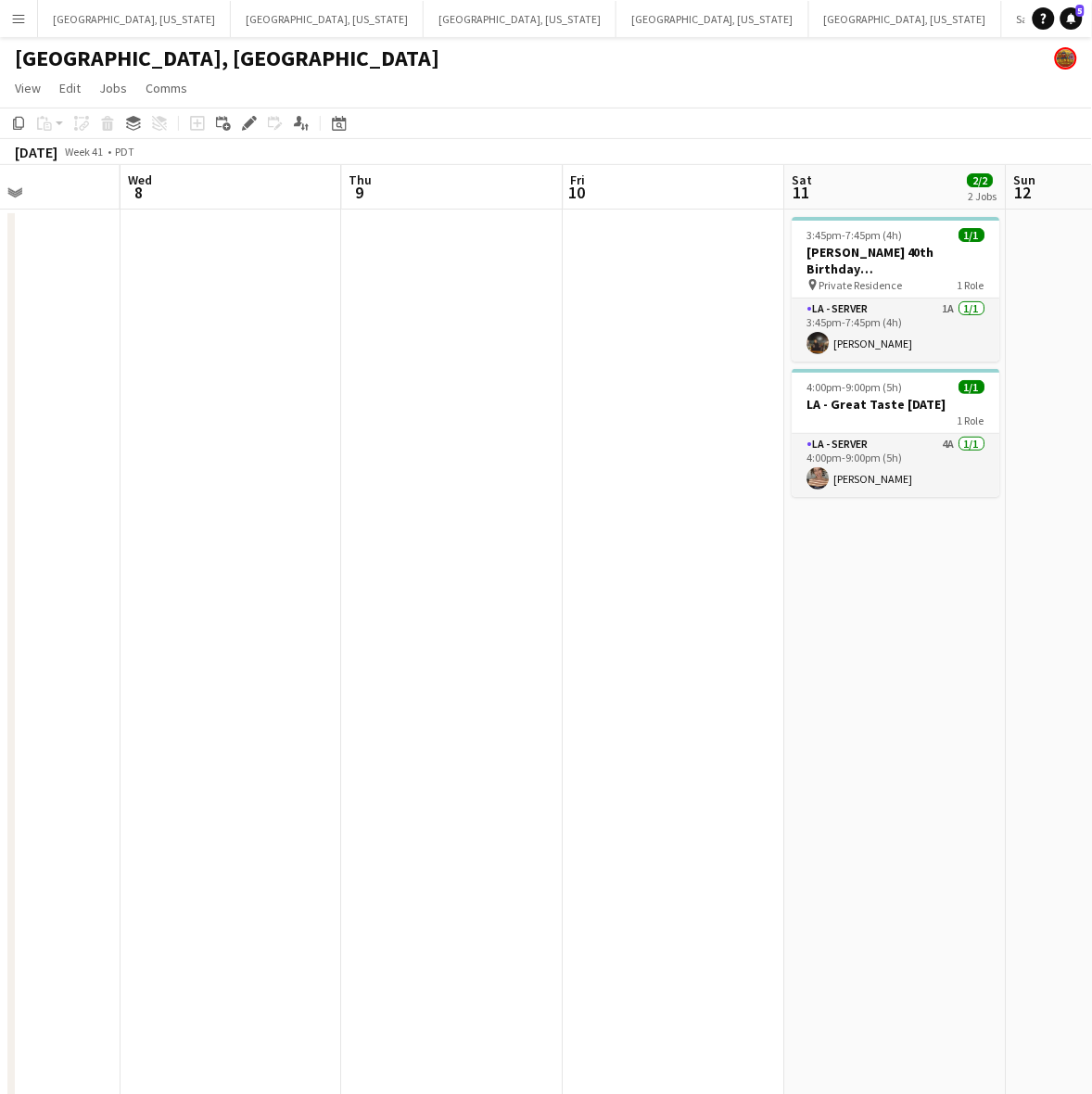
drag, startPoint x: 866, startPoint y: 404, endPoint x: 145, endPoint y: 562, distance: 738.1
click at [148, 562] on app-calendar-viewport "Sun 5 Mon 6 Tue 7 Wed 8 Thu 9 Fri 10 Sat 11 2/2 2 Jobs Sun 12 Mon 13 Tue 14 3:4…" at bounding box center [546, 847] width 1092 height 1366
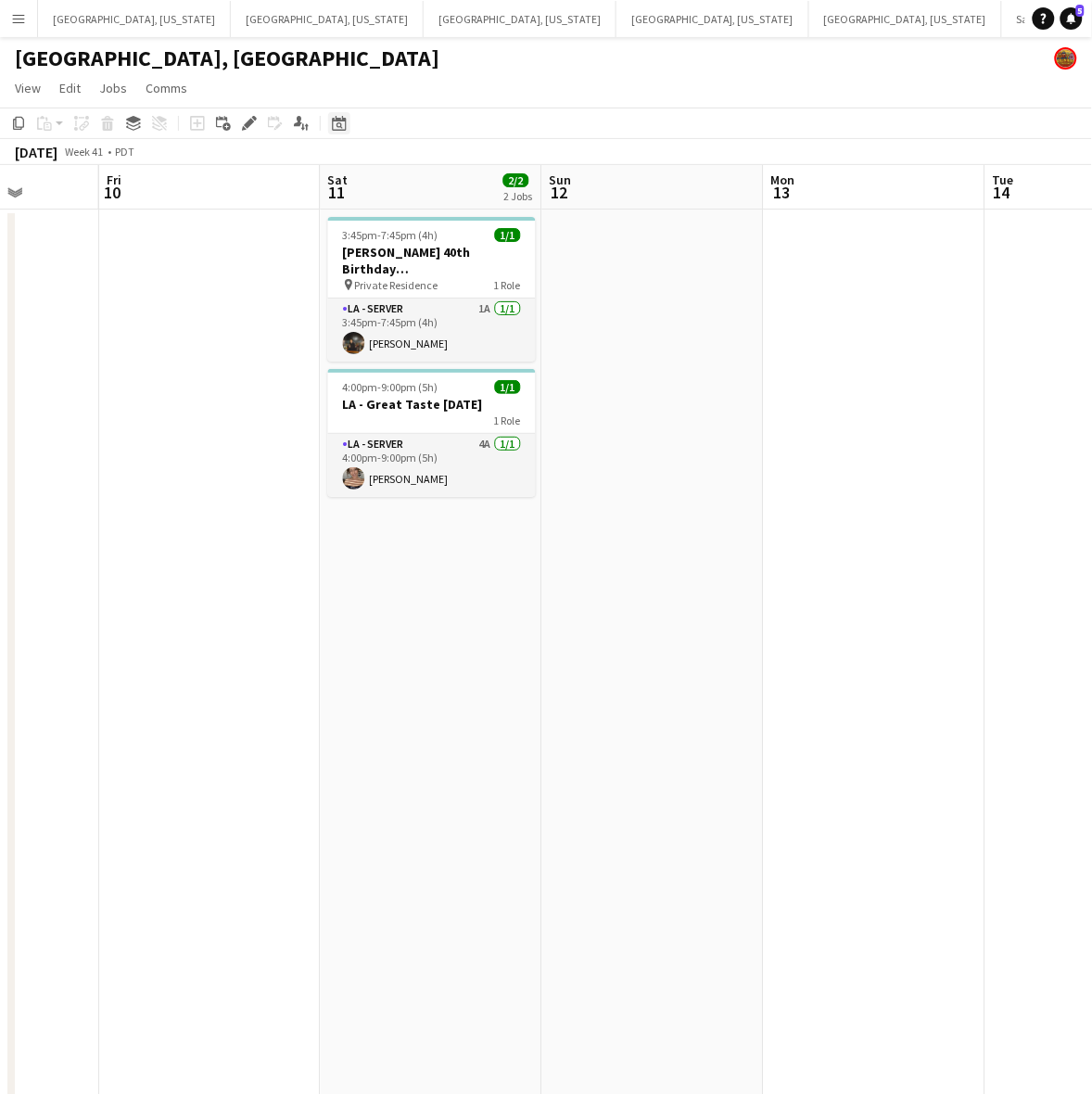
click at [334, 118] on icon at bounding box center [338, 122] width 14 height 15
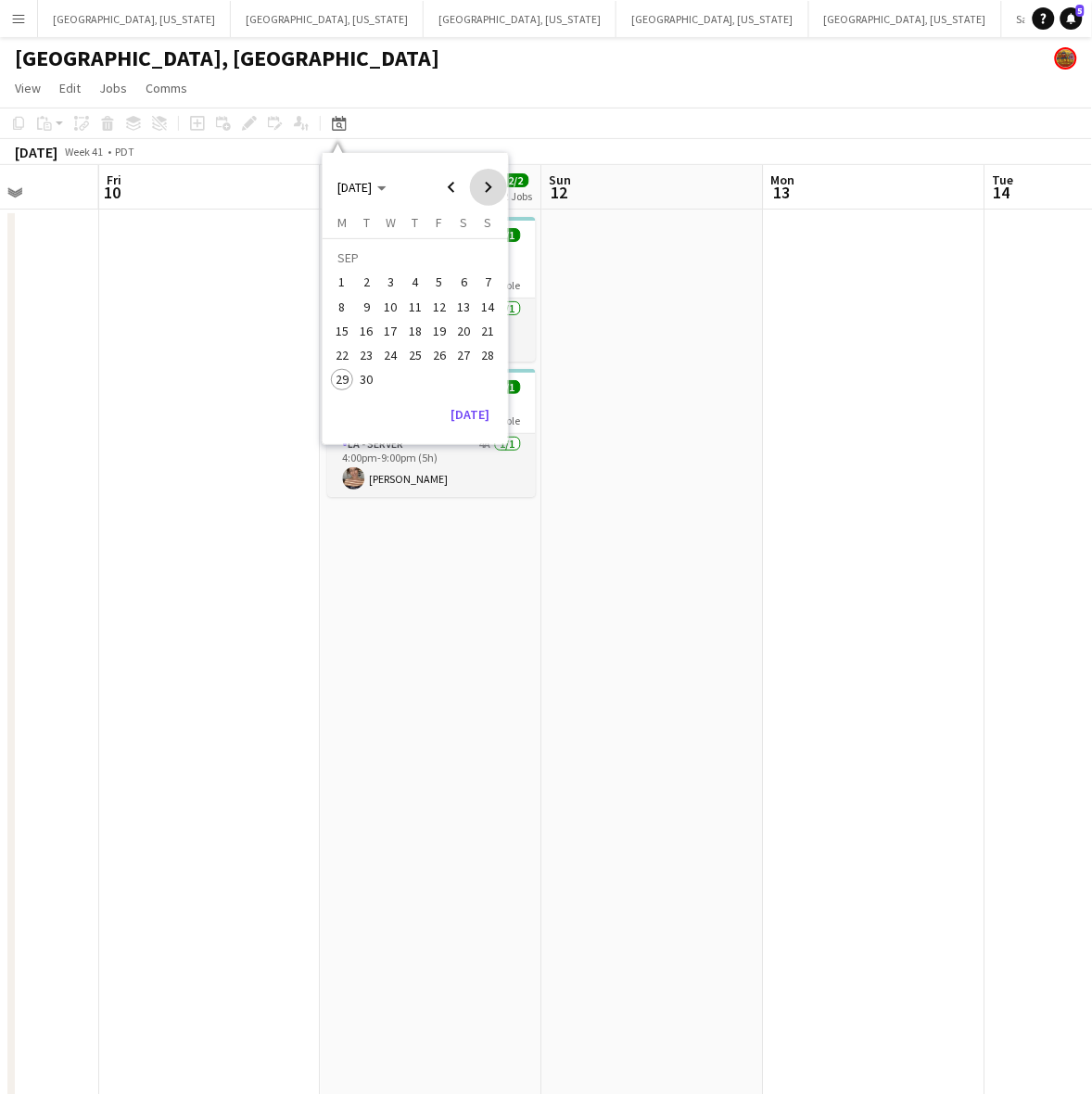
click at [487, 186] on span "Next month" at bounding box center [488, 187] width 37 height 37
click at [462, 280] on span "8" at bounding box center [464, 287] width 23 height 23
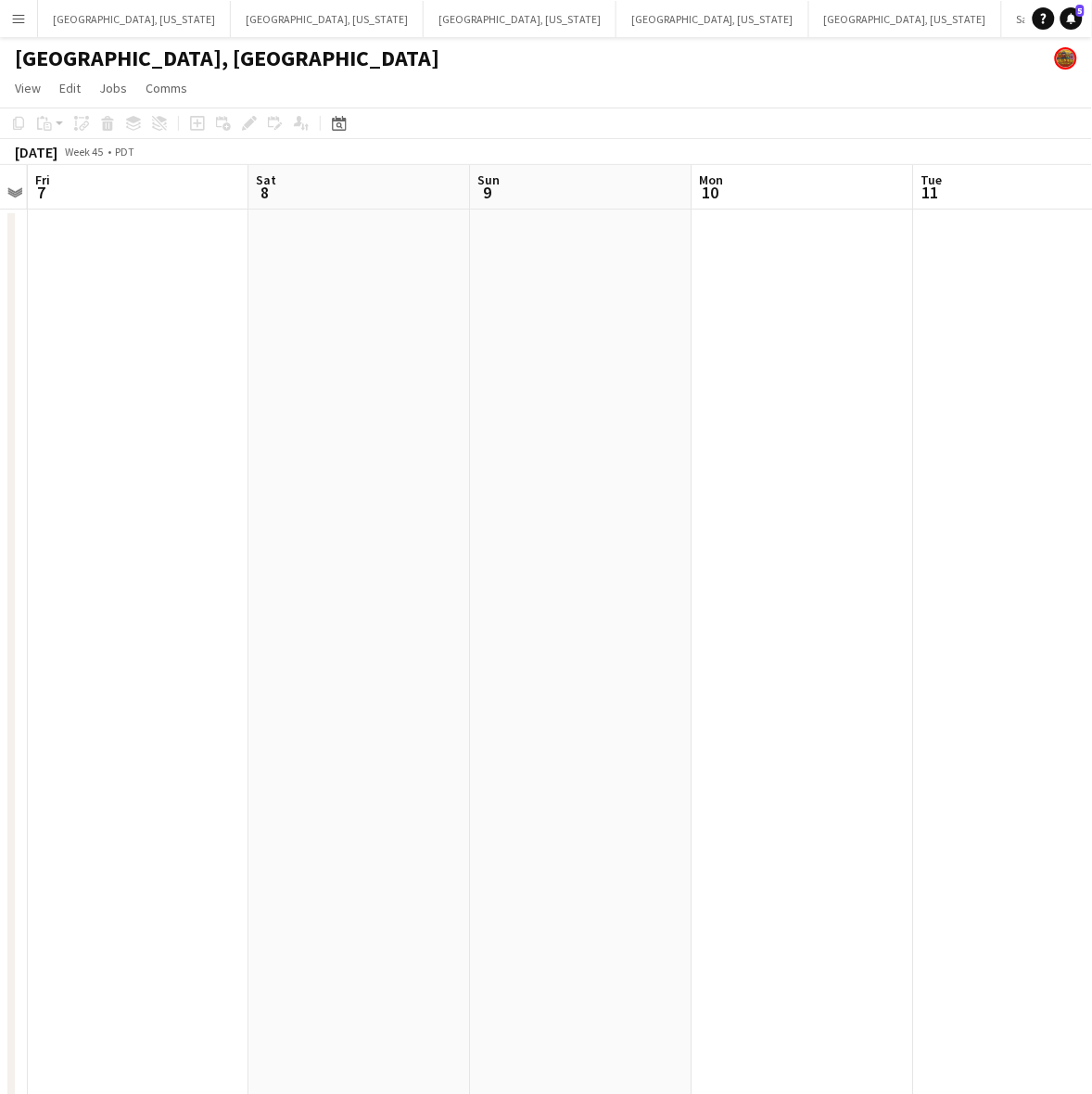
click at [293, 283] on app-date-cell at bounding box center [360, 870] width 222 height 1322
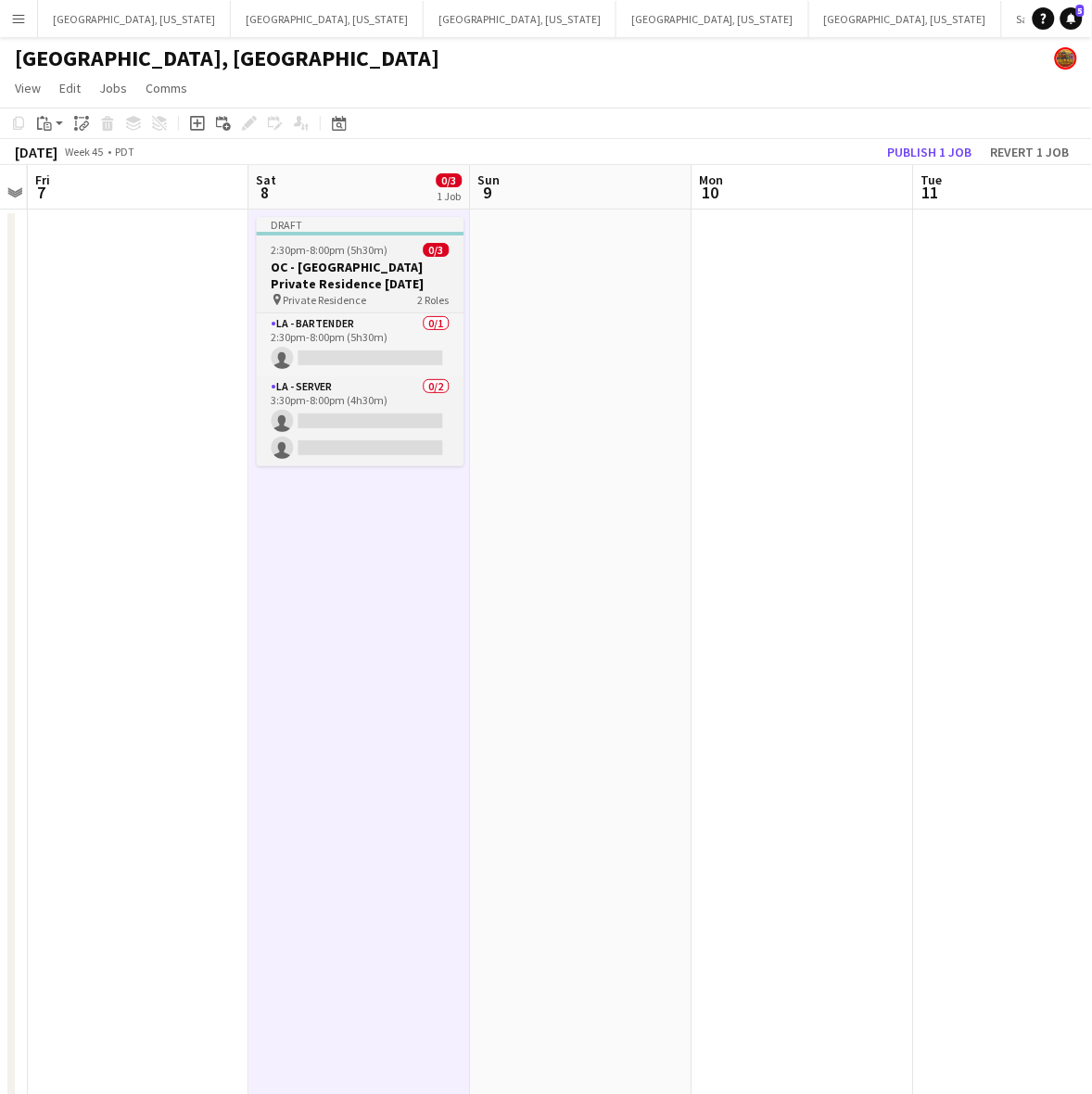
drag, startPoint x: 345, startPoint y: 266, endPoint x: 320, endPoint y: 251, distance: 29.2
click at [345, 265] on h3 "OC - [GEOGRAPHIC_DATA] Private Residence [DATE]" at bounding box center [360, 275] width 207 height 34
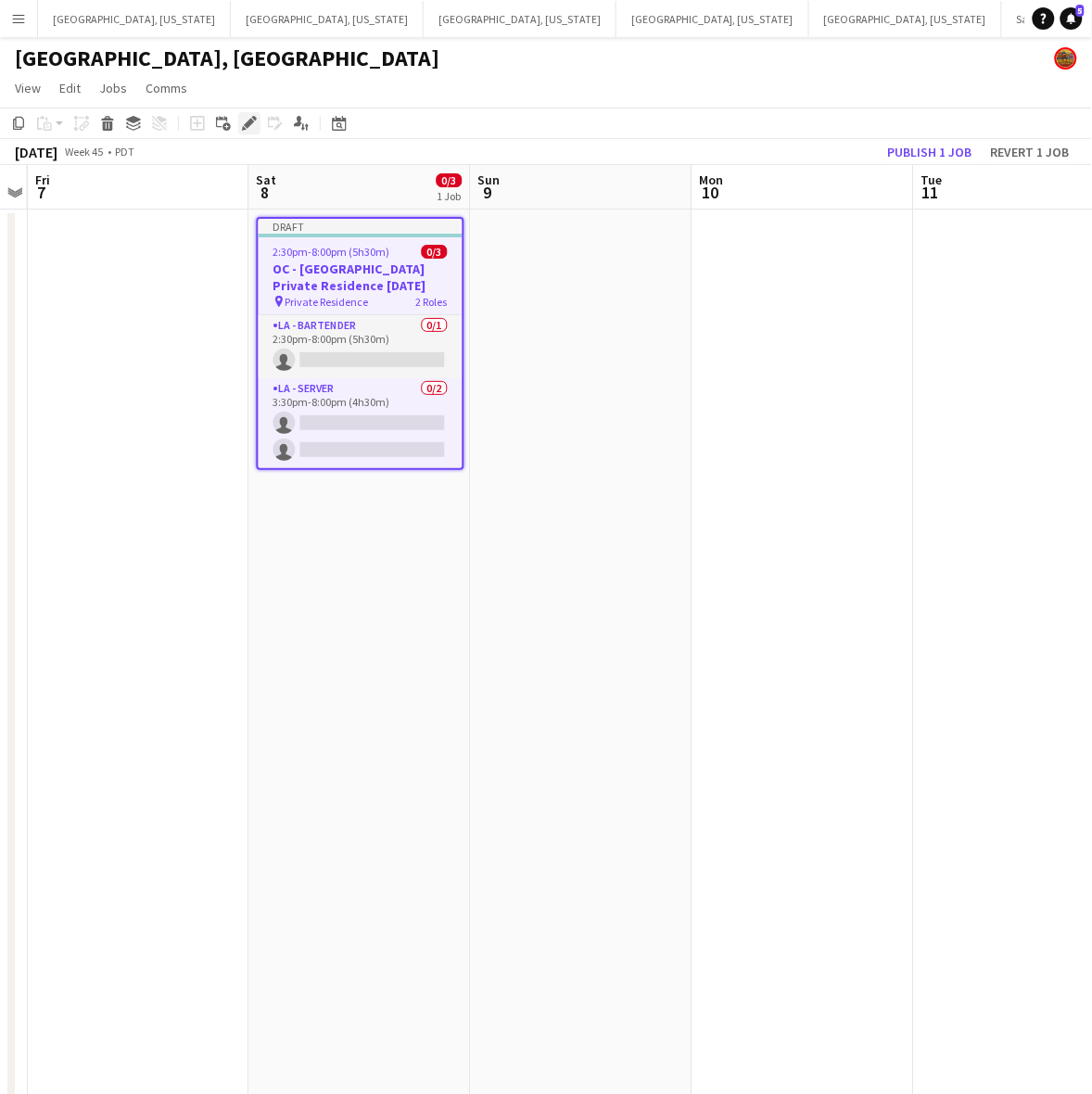
click at [242, 131] on div "Edit" at bounding box center [249, 123] width 23 height 23
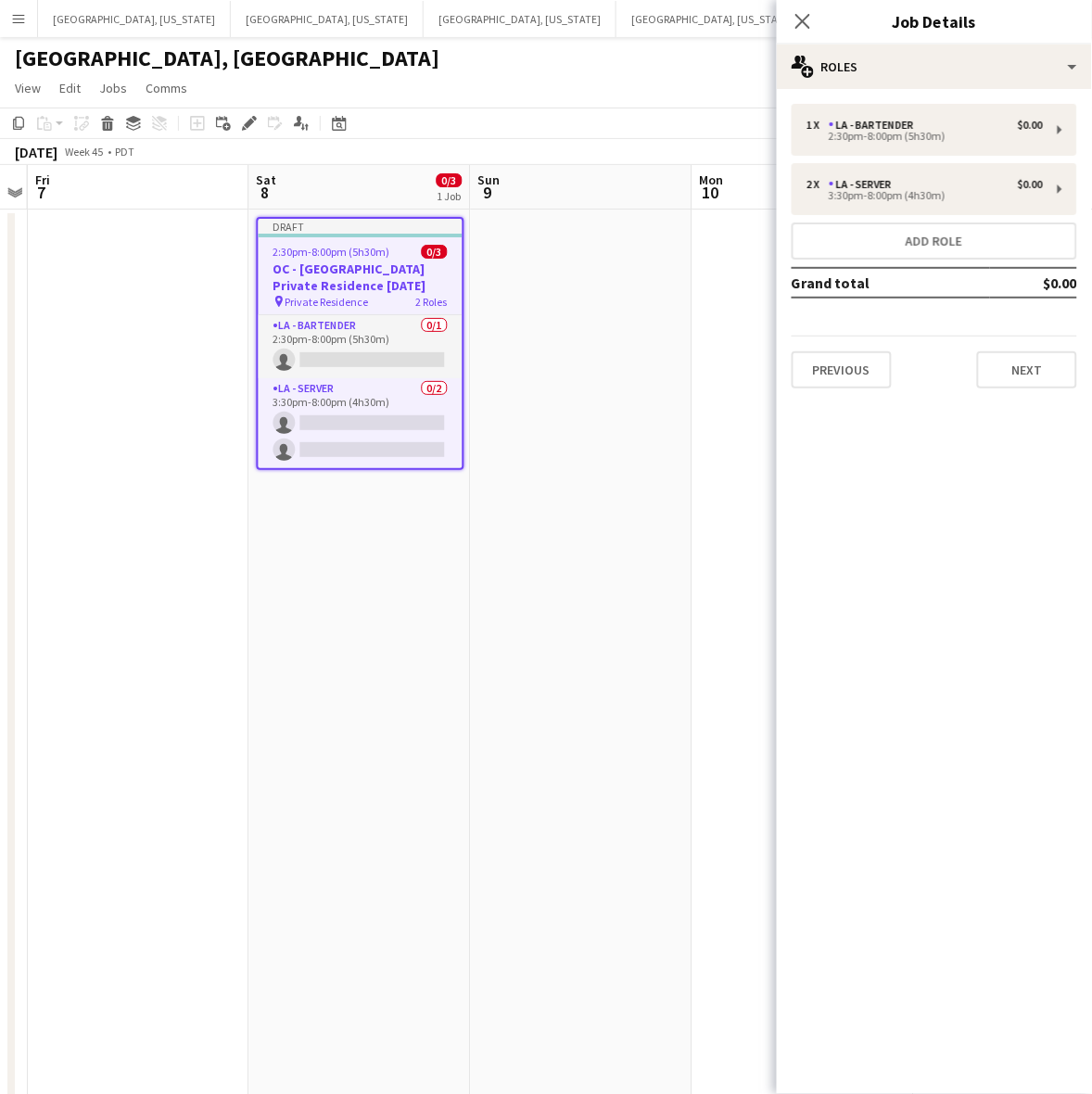
click at [840, 344] on div "Previous Next" at bounding box center [933, 362] width 285 height 53
click at [858, 376] on button "Previous" at bounding box center [840, 370] width 100 height 37
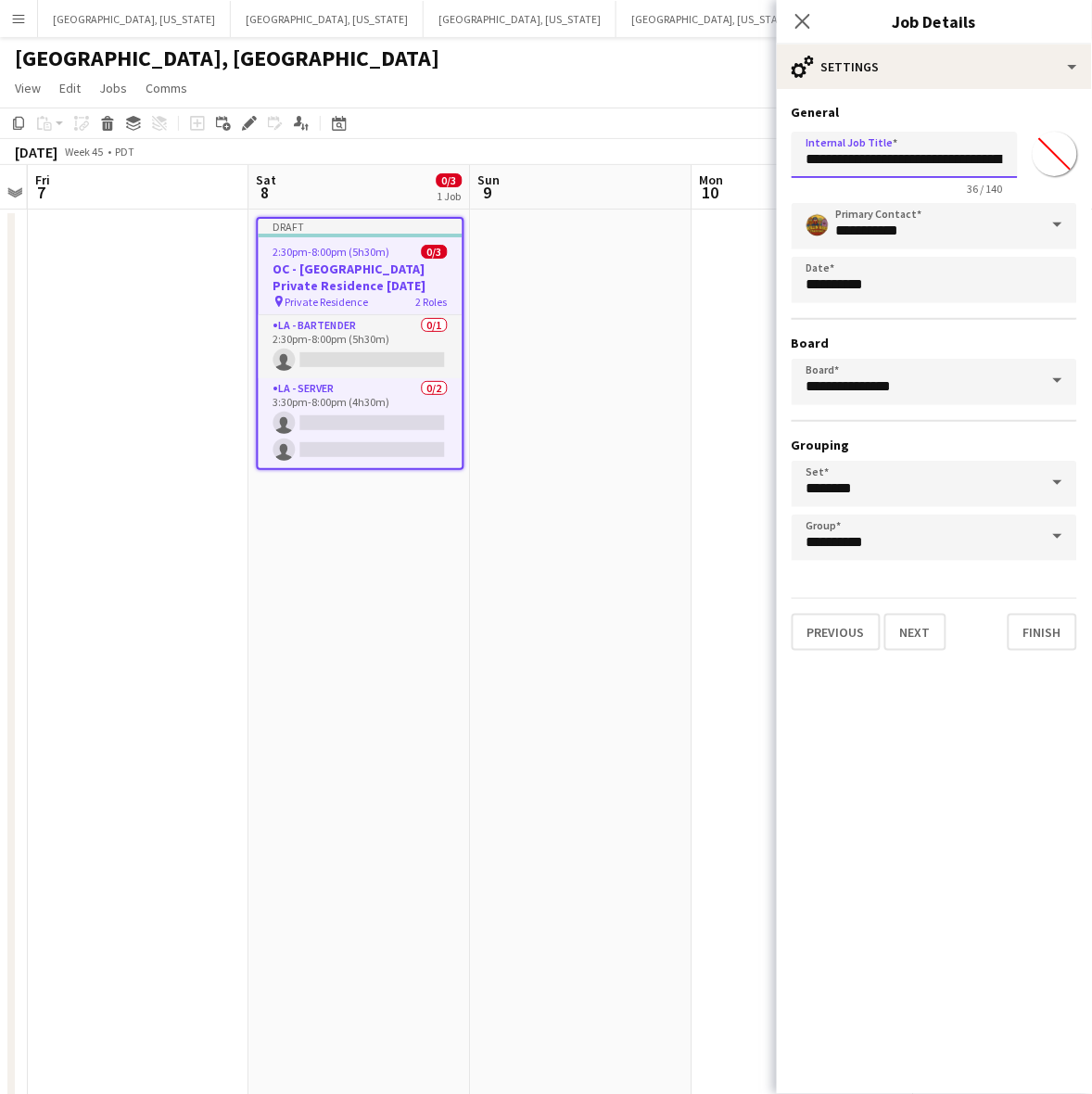
scroll to position [0, 30]
drag, startPoint x: 991, startPoint y: 159, endPoint x: 1110, endPoint y: 191, distance: 123.2
click at [1091, 191] on html "Menu Boards Boards Boards All jobs Status Workforce Workforce My Workforce Recr…" at bounding box center [546, 766] width 1092 height 1531
type input "**********"
click at [919, 625] on button "Next" at bounding box center [914, 631] width 62 height 37
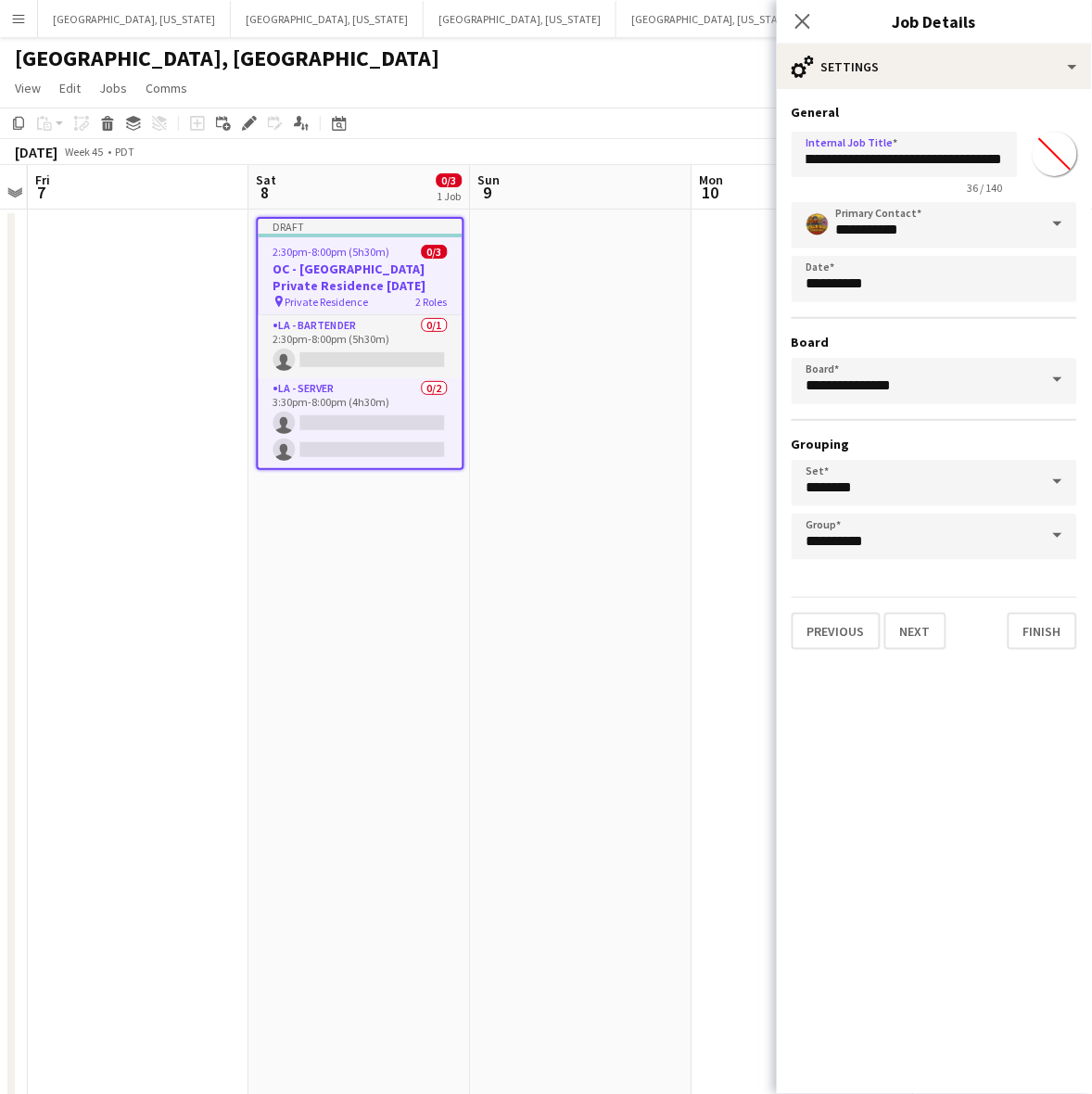
scroll to position [0, 0]
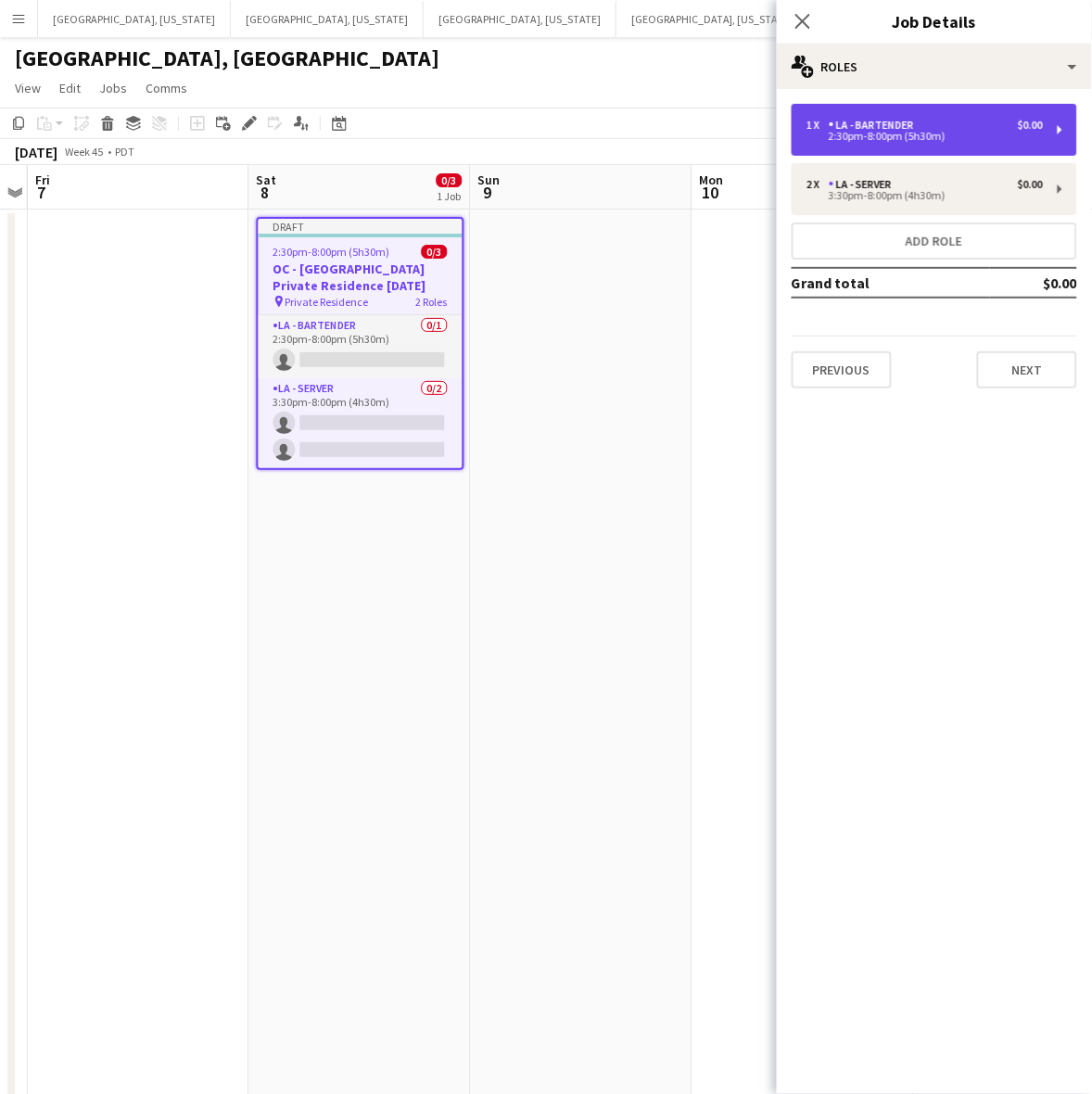
click at [877, 125] on div "LA - Bartender" at bounding box center [875, 124] width 93 height 13
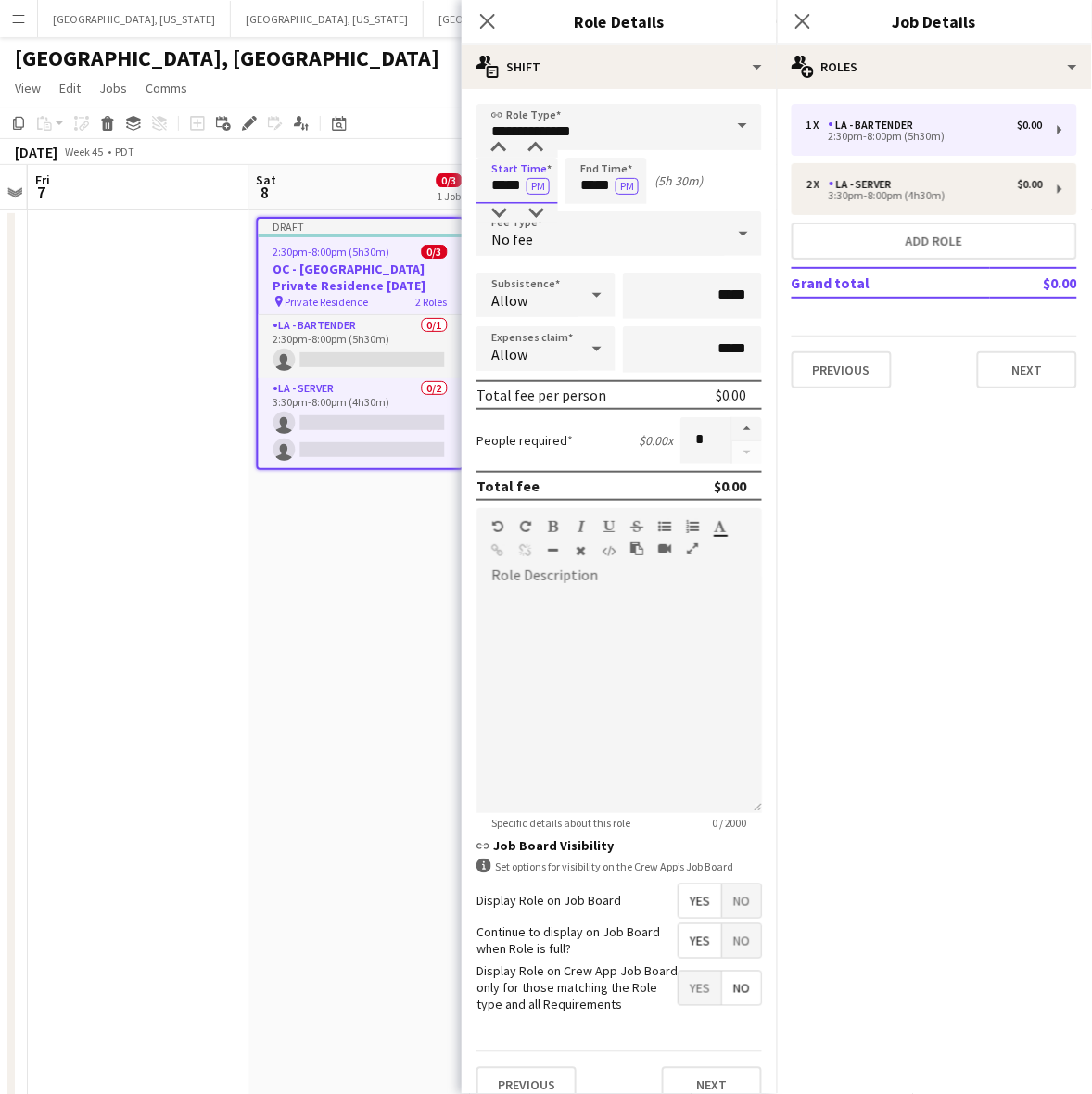
drag, startPoint x: 486, startPoint y: 179, endPoint x: 589, endPoint y: 192, distance: 103.8
click at [589, 192] on div "Start Time ***** PM End Time ***** PM (5h 30m)" at bounding box center [619, 181] width 285 height 46
type input "*****"
click at [527, 178] on button "PM" at bounding box center [538, 185] width 23 height 17
type input "*****"
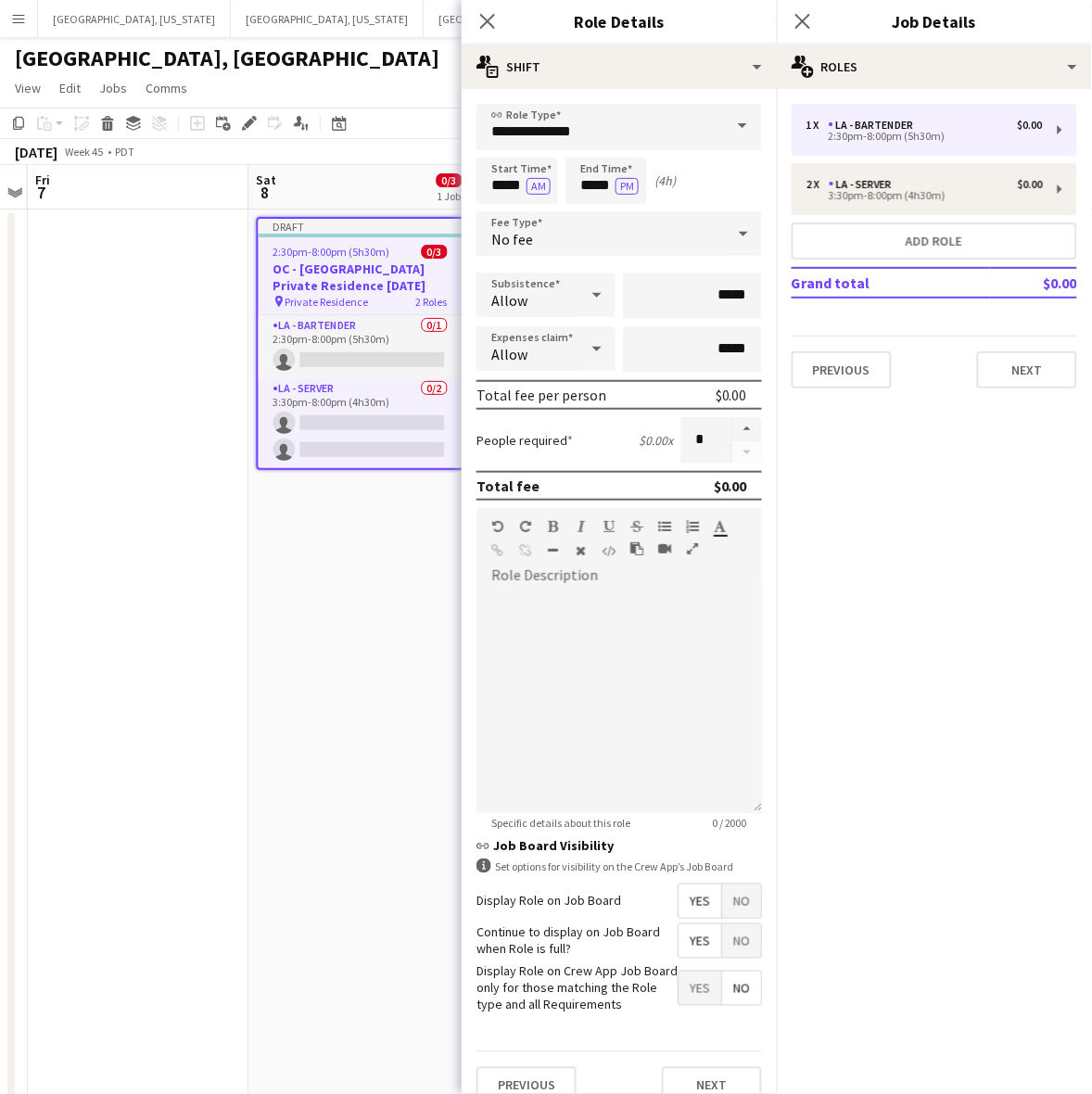
click at [604, 1002] on label "Display Role on Crew App Job Board only for those matching the Role type and al…" at bounding box center [577, 988] width 201 height 51
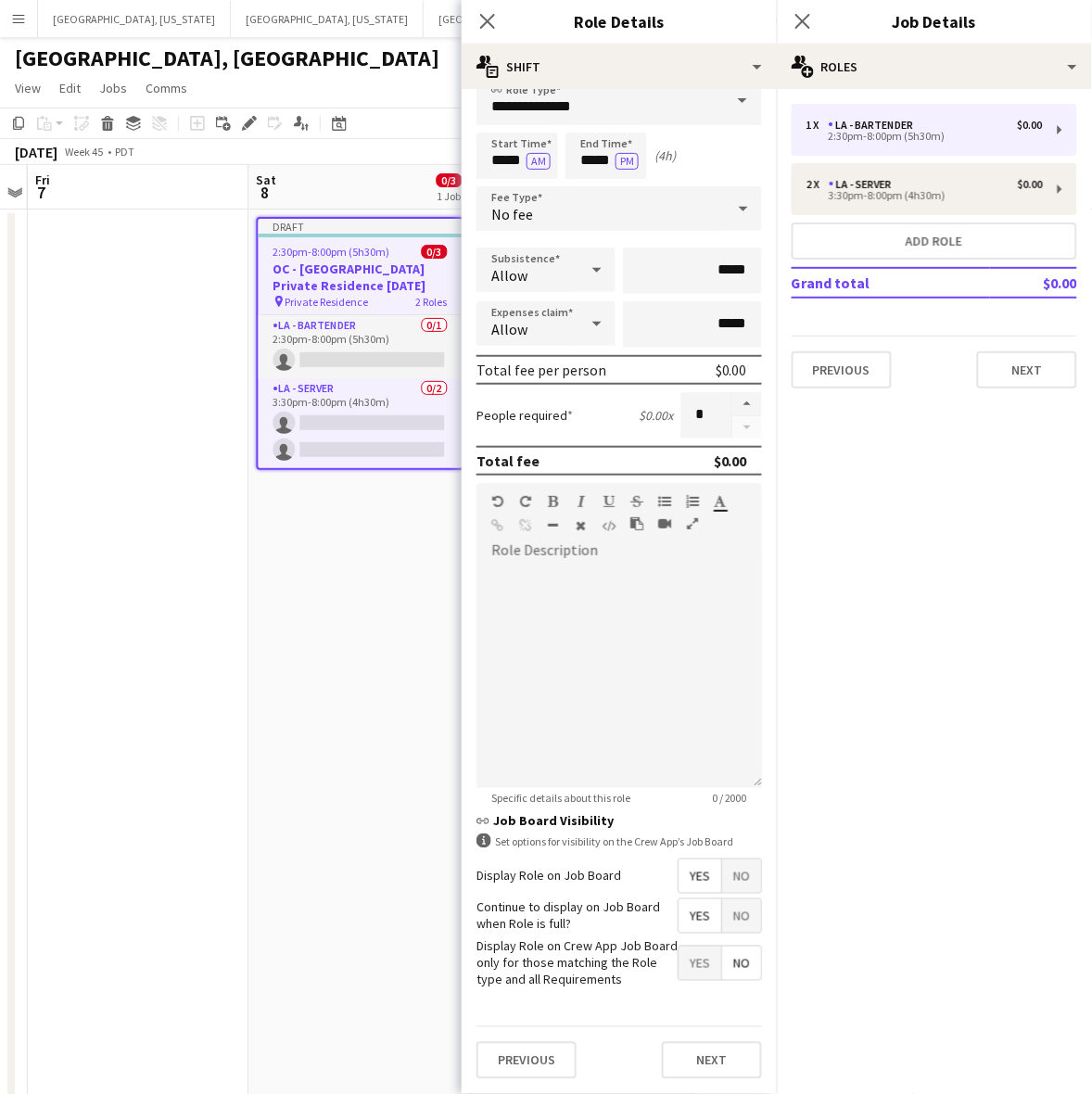
scroll to position [38, 0]
click at [718, 1048] on button "Next" at bounding box center [711, 1060] width 100 height 37
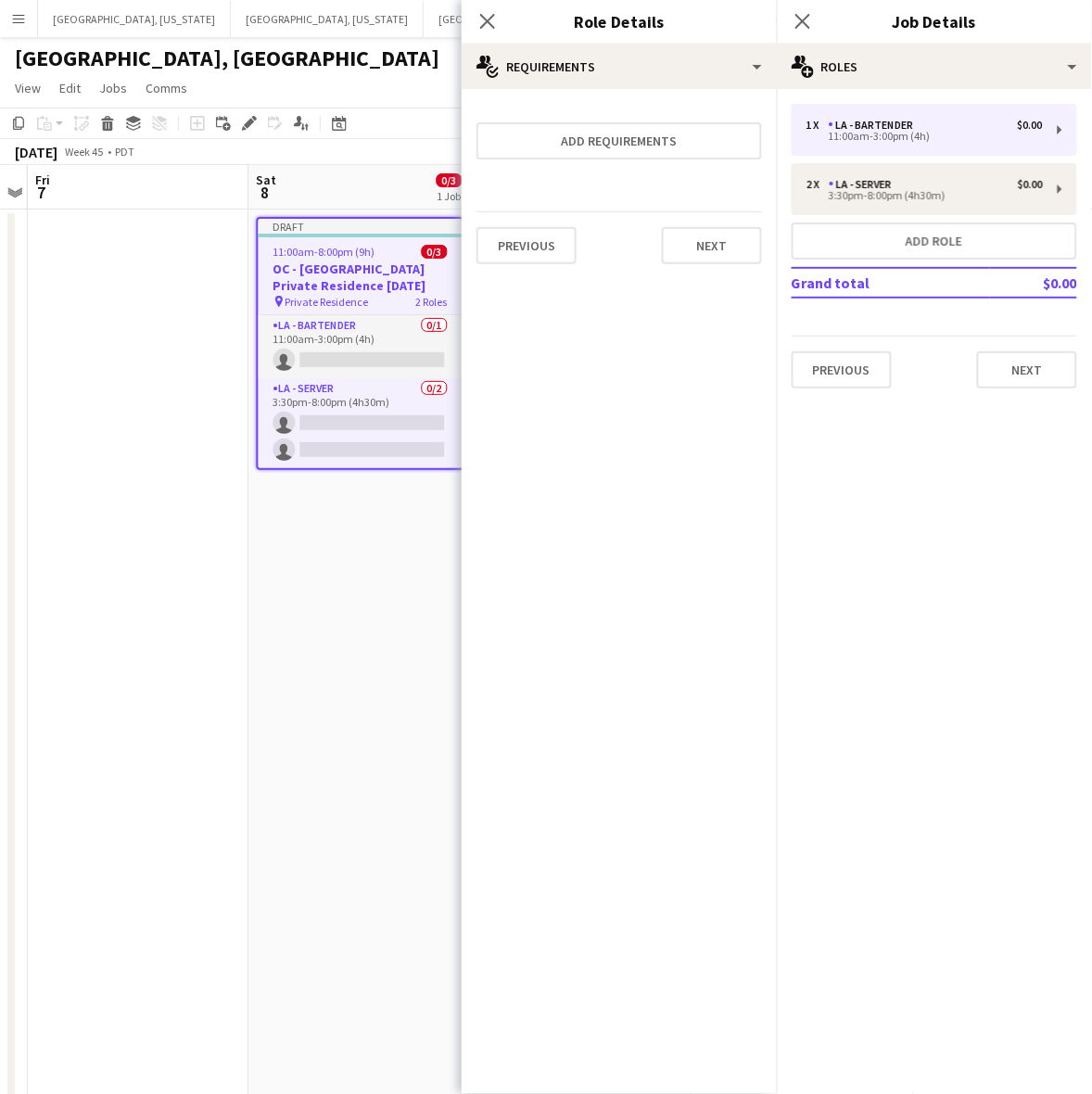
scroll to position [0, 0]
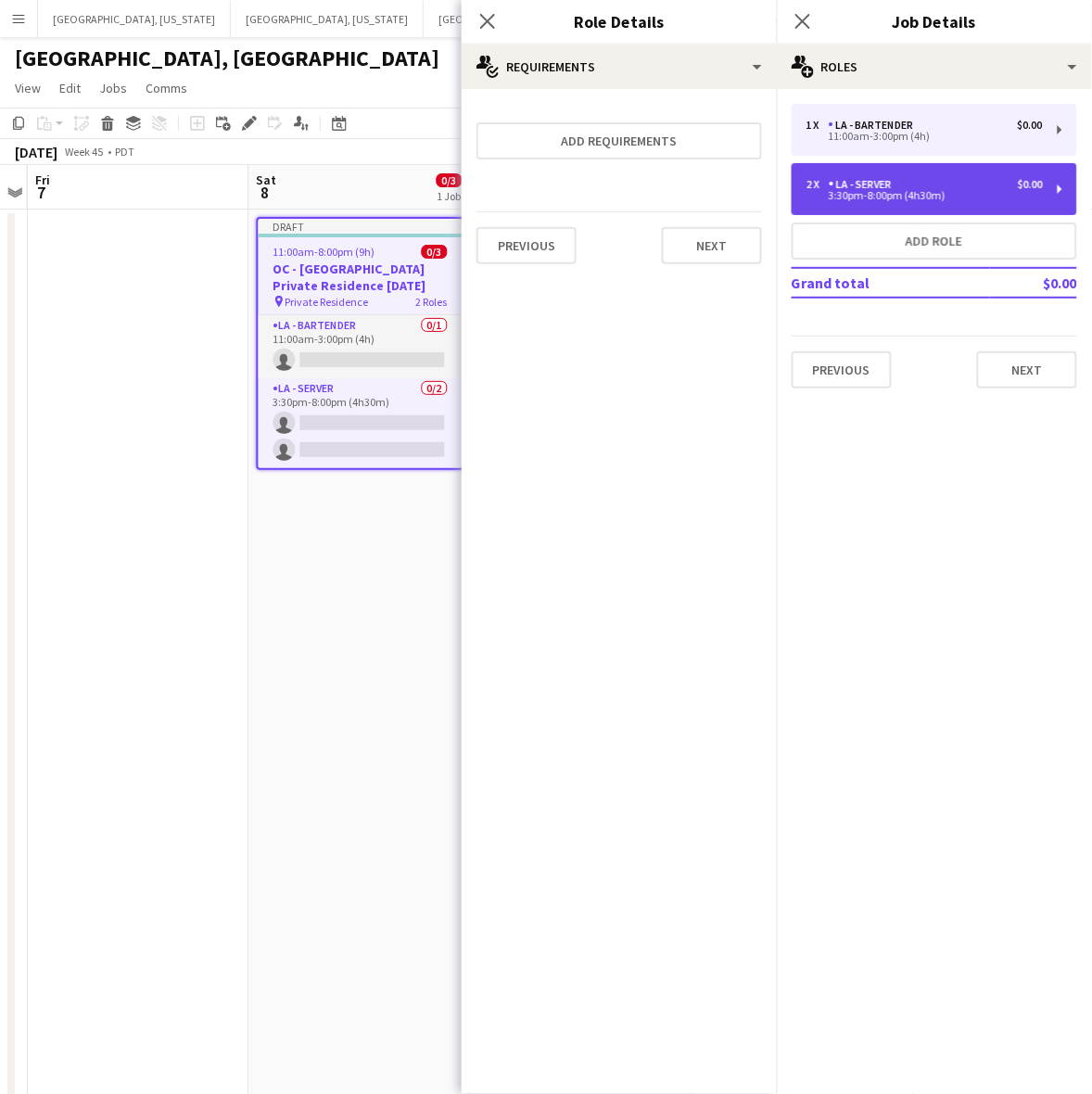
click at [896, 190] on div "LA - Server" at bounding box center [863, 183] width 70 height 13
type input "**********"
type input "*****"
type input "*"
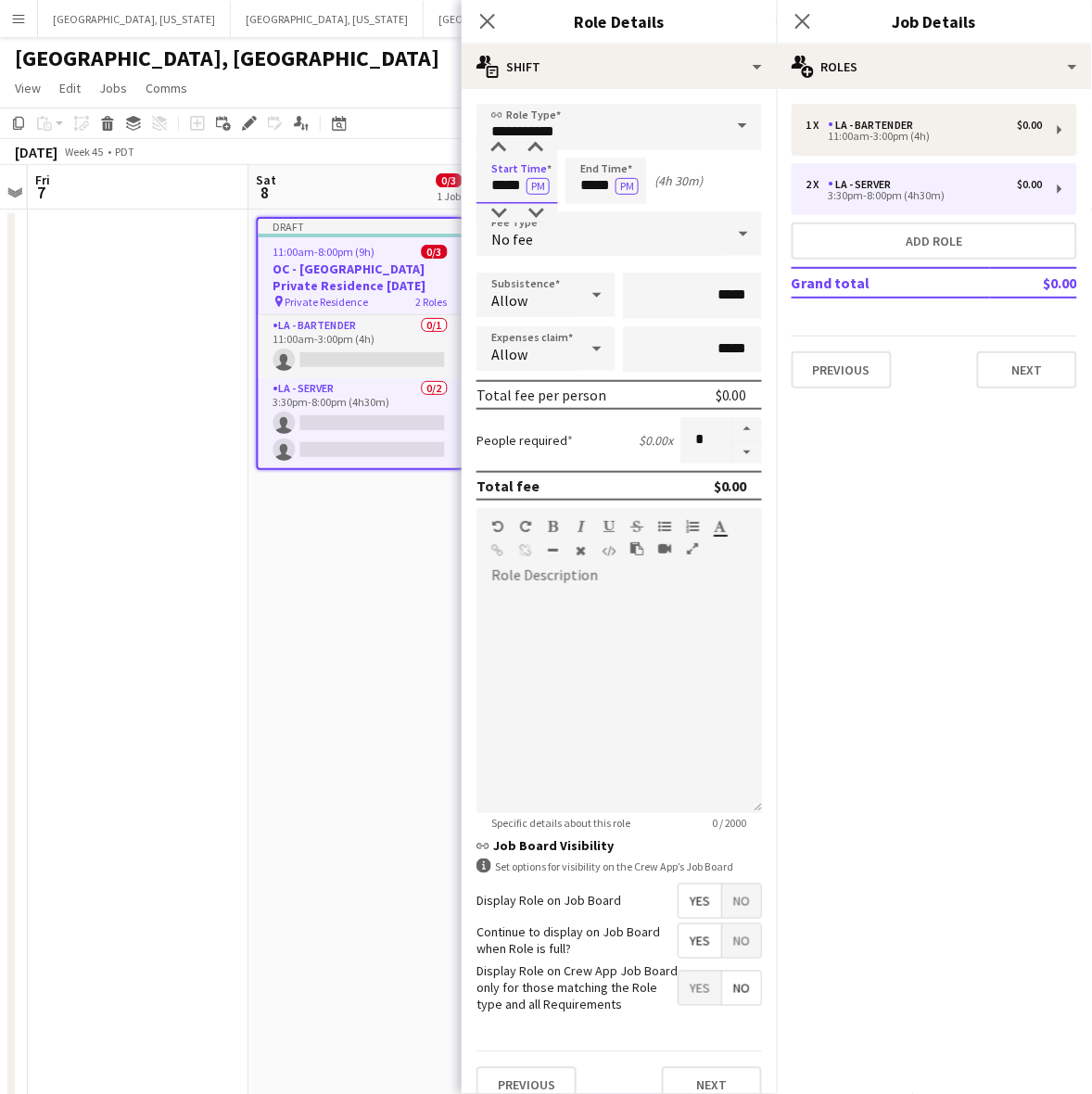
drag, startPoint x: 552, startPoint y: 196, endPoint x: 667, endPoint y: 194, distance: 115.0
click at [667, 194] on div "Start Time ***** PM End Time ***** PM (4h 30m)" at bounding box center [619, 181] width 285 height 46
type input "*****"
click at [527, 178] on button "PM" at bounding box center [538, 185] width 23 height 17
type input "*****"
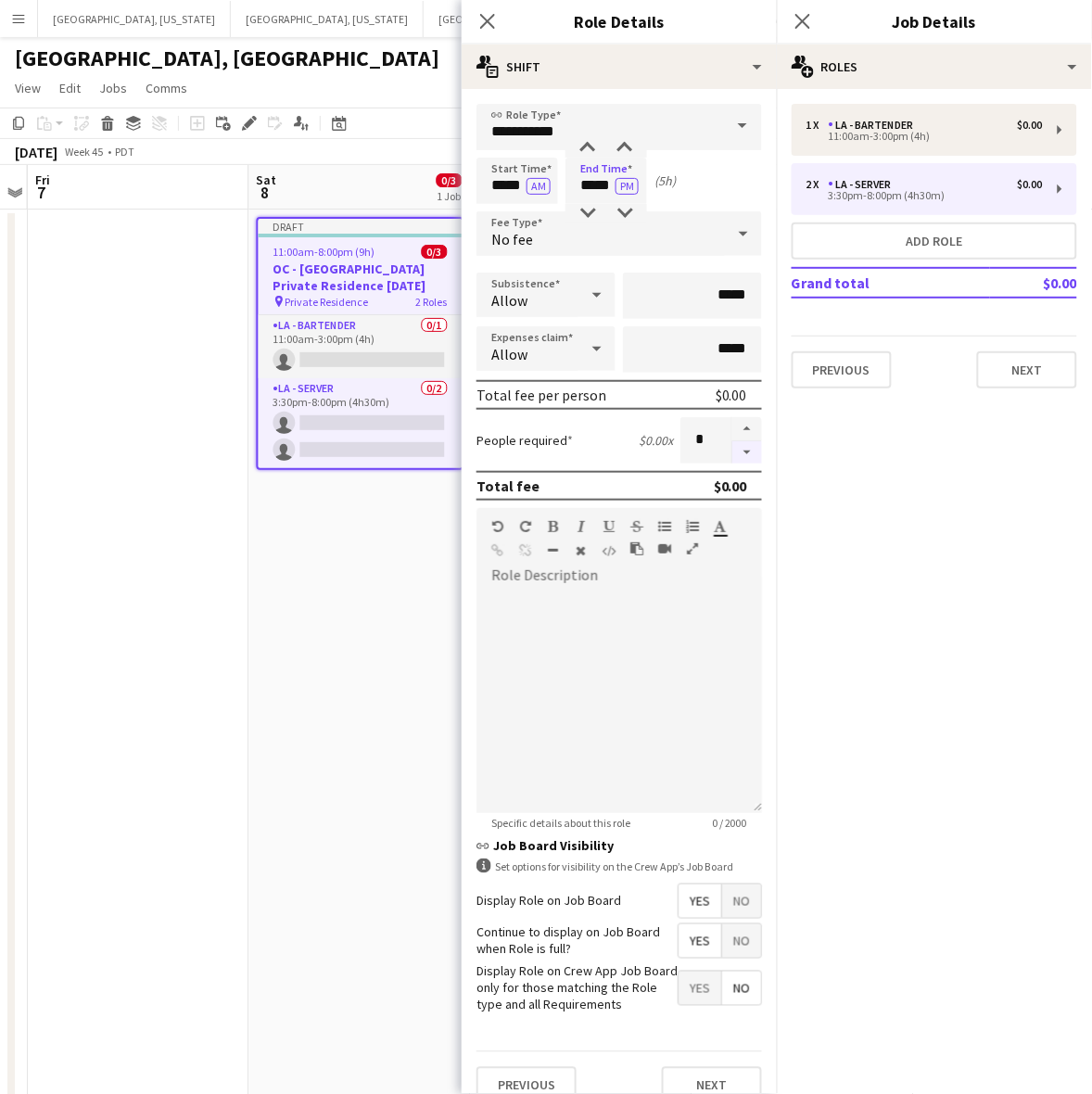
click at [732, 448] on button "button" at bounding box center [747, 452] width 30 height 23
type input "*"
click at [683, 663] on div at bounding box center [619, 700] width 285 height 222
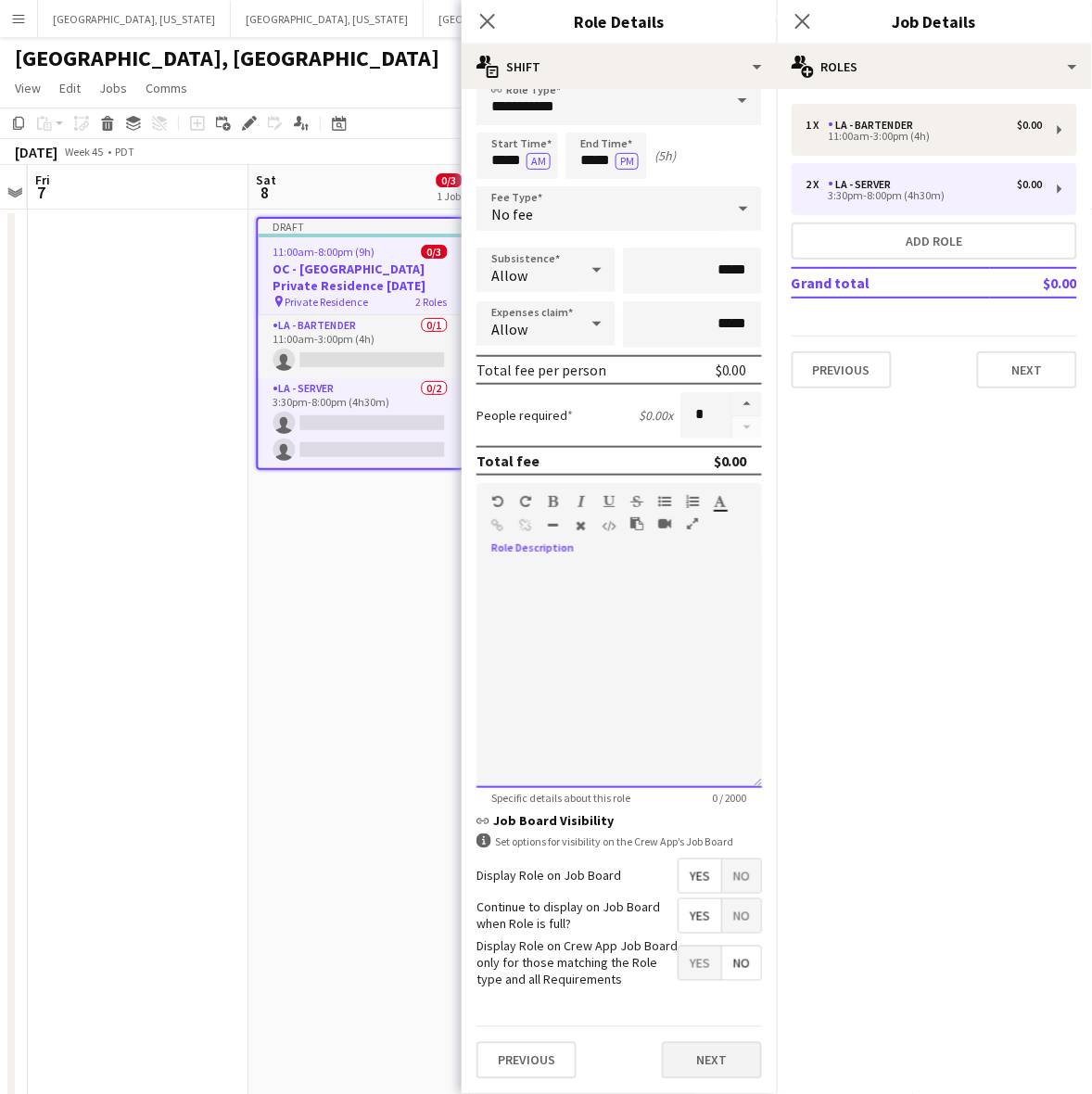
scroll to position [38, 0]
click at [686, 1058] on button "Next" at bounding box center [711, 1060] width 100 height 37
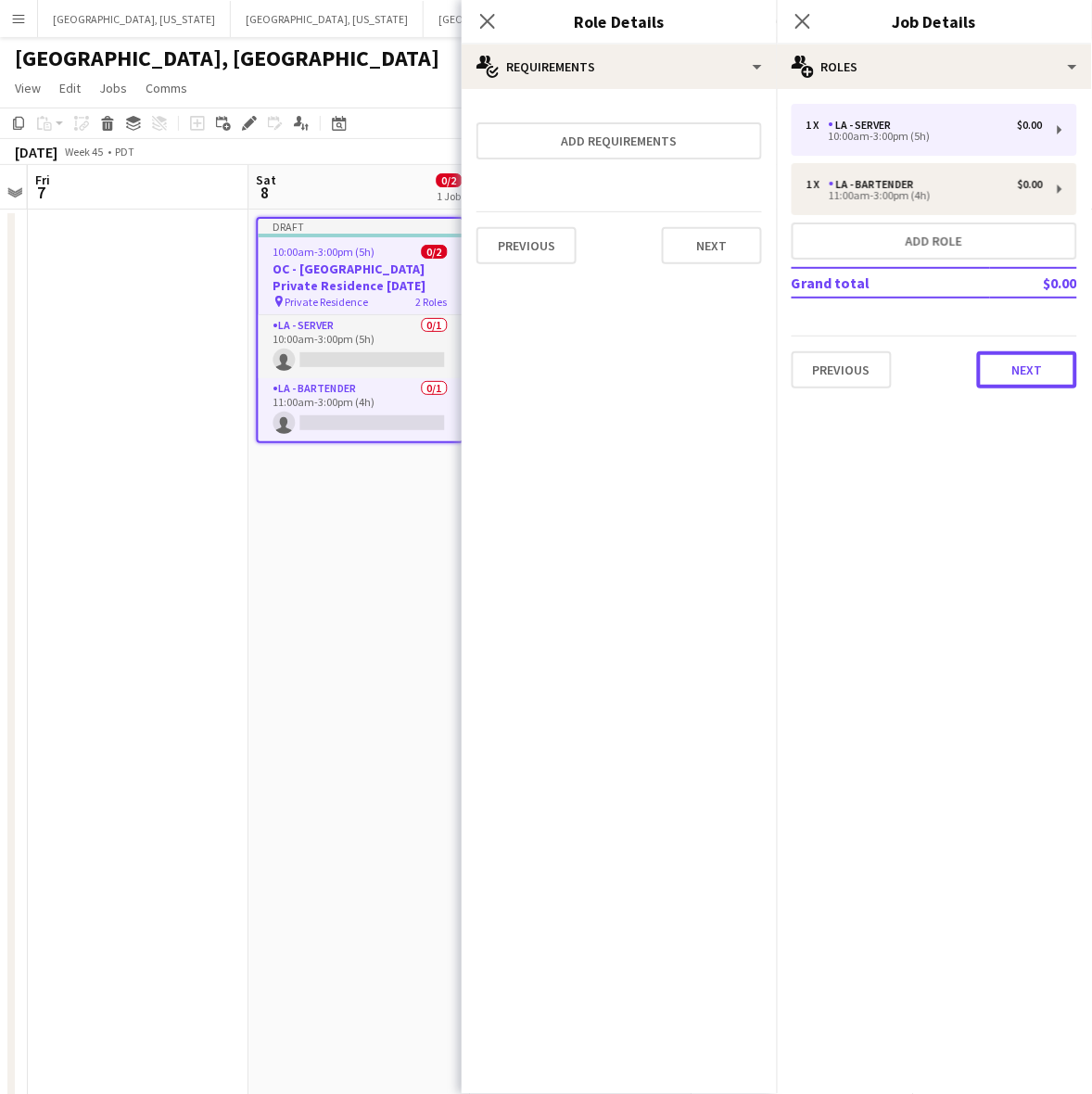
drag, startPoint x: 1035, startPoint y: 378, endPoint x: 1040, endPoint y: 366, distance: 13.0
click at [1036, 378] on button "Next" at bounding box center [1026, 370] width 100 height 37
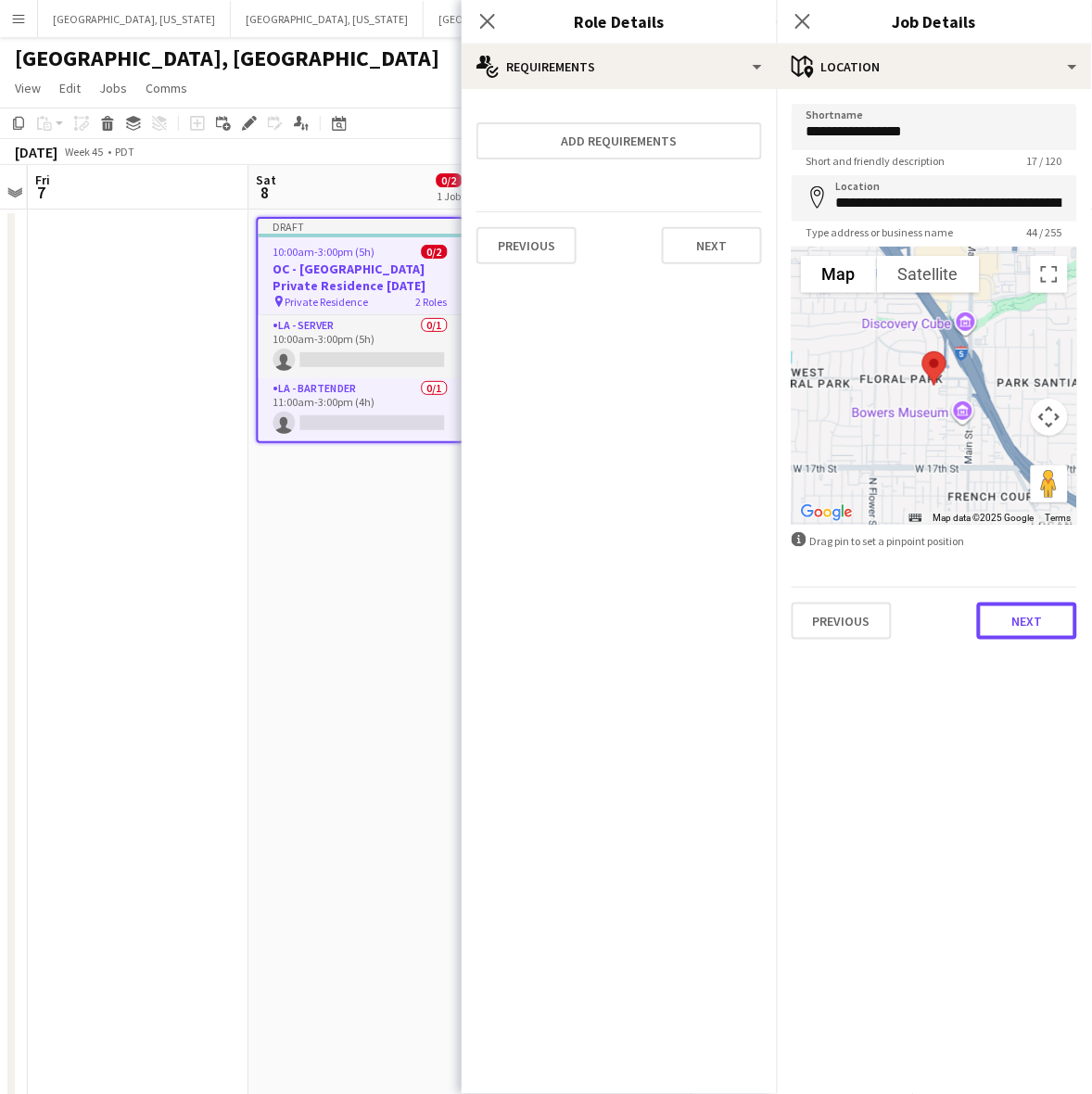
drag, startPoint x: 1030, startPoint y: 610, endPoint x: 1012, endPoint y: 448, distance: 163.0
click at [1029, 607] on button "Next" at bounding box center [1026, 621] width 100 height 37
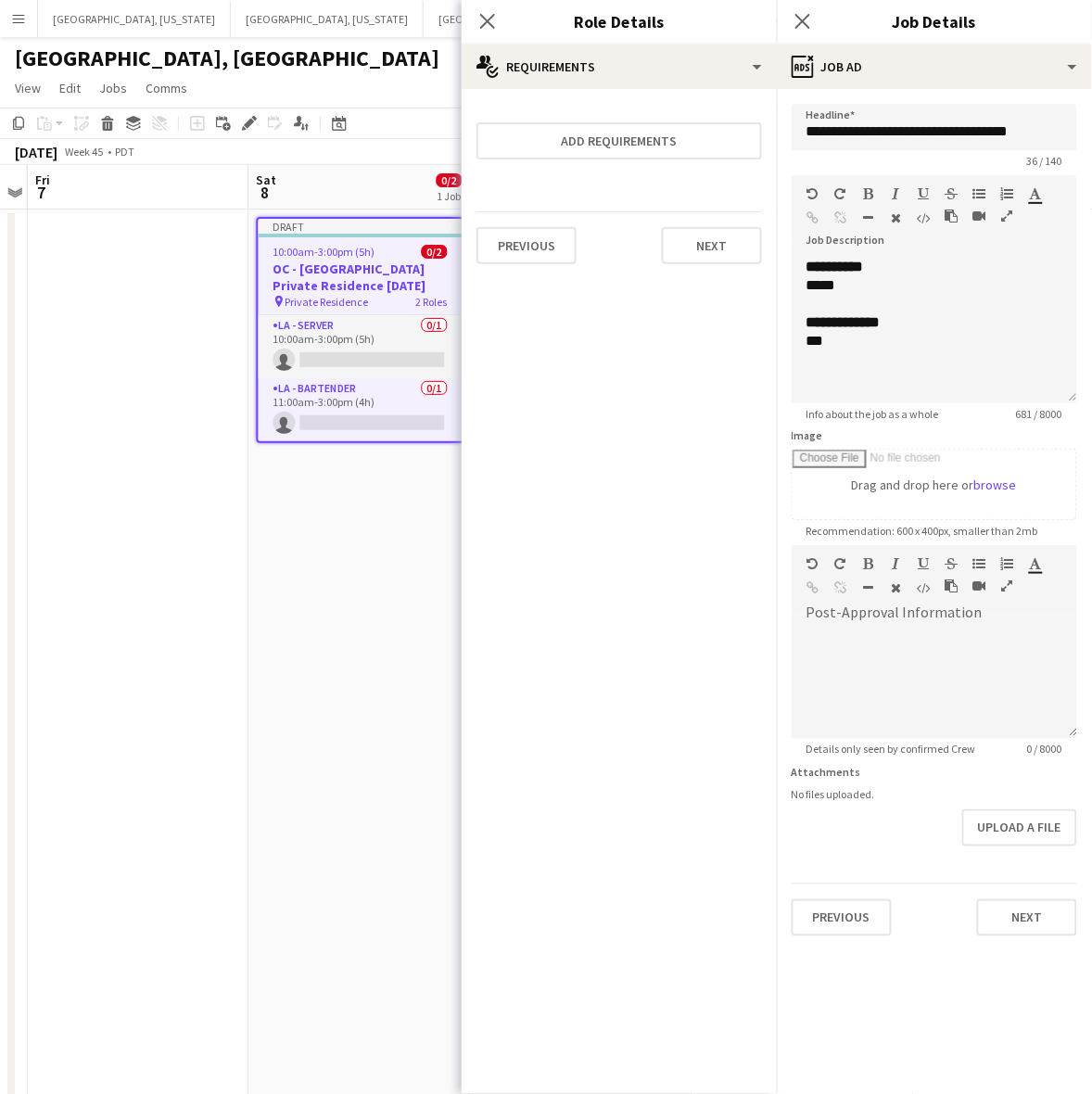
drag, startPoint x: 1067, startPoint y: 360, endPoint x: 1038, endPoint y: 692, distance: 333.3
click at [1046, 403] on div "**********" at bounding box center [933, 329] width 285 height 145
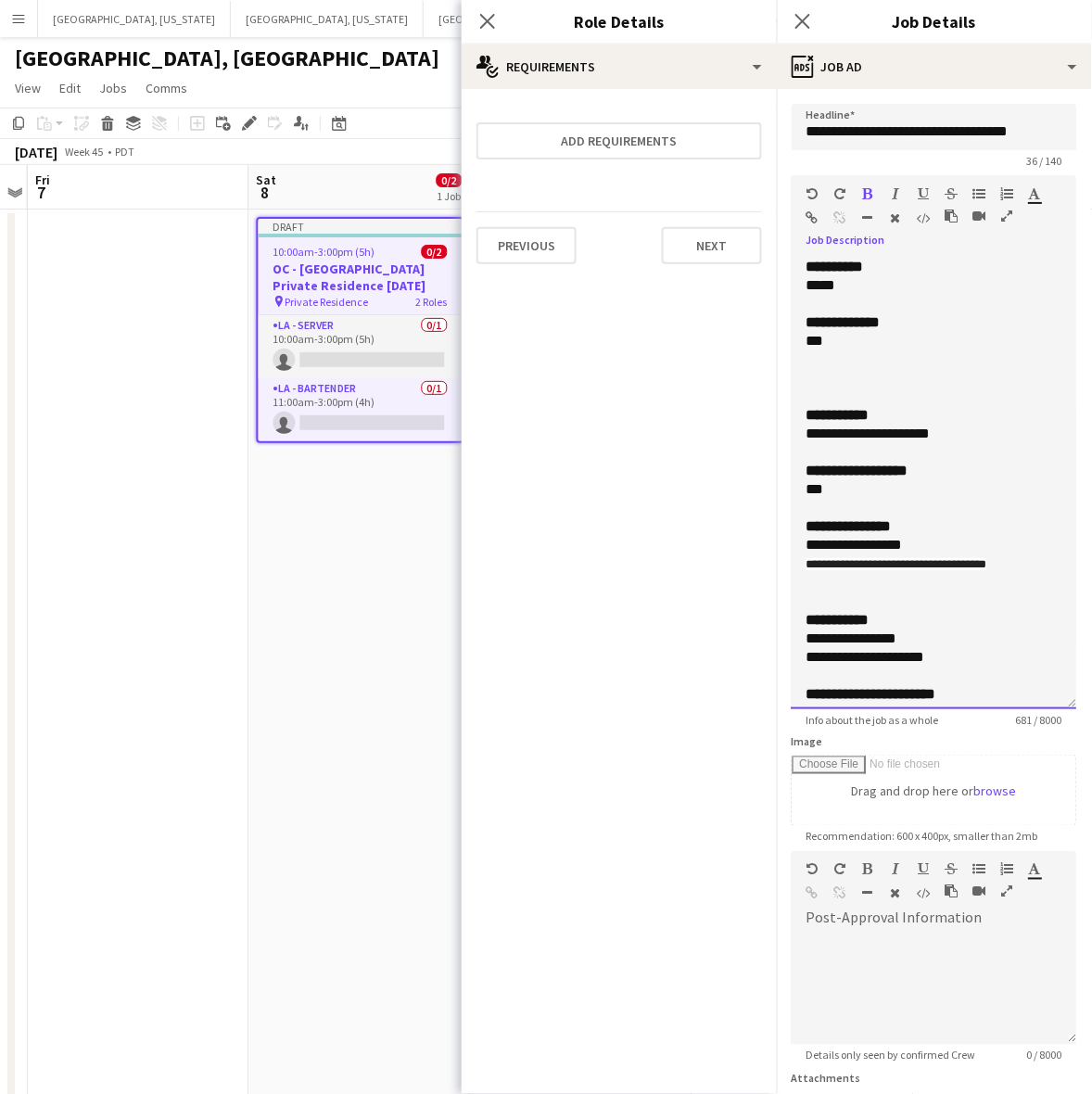
drag, startPoint x: 835, startPoint y: 345, endPoint x: 792, endPoint y: 340, distance: 43.3
click at [792, 340] on div "**********" at bounding box center [933, 483] width 285 height 452
drag, startPoint x: 835, startPoint y: 283, endPoint x: 774, endPoint y: 283, distance: 61.0
click at [774, 283] on body "Menu Boards Boards Boards All jobs Status Workforce Workforce My Workforce Recr…" at bounding box center [546, 766] width 1092 height 1531
click at [841, 281] on div "*****" at bounding box center [916, 285] width 222 height 19
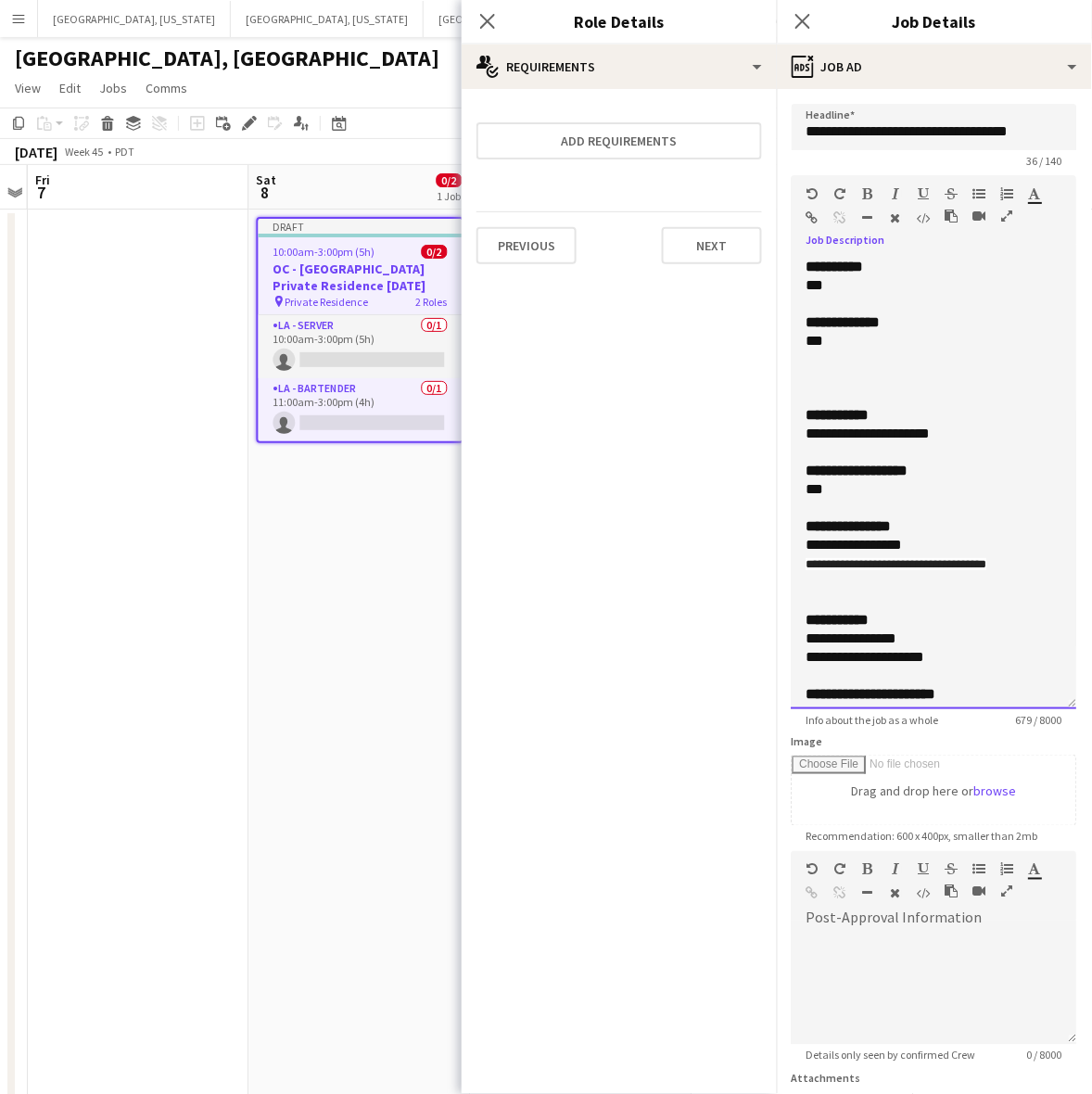
drag, startPoint x: 915, startPoint y: 427, endPoint x: 794, endPoint y: 434, distance: 121.2
click at [795, 436] on div "**********" at bounding box center [933, 483] width 285 height 452
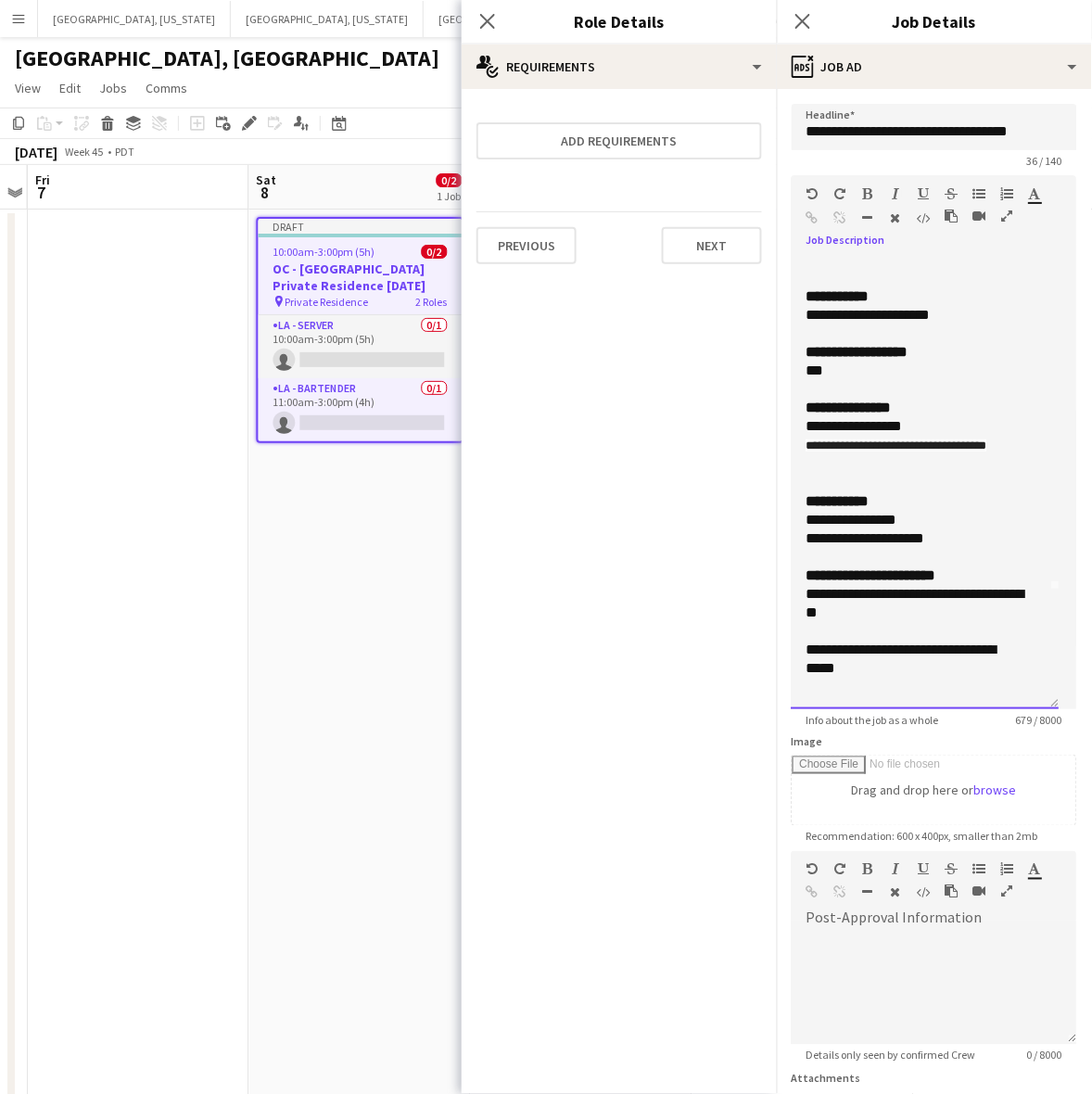
scroll to position [232, 0]
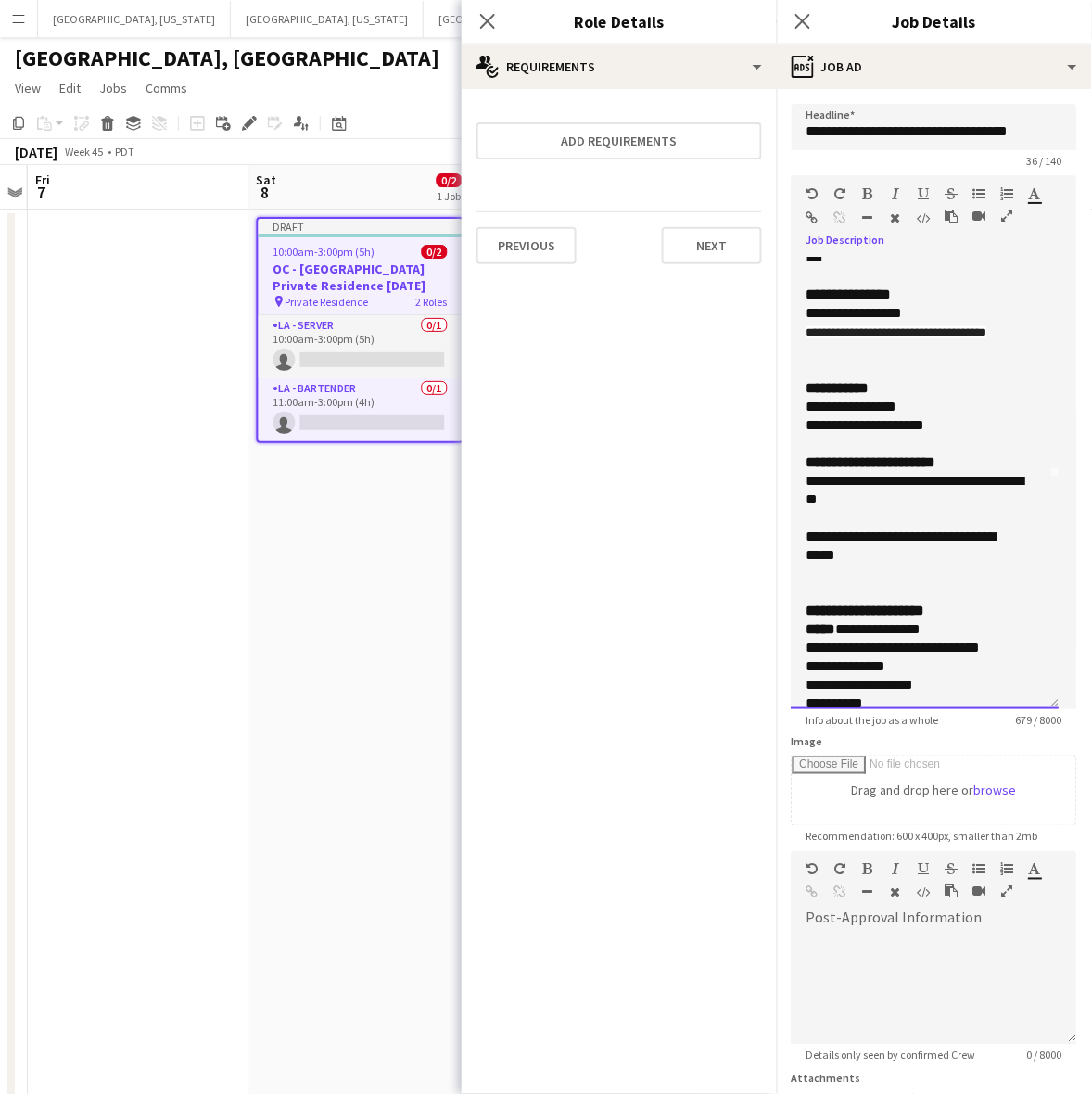
drag, startPoint x: 943, startPoint y: 427, endPoint x: 784, endPoint y: 401, distance: 161.1
click at [784, 401] on form "**********" at bounding box center [933, 673] width 315 height 1138
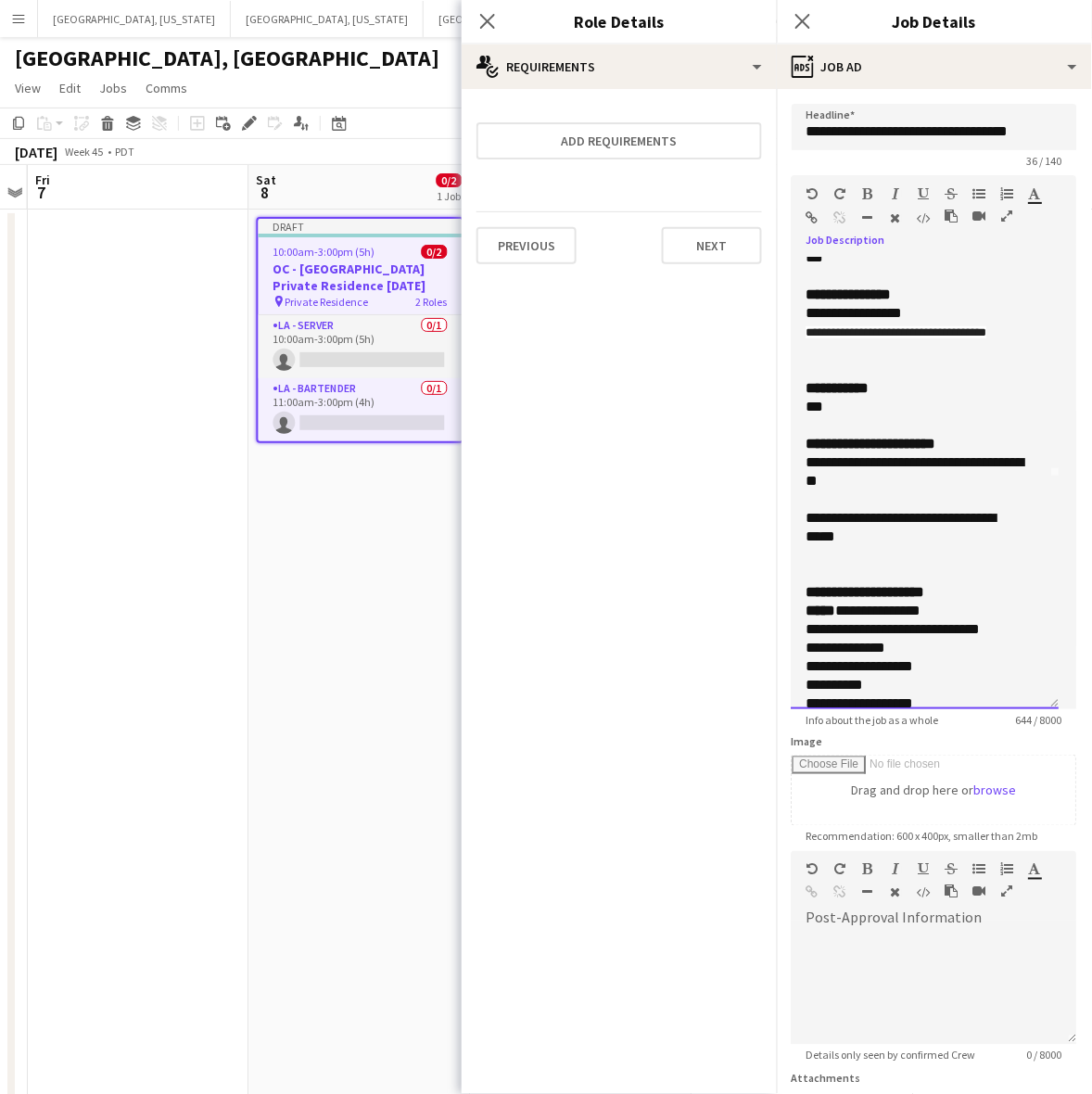
drag, startPoint x: 859, startPoint y: 533, endPoint x: 792, endPoint y: 469, distance: 92.7
click at [792, 469] on div "**********" at bounding box center [925, 483] width 268 height 452
click at [867, 535] on div "**********" at bounding box center [916, 528] width 222 height 37
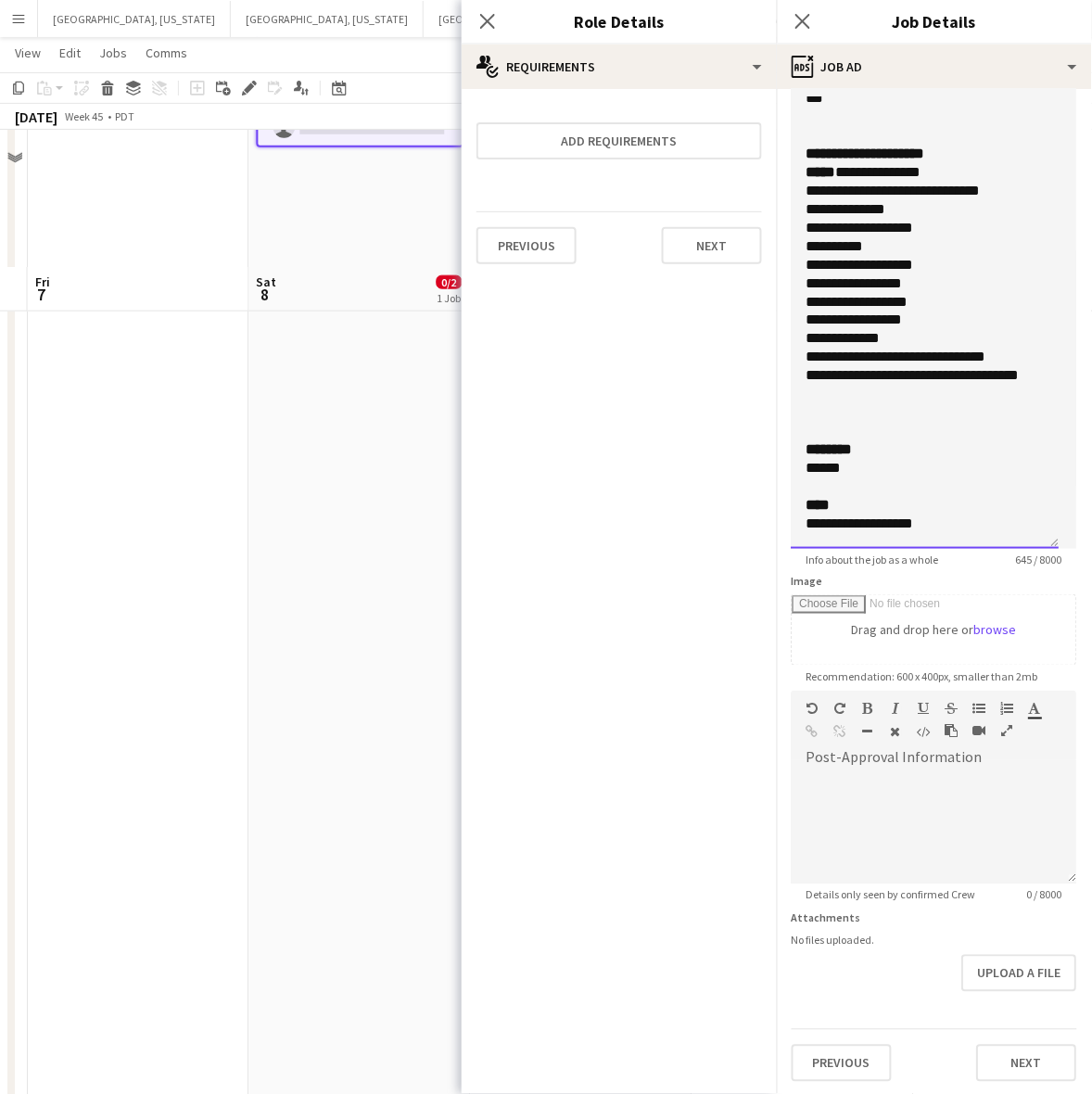
scroll to position [436, 0]
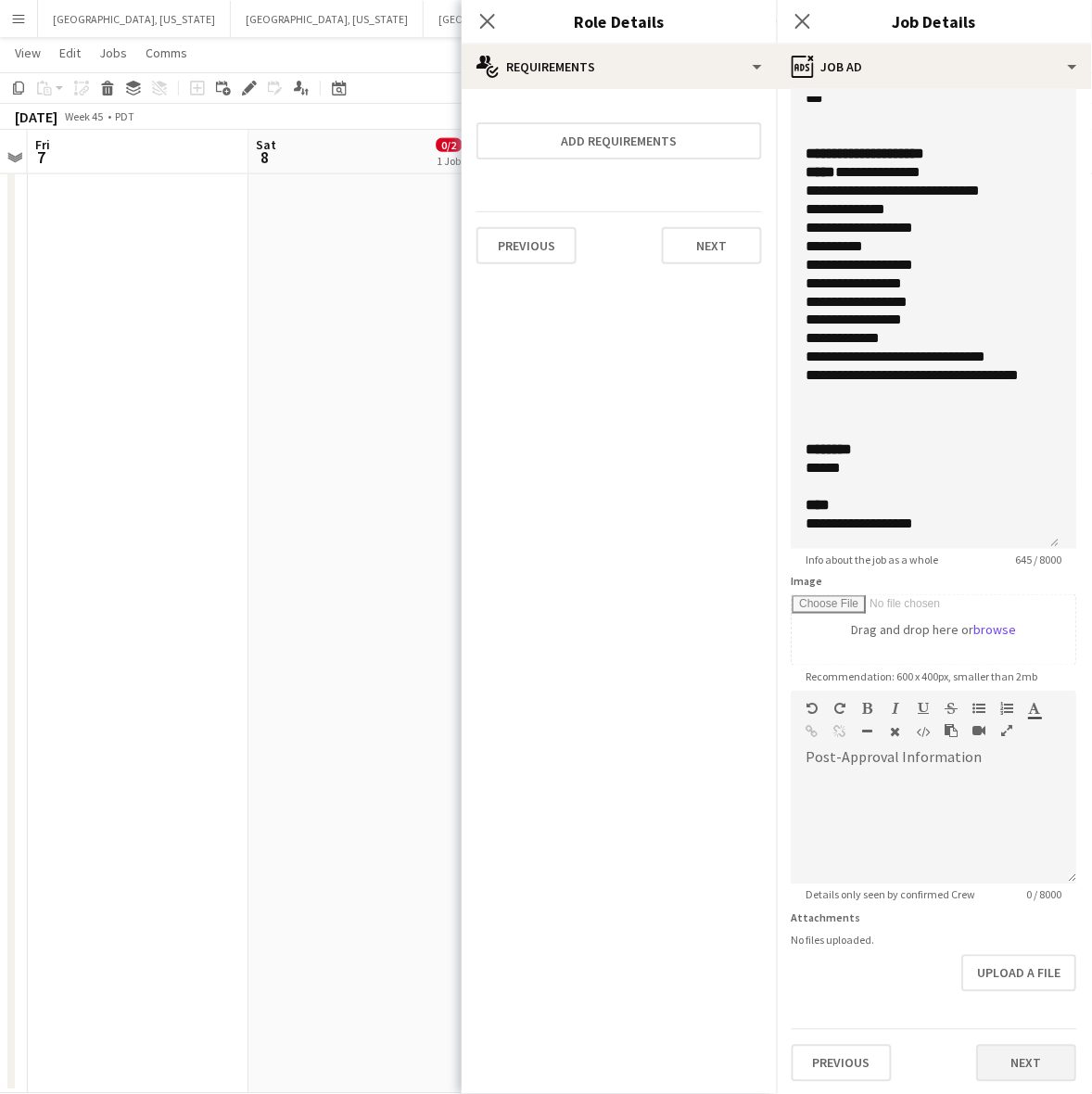
click at [1008, 1081] on div "**********" at bounding box center [933, 513] width 315 height 1168
click at [1006, 1061] on button "Next" at bounding box center [1026, 1063] width 100 height 37
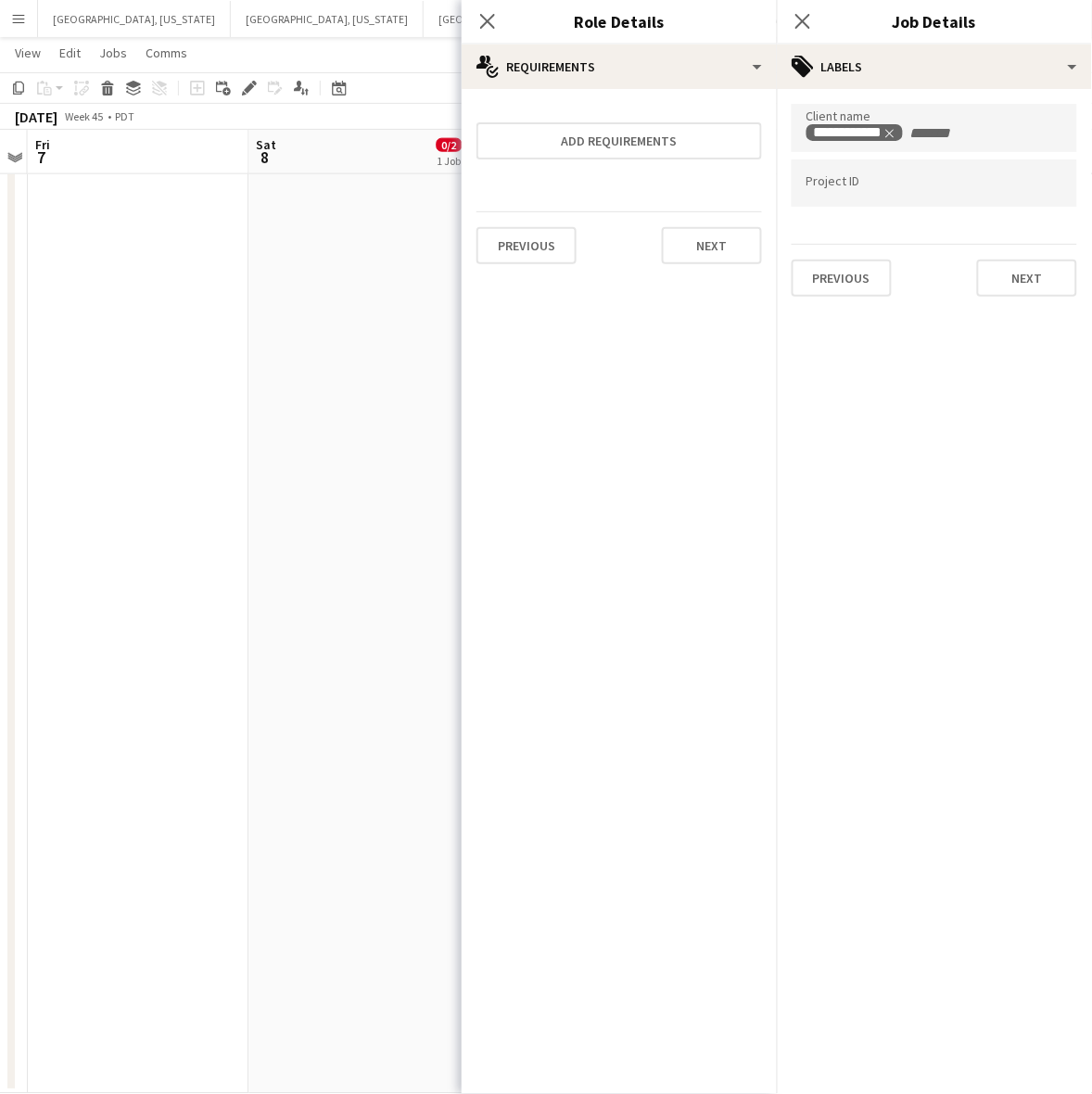
scroll to position [0, 0]
click at [1021, 279] on button "Next" at bounding box center [1026, 278] width 100 height 37
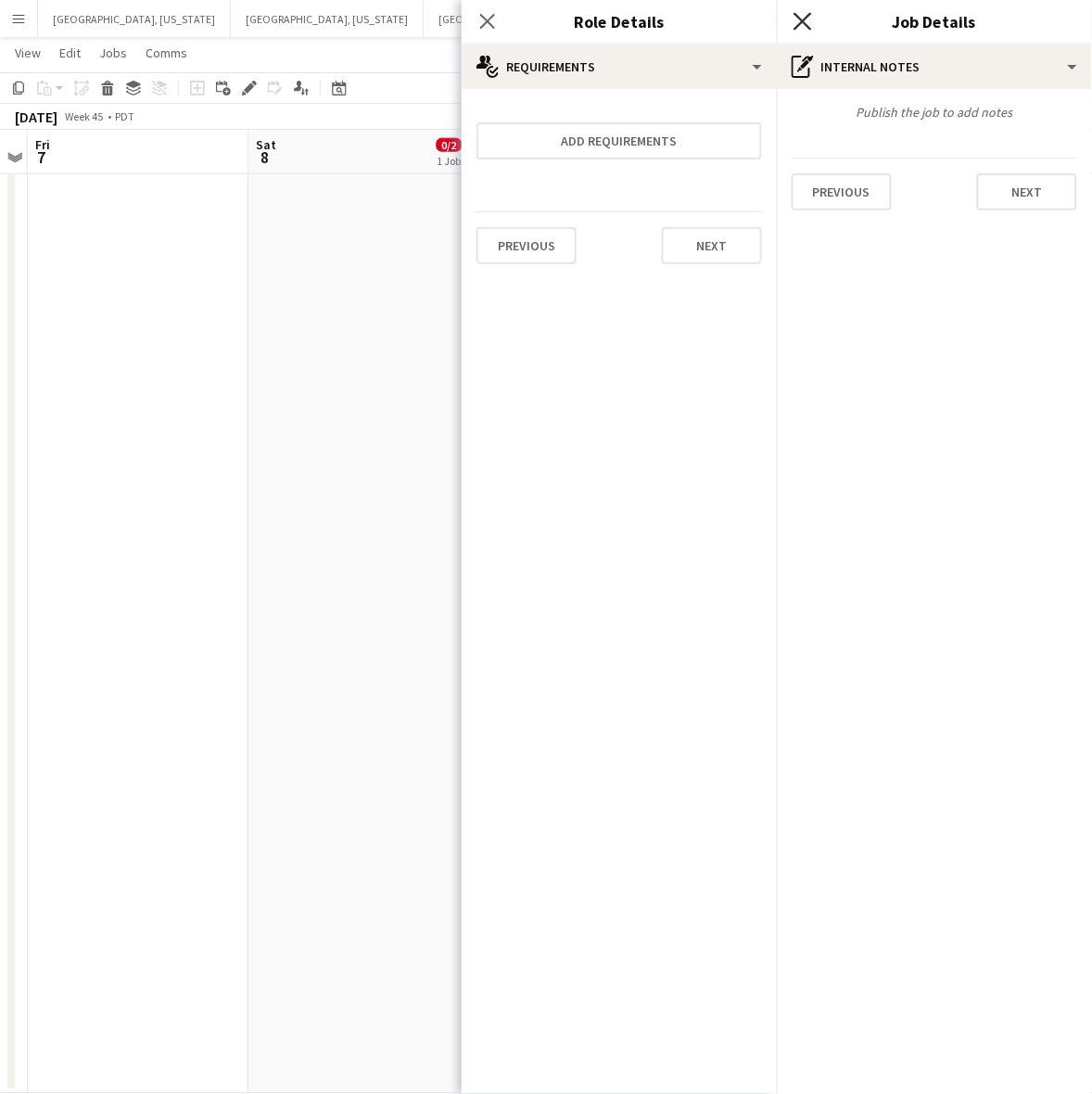
click at [806, 24] on icon at bounding box center [802, 21] width 18 height 18
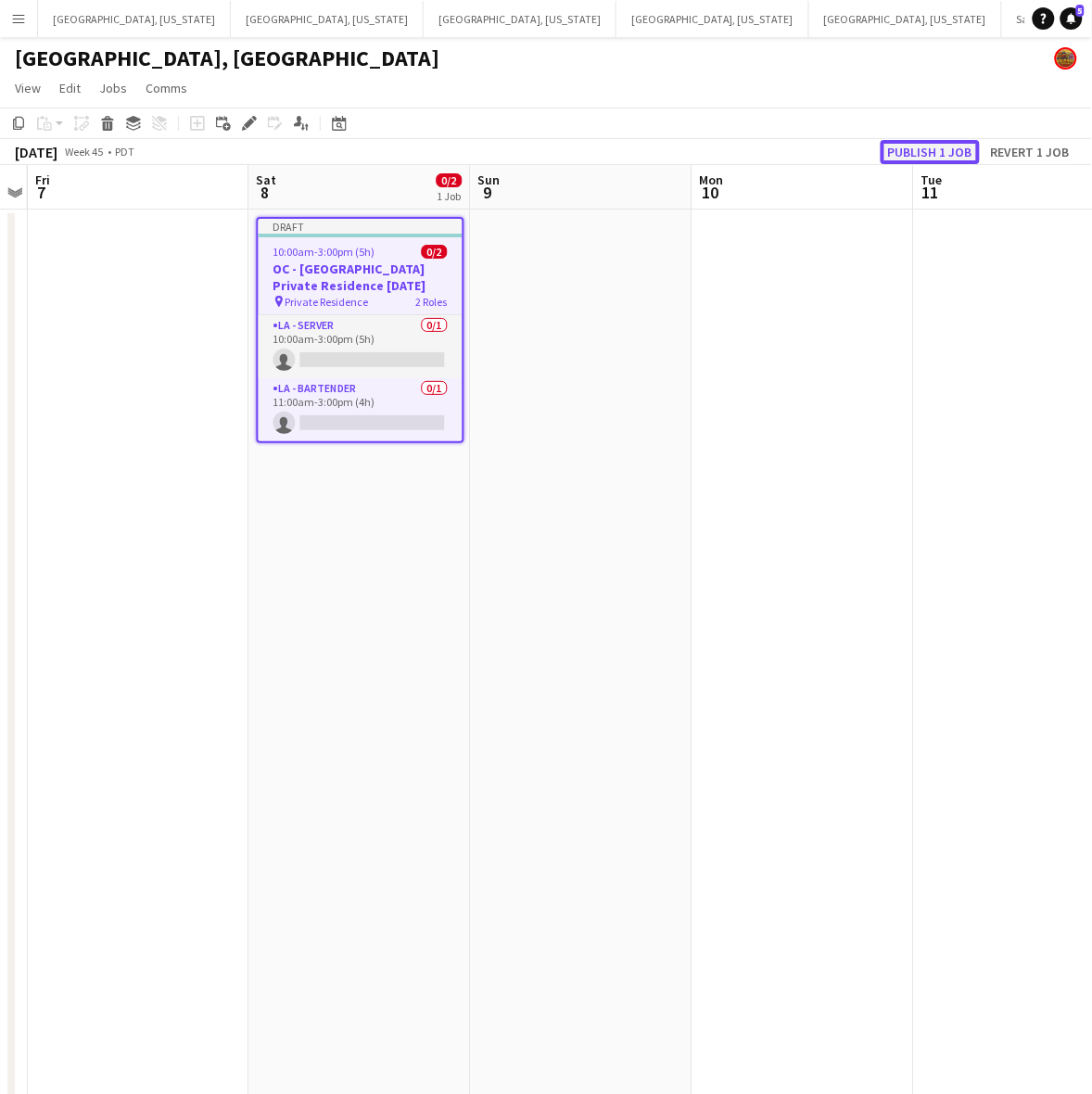
click at [924, 159] on button "Publish 1 job" at bounding box center [929, 152] width 100 height 24
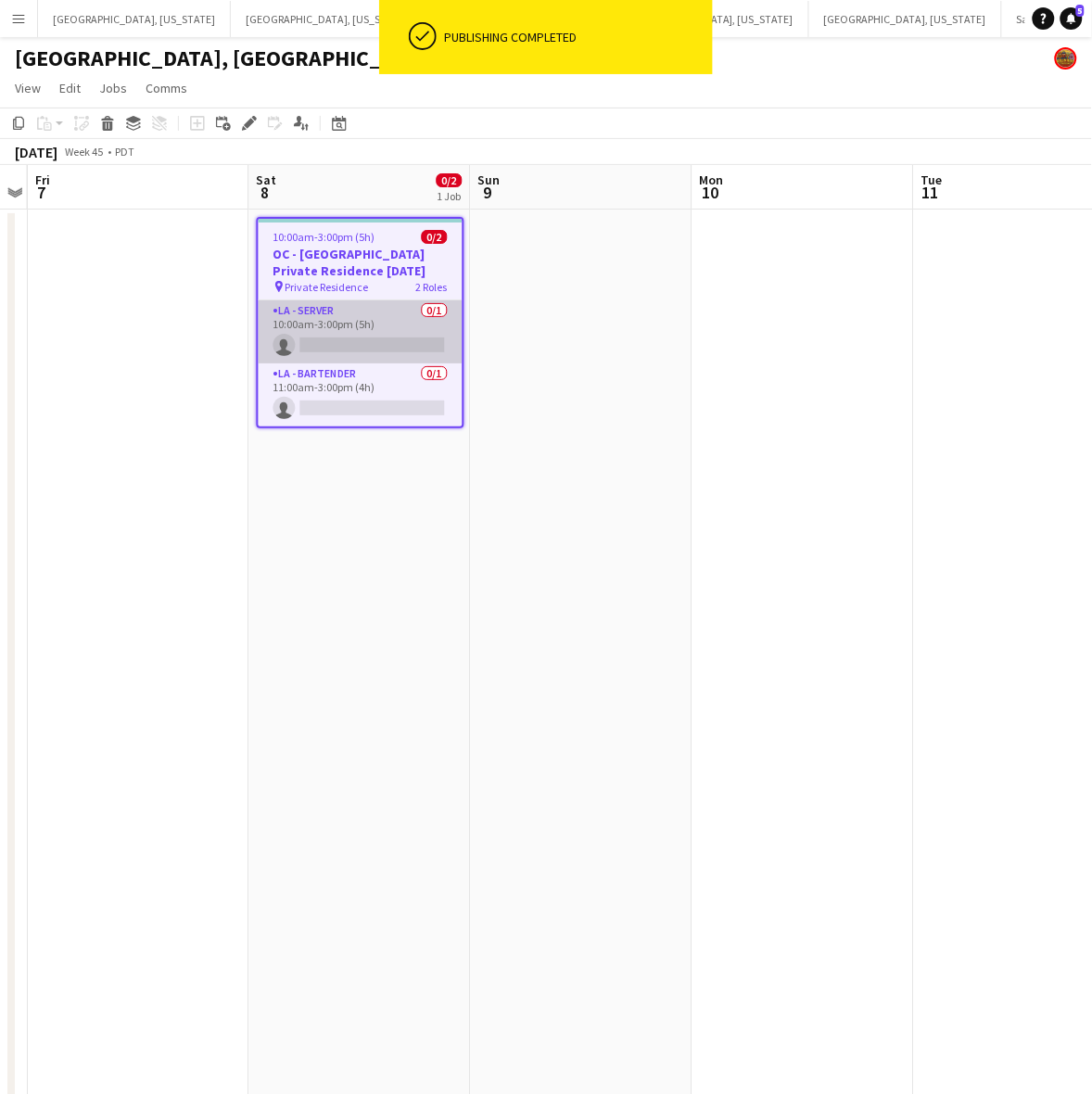
click at [328, 341] on app-card-role "LA - Server 0/1 10:00am-3:00pm (5h) single-neutral-actions" at bounding box center [360, 331] width 204 height 63
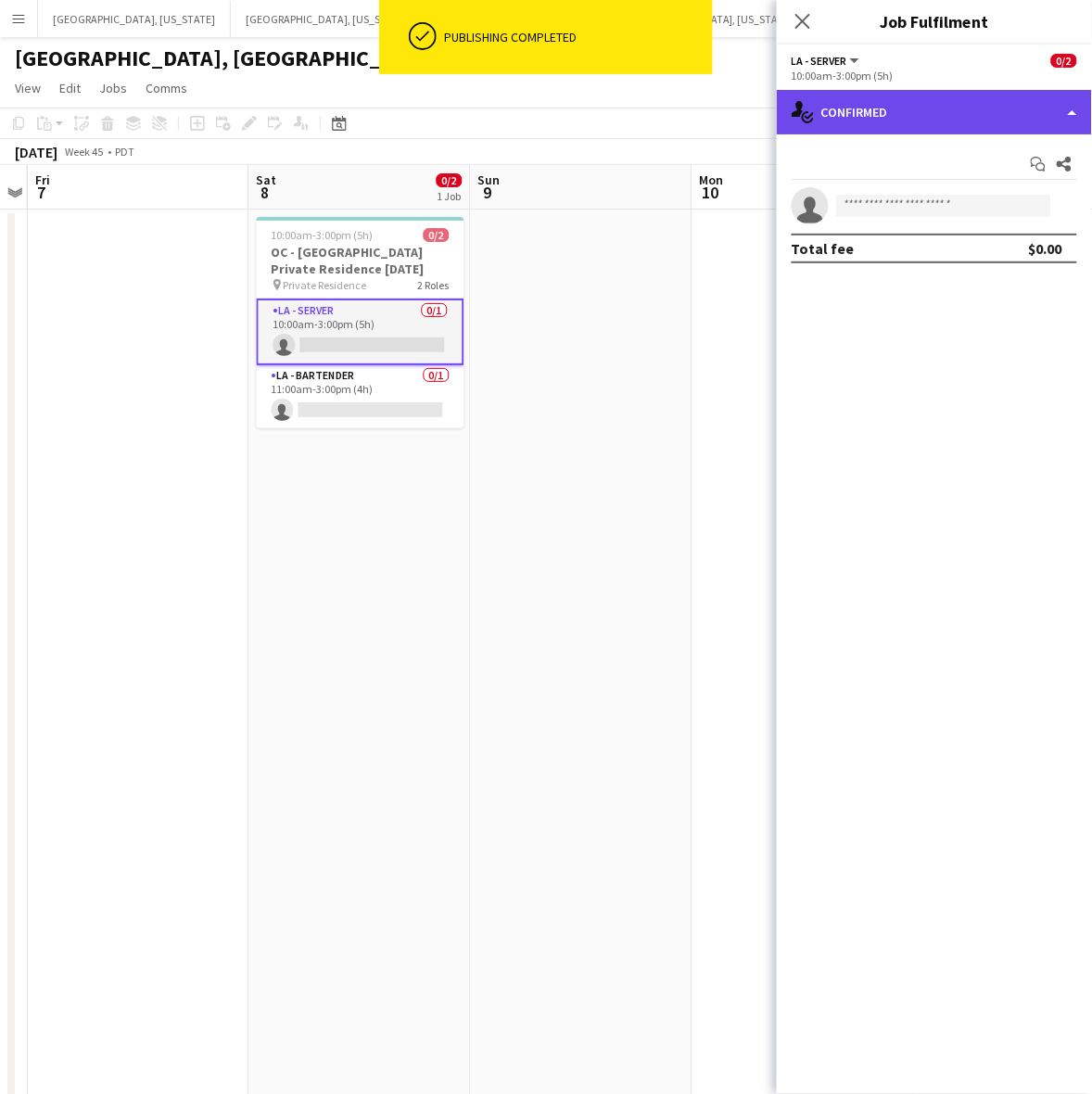
click at [830, 125] on div "single-neutral-actions-check-2 Confirmed" at bounding box center [933, 111] width 315 height 44
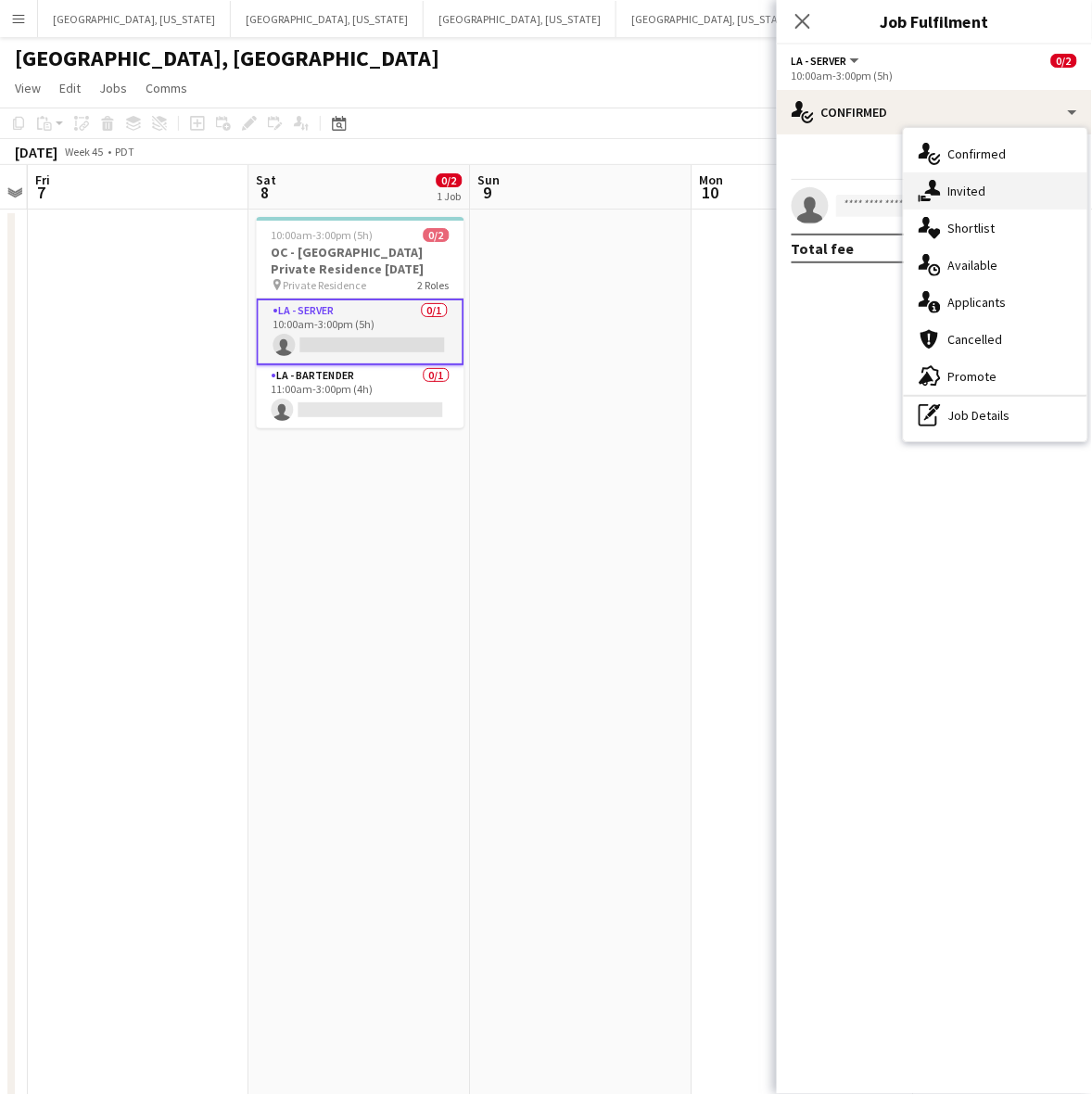
click at [938, 201] on icon "single-neutral-actions-share-1" at bounding box center [929, 190] width 23 height 23
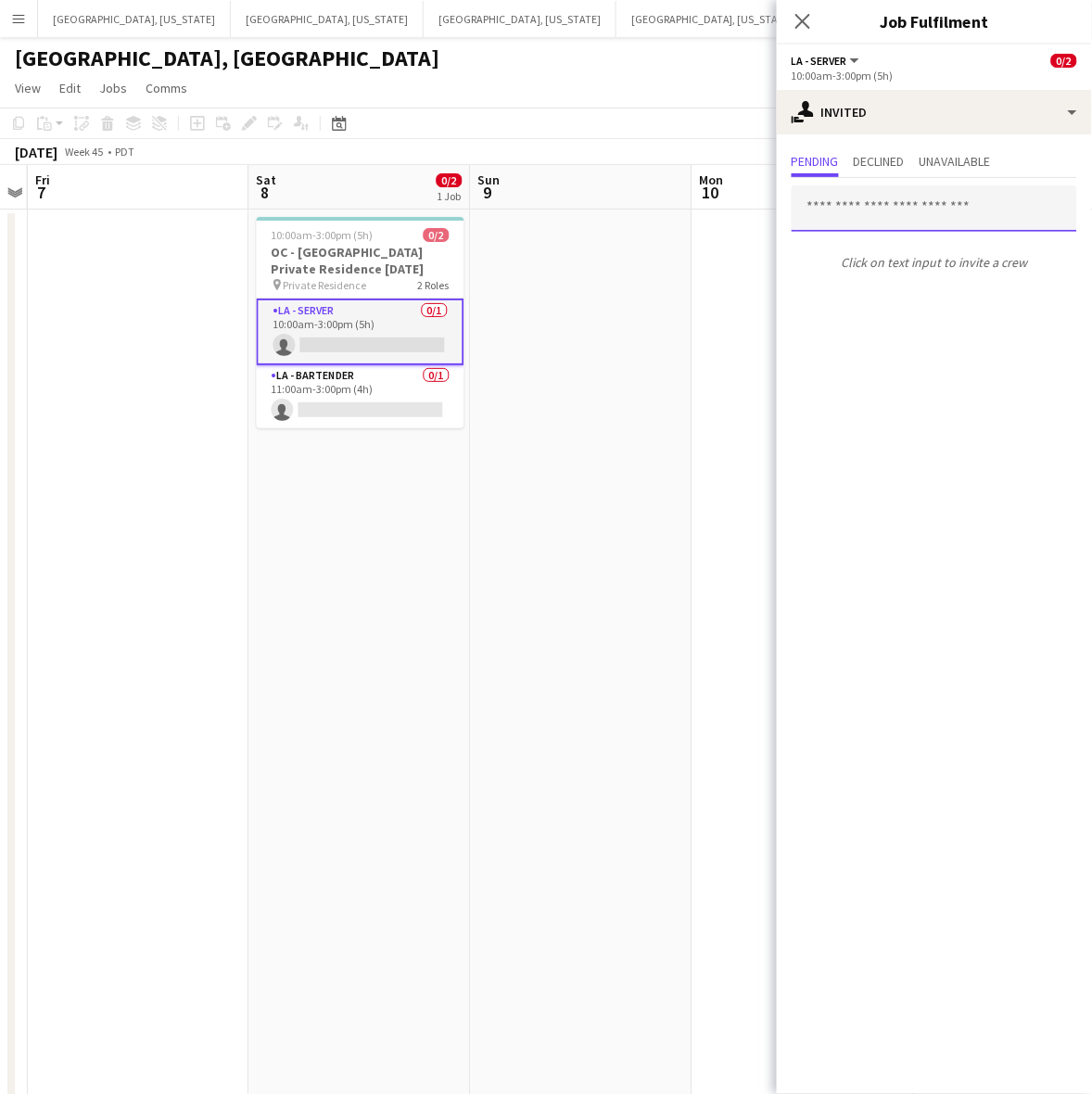
click at [853, 210] on input "text" at bounding box center [933, 208] width 285 height 46
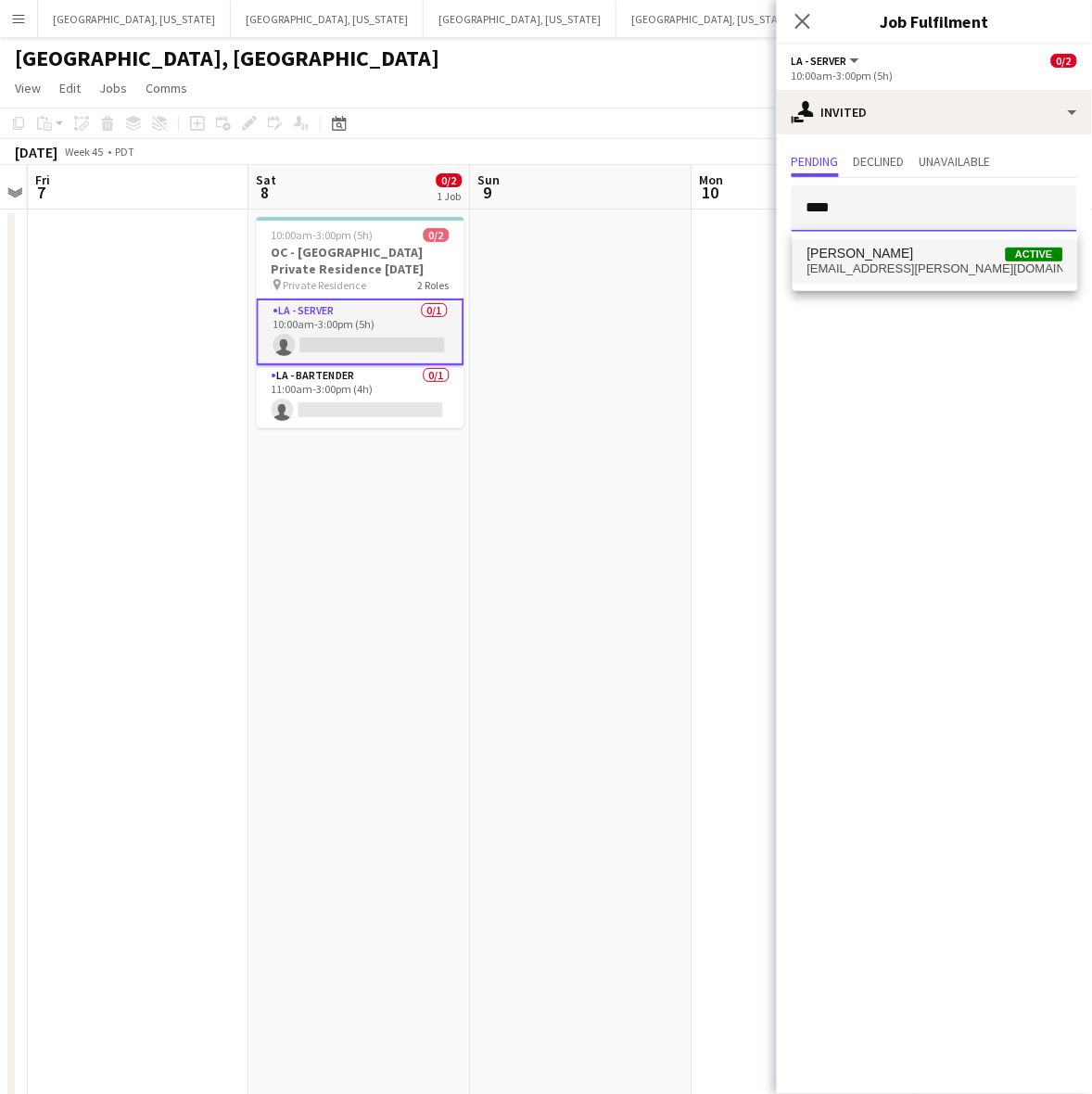
type input "****"
click at [864, 257] on span "[PERSON_NAME]" at bounding box center [860, 254] width 107 height 16
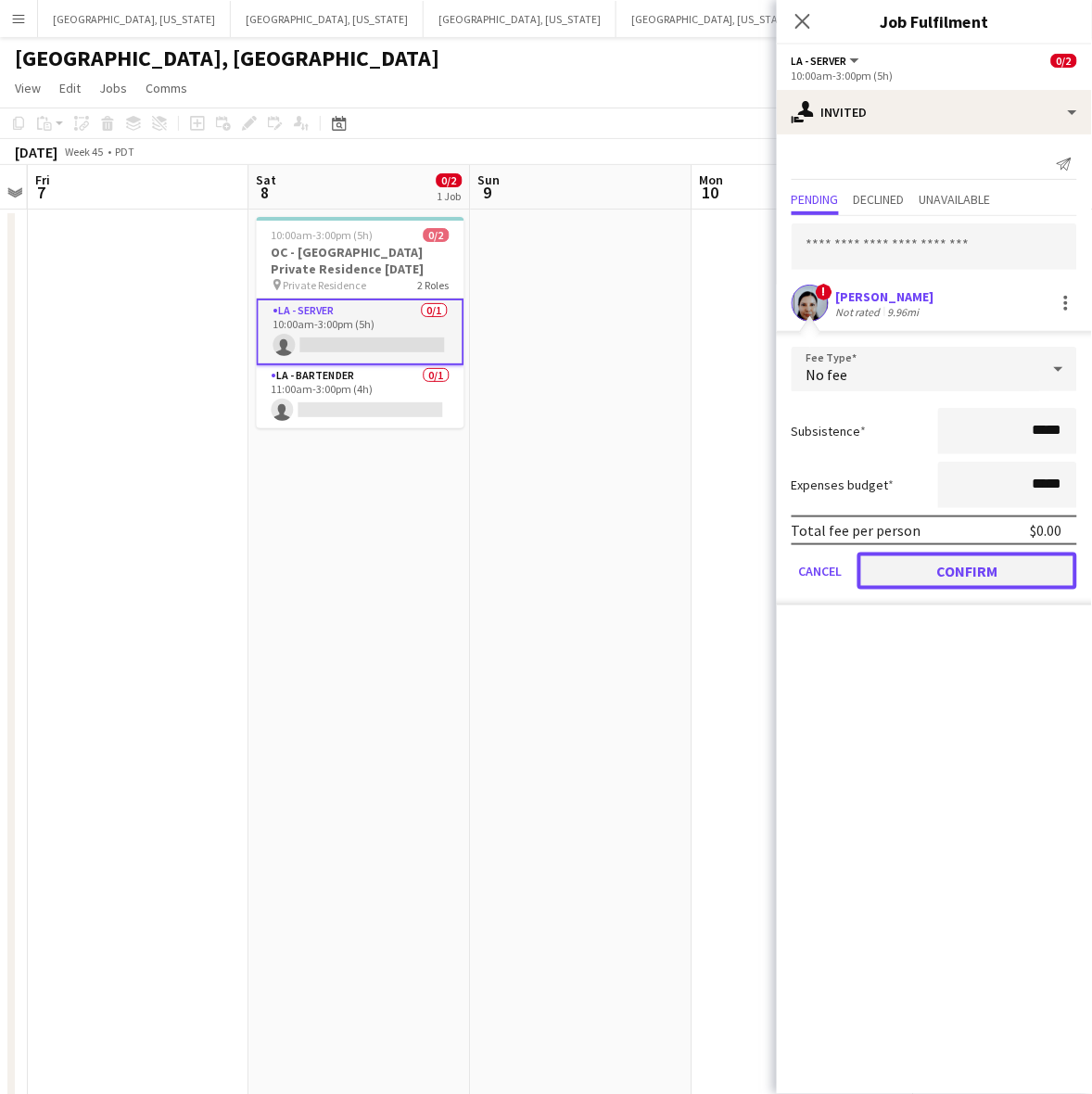
click at [919, 574] on button "Confirm" at bounding box center [967, 571] width 220 height 37
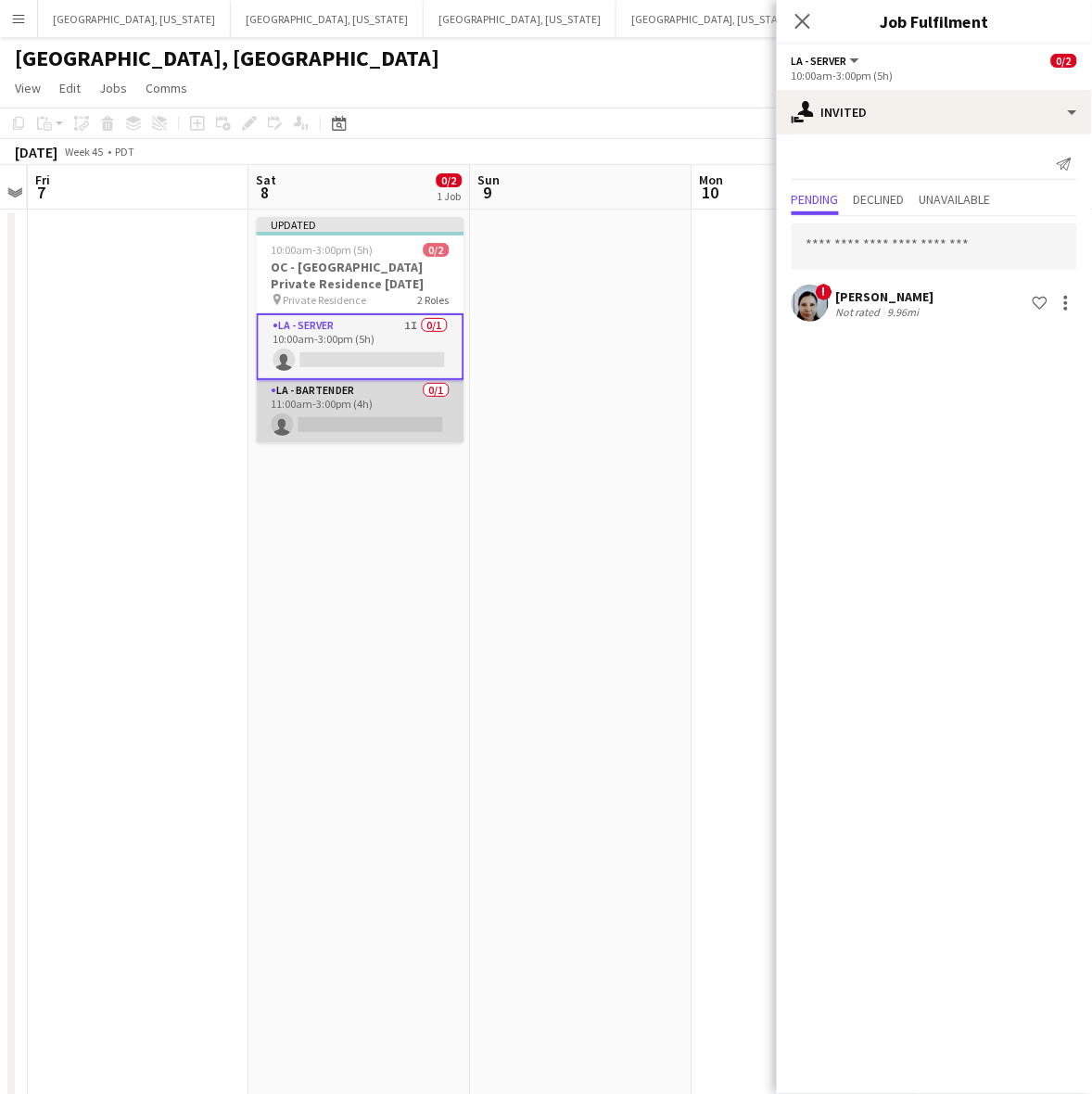
click at [413, 394] on app-card-role "LA - Bartender 0/1 11:00am-3:00pm (4h) single-neutral-actions" at bounding box center [360, 411] width 207 height 63
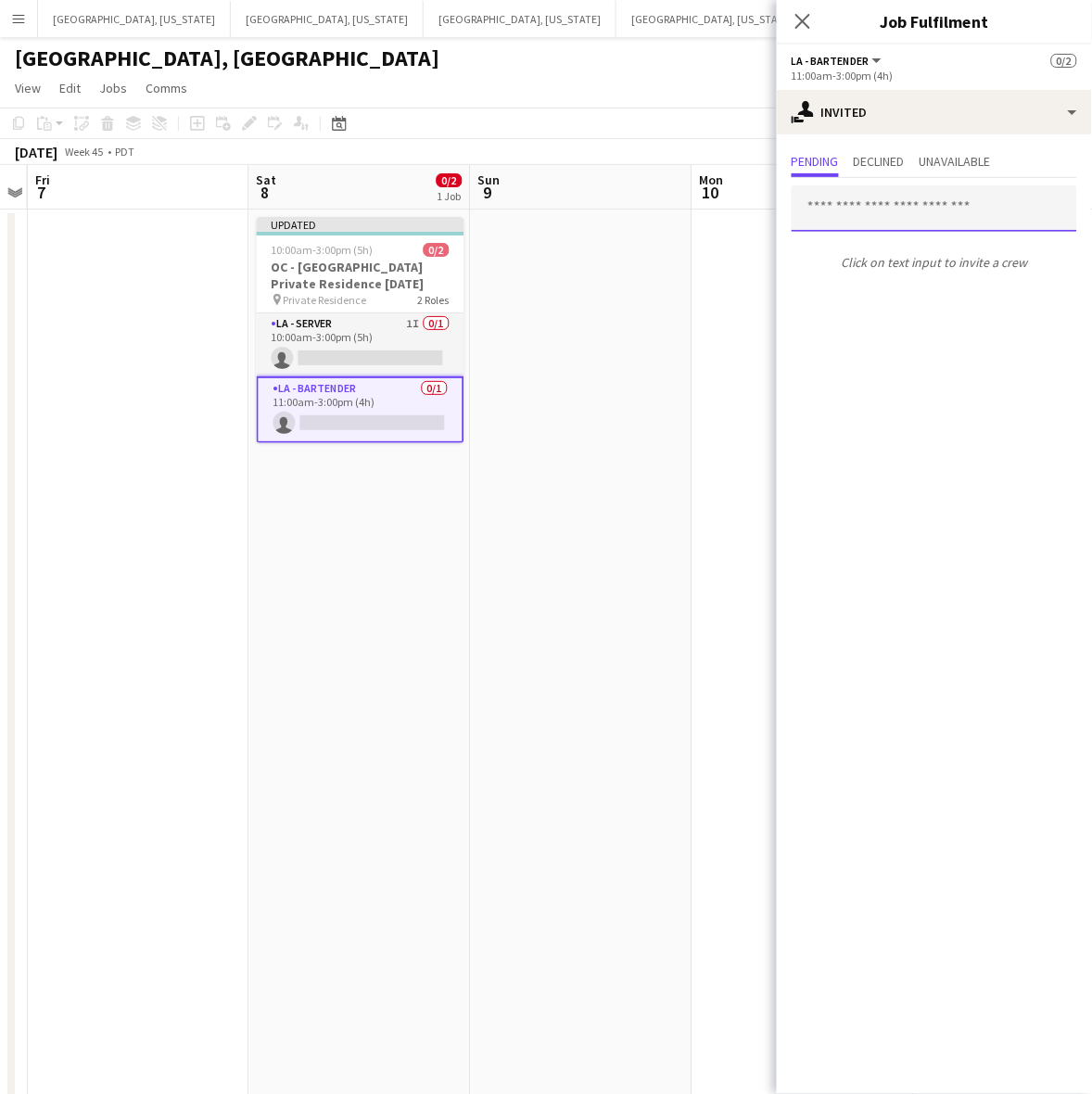
click at [873, 210] on input "text" at bounding box center [933, 208] width 285 height 46
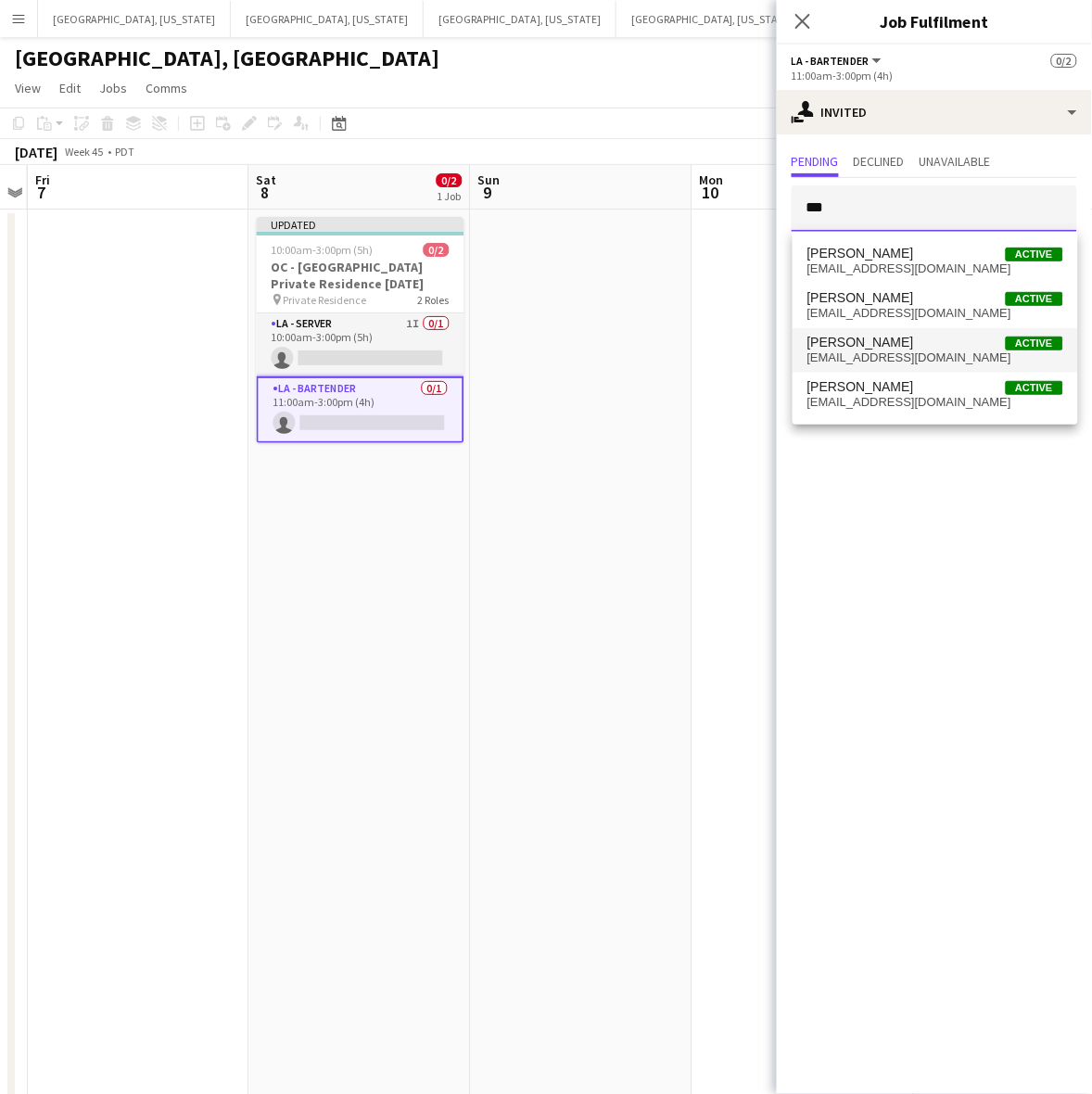
type input "***"
click at [901, 336] on span "[PERSON_NAME] Active" at bounding box center [934, 342] width 255 height 16
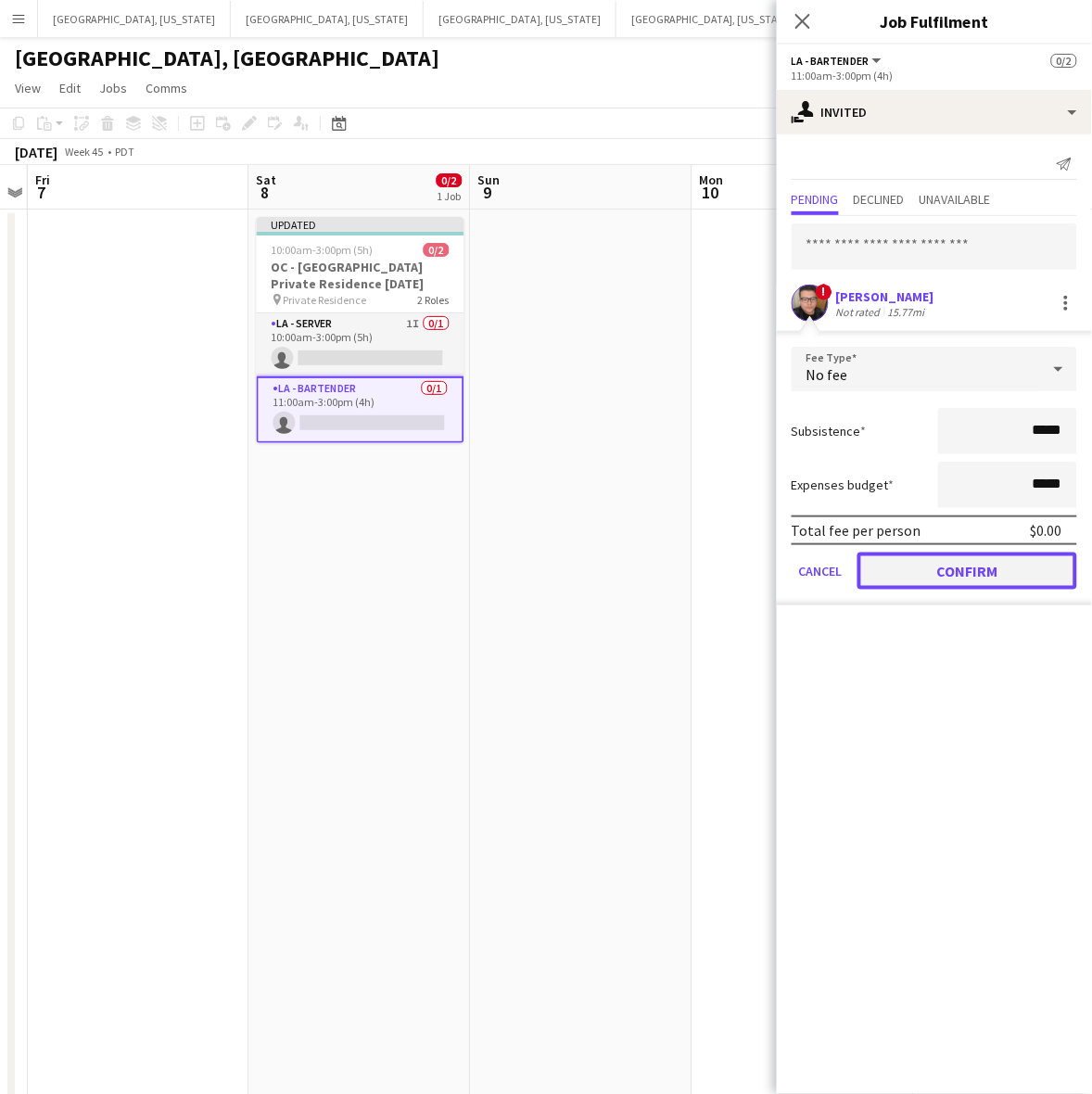
click at [956, 577] on button "Confirm" at bounding box center [967, 571] width 220 height 37
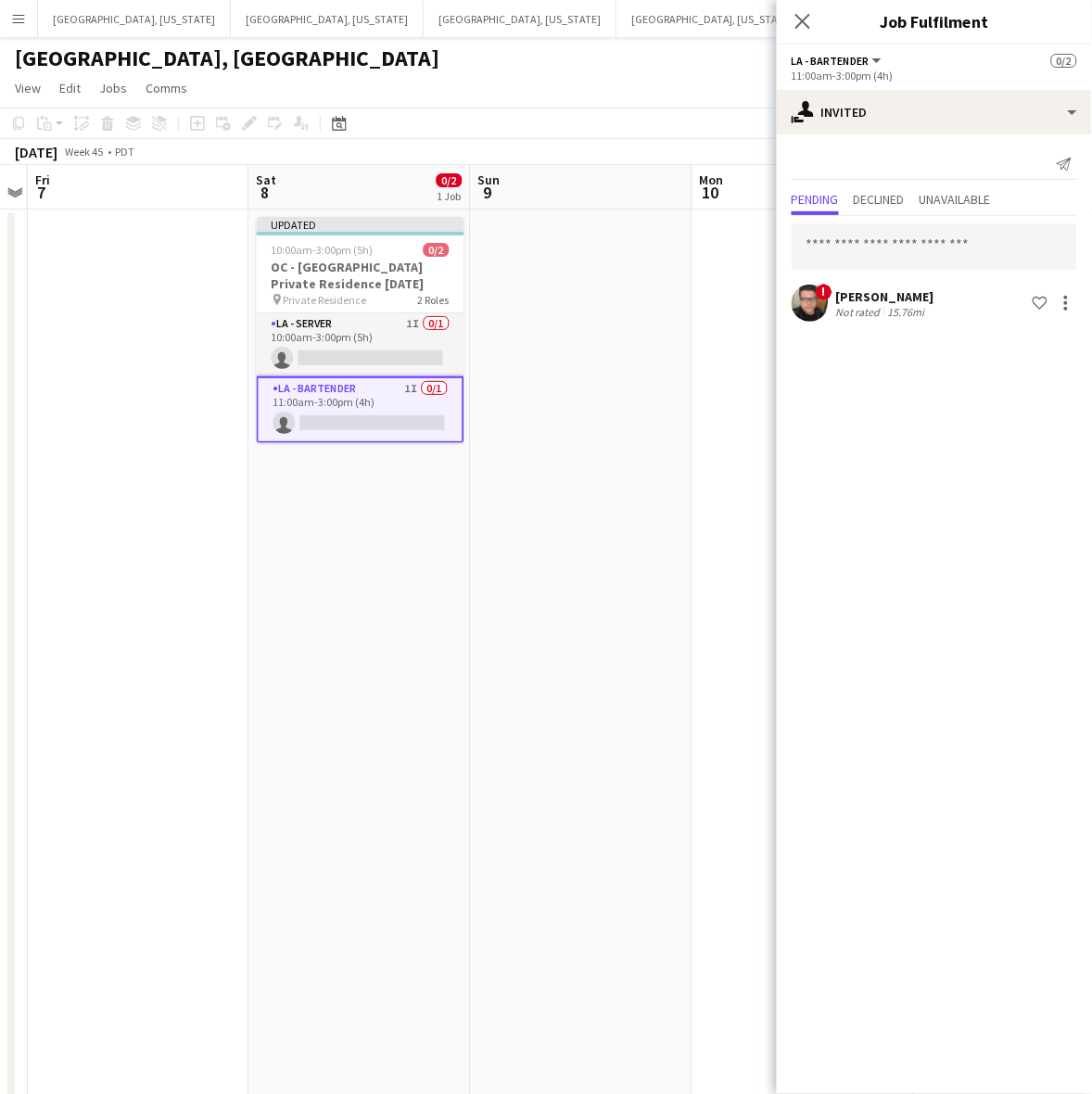
drag, startPoint x: 618, startPoint y: 586, endPoint x: 620, endPoint y: 574, distance: 12.2
click at [618, 585] on app-date-cell at bounding box center [581, 870] width 222 height 1322
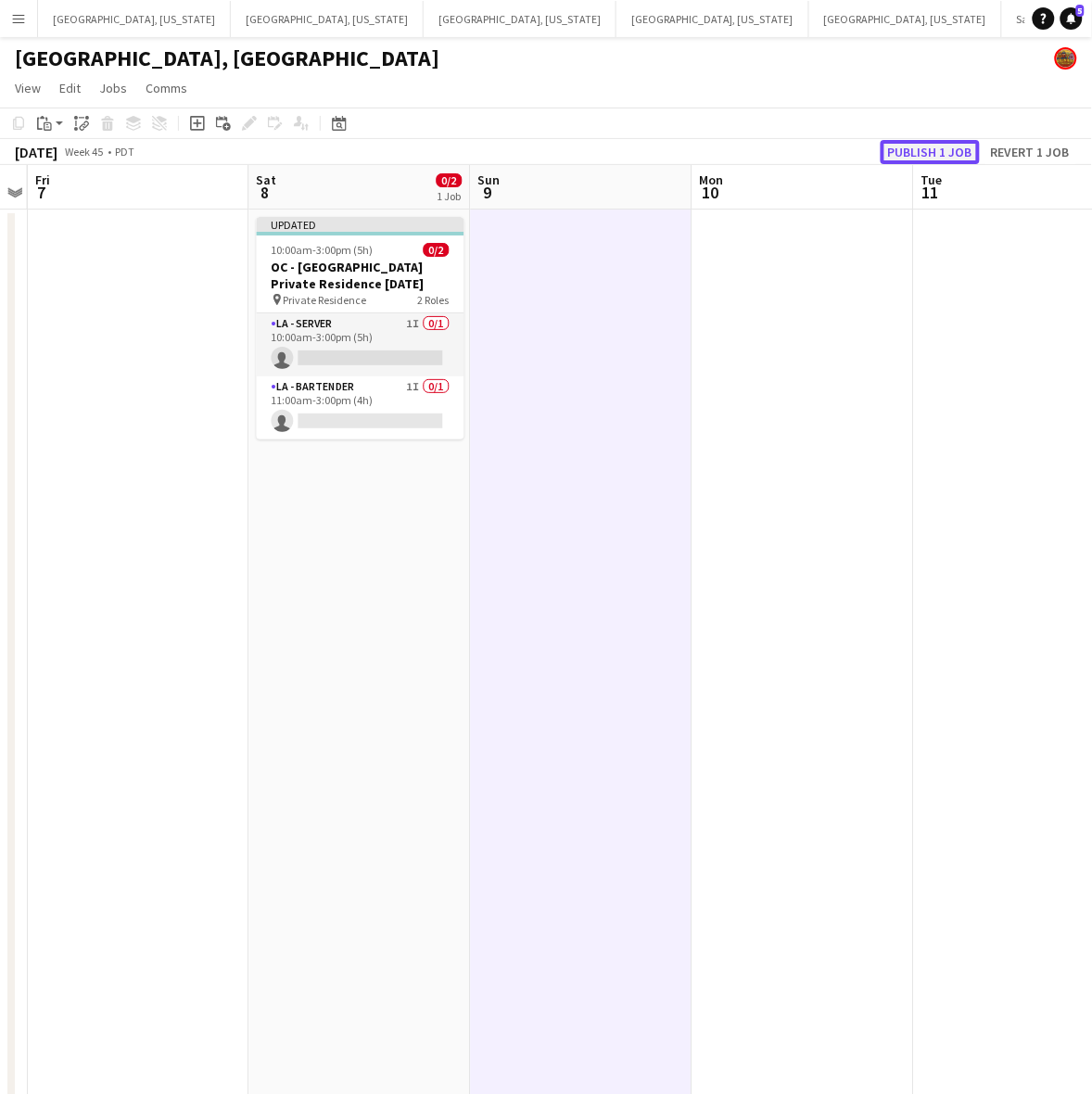
click at [932, 144] on button "Publish 1 job" at bounding box center [929, 152] width 100 height 24
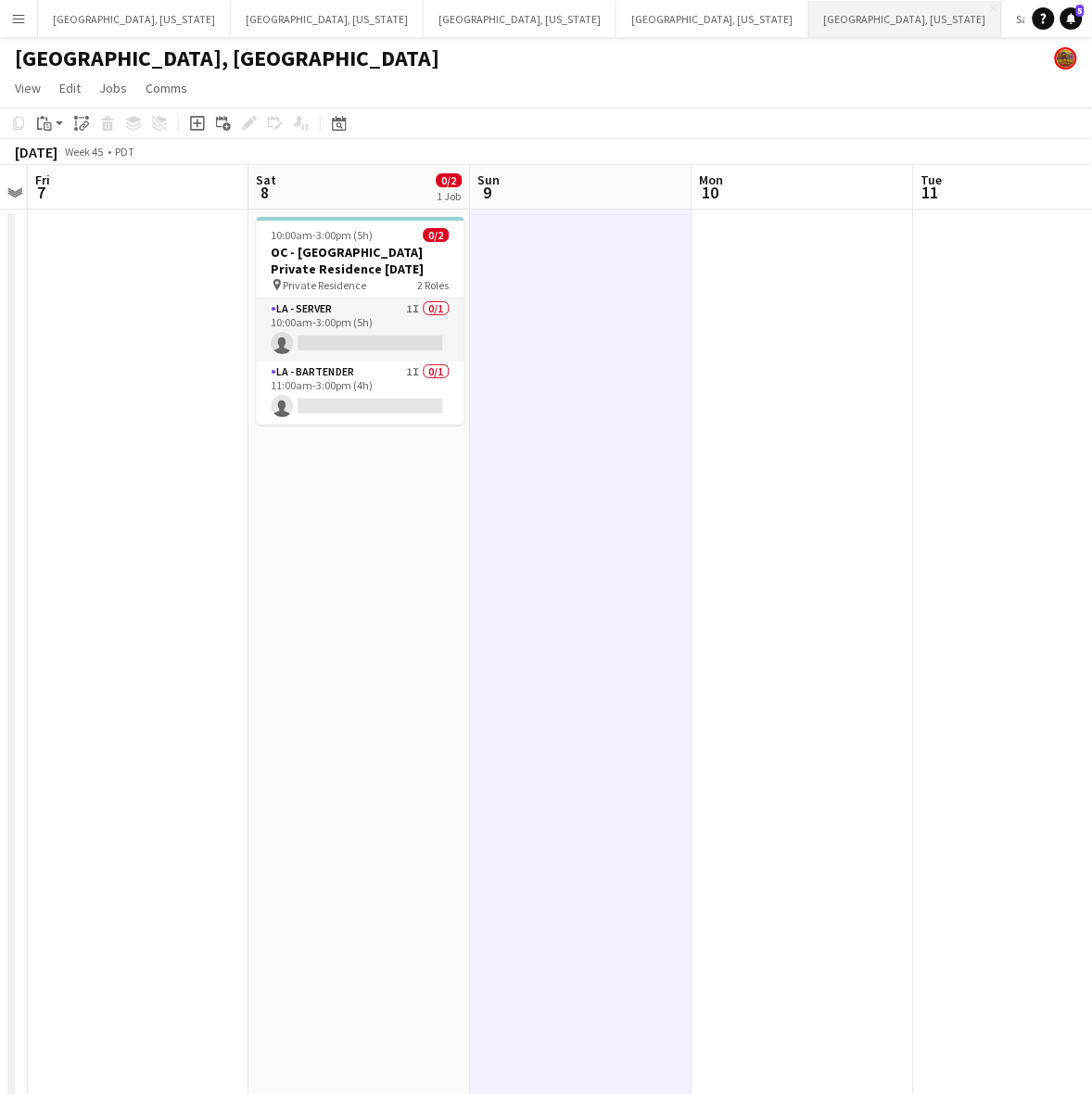
click at [809, 11] on button "[GEOGRAPHIC_DATA], [US_STATE] Close" at bounding box center [905, 19] width 192 height 36
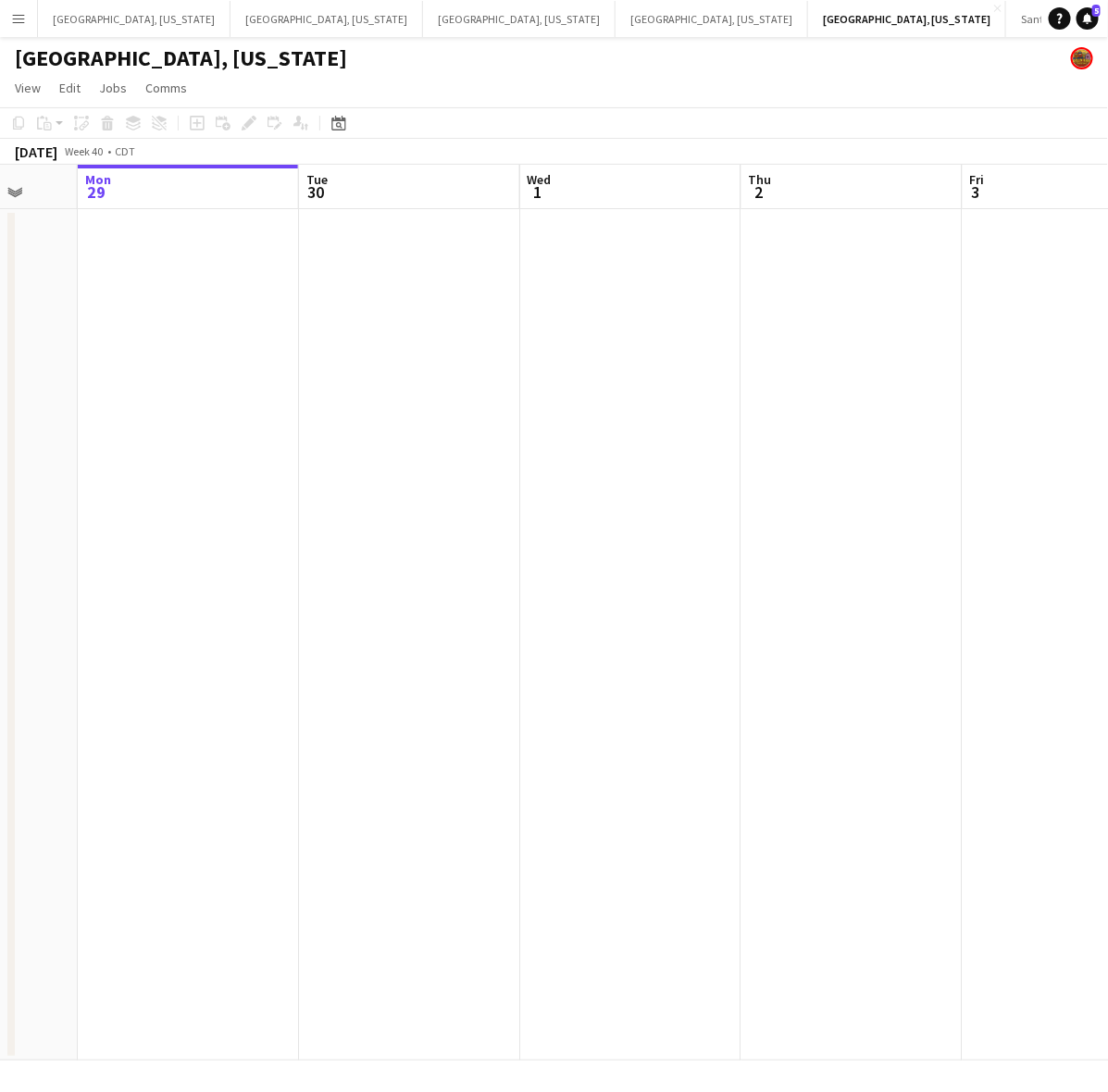
scroll to position [0, 581]
drag, startPoint x: 742, startPoint y: 418, endPoint x: 602, endPoint y: 523, distance: 175.0
click at [603, 527] on app-calendar-viewport "Fri 26 Sat 27 1/1 1 Job Sun 28 Mon 29 Tue 30 Wed 1 Thu 2 Fri 3 Sat 4 0/1 1 Job …" at bounding box center [554, 611] width 1108 height 895
click at [1089, 15] on div "Help Notifications 5" at bounding box center [1077, 19] width 59 height 23
click at [1088, 17] on icon at bounding box center [1086, 17] width 9 height 9
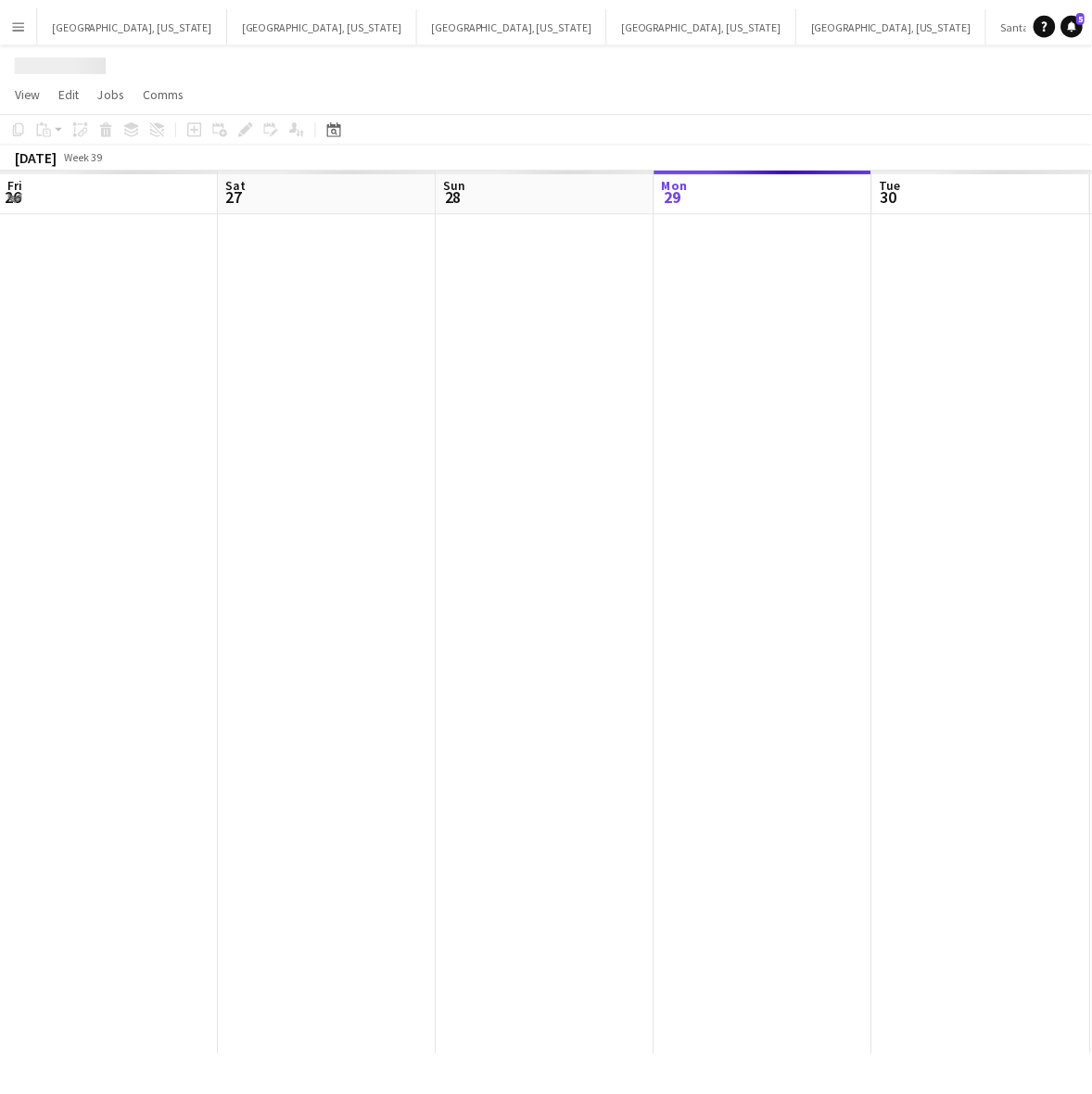
scroll to position [0, 442]
